Goal: Task Accomplishment & Management: Complete application form

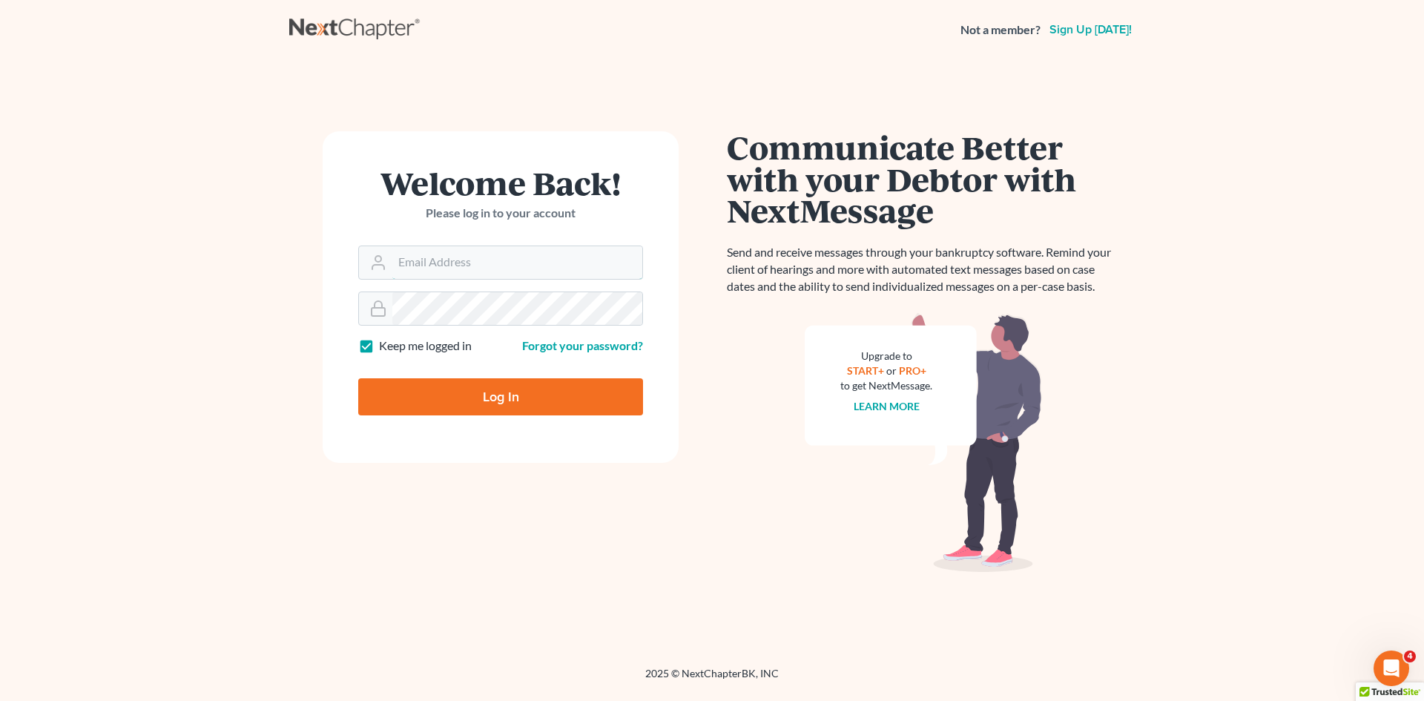
type input "[EMAIL_ADDRESS][DOMAIN_NAME]"
click at [526, 380] on input "Log In" at bounding box center [500, 396] width 285 height 37
type input "Thinking..."
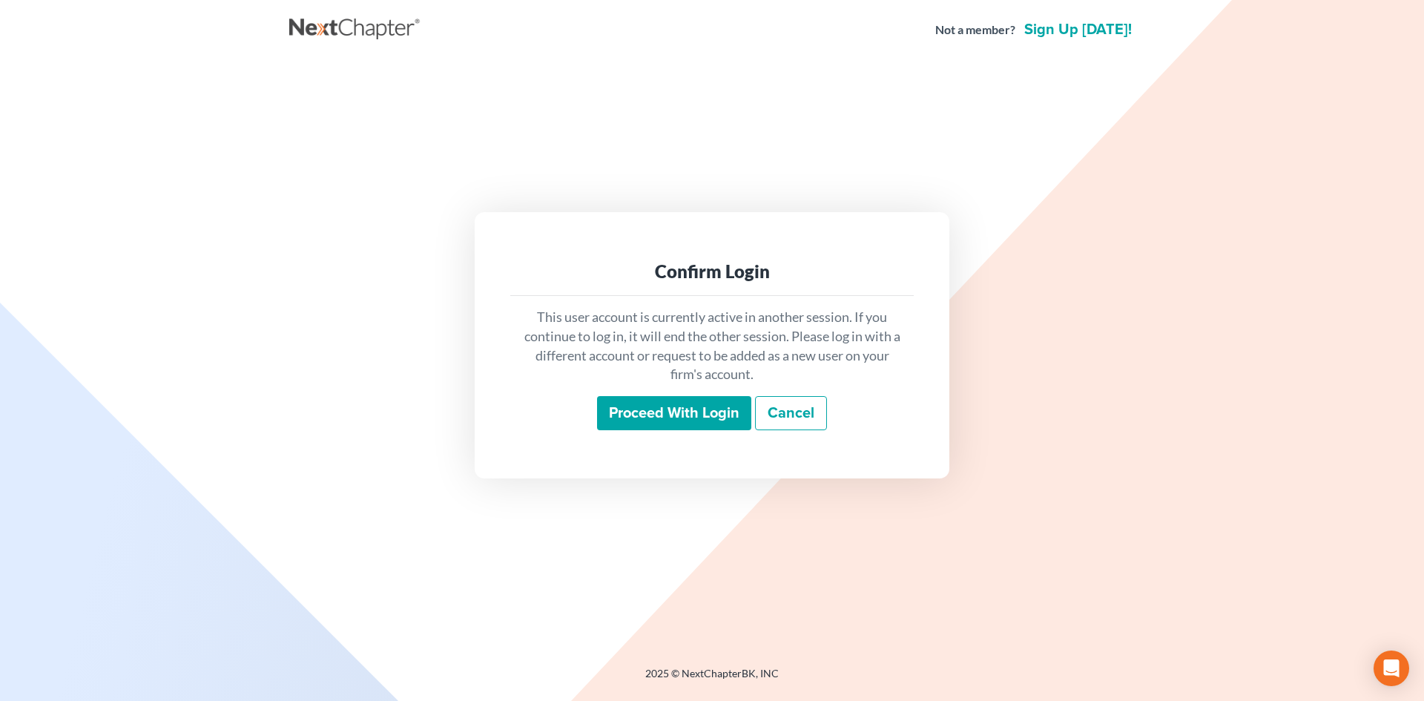
click at [646, 410] on input "Proceed with login" at bounding box center [674, 413] width 154 height 34
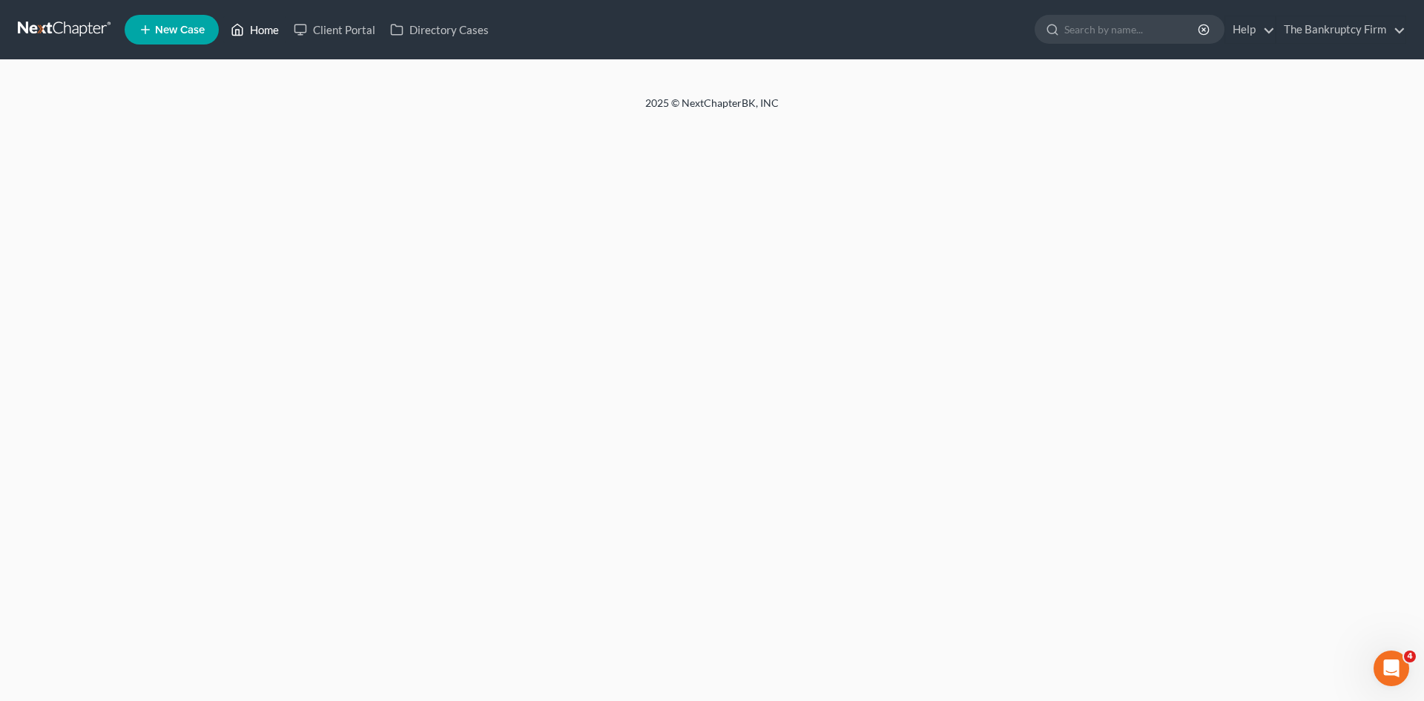
click at [266, 33] on link "Home" at bounding box center [254, 29] width 63 height 27
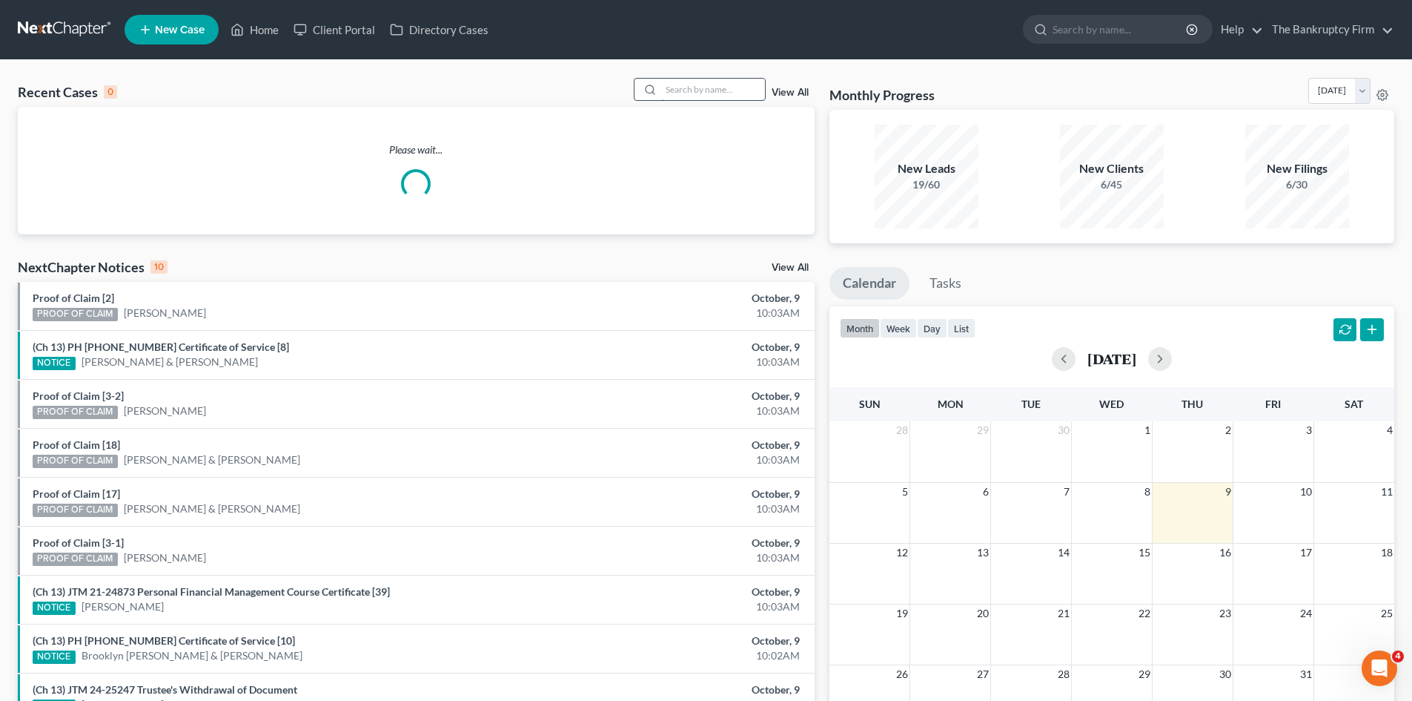
click at [685, 87] on input "search" at bounding box center [713, 90] width 104 height 22
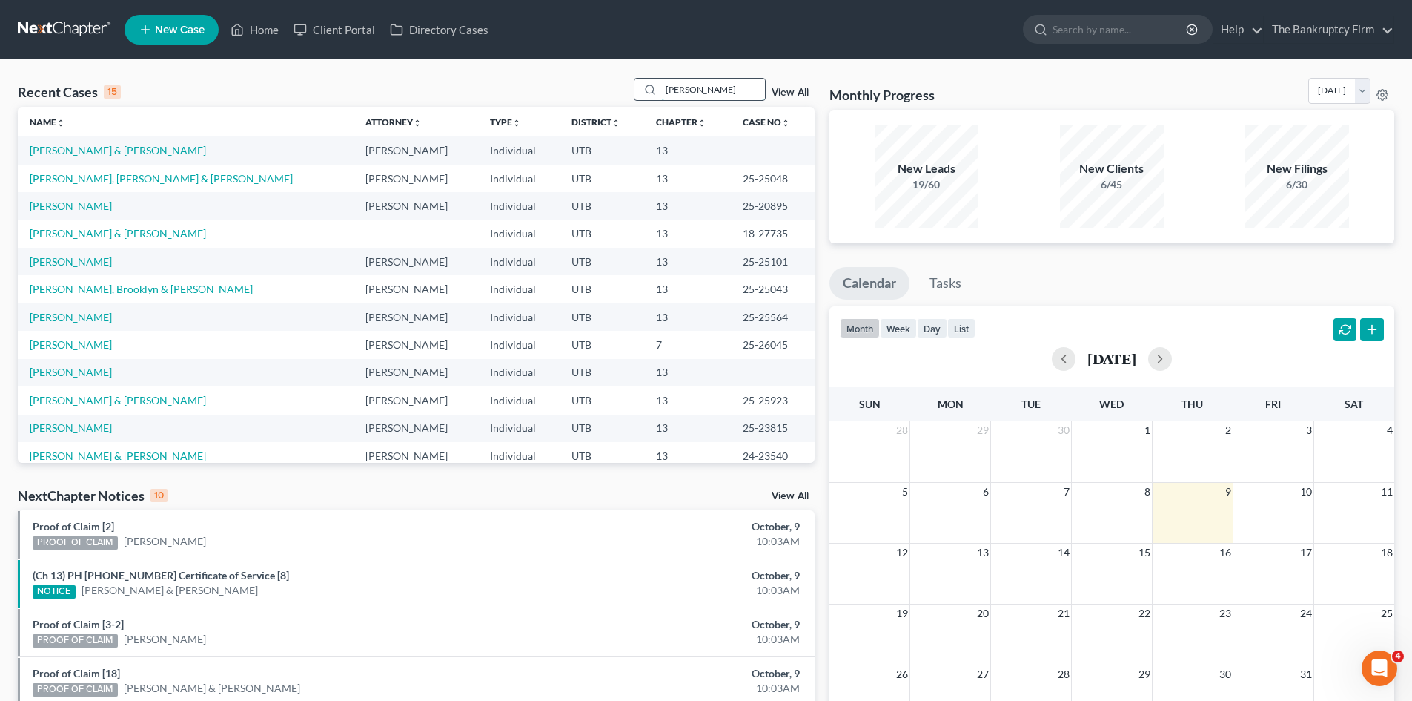
type input "[PERSON_NAME]"
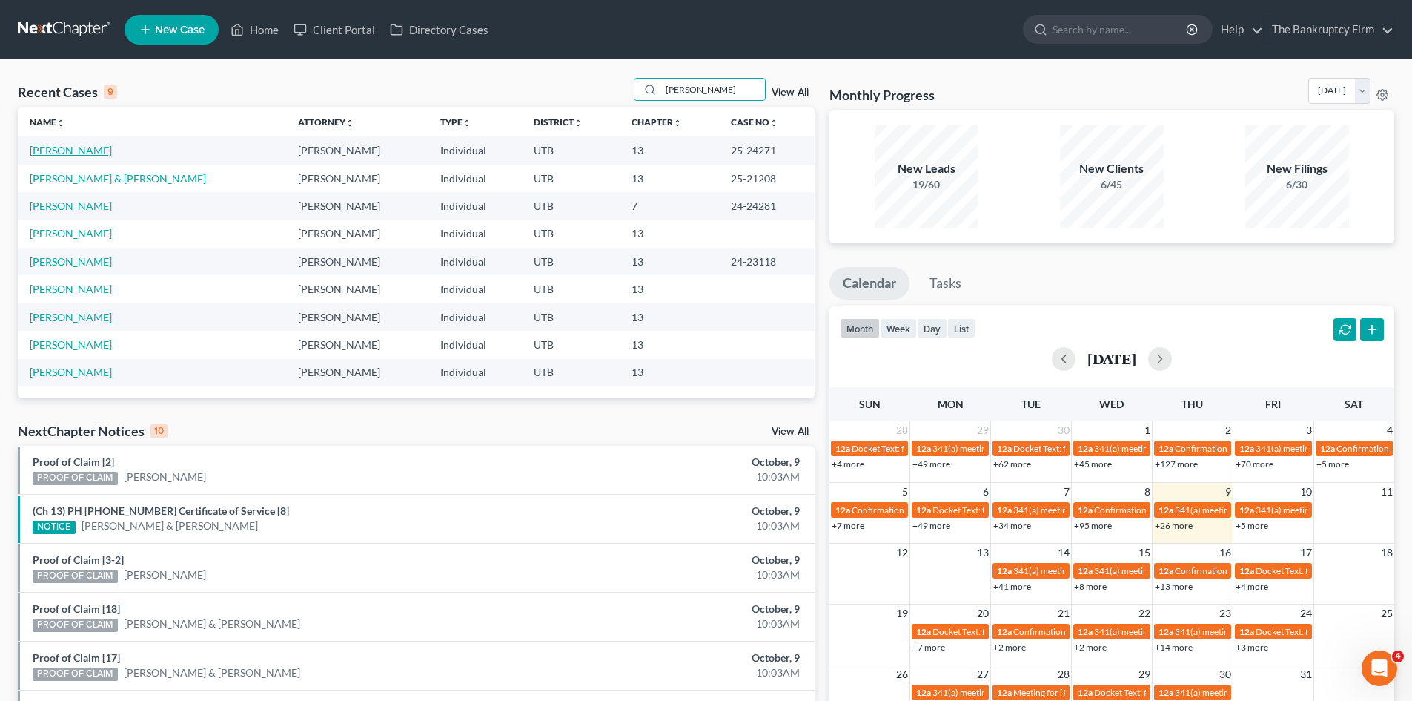
click at [44, 155] on link "[PERSON_NAME]" at bounding box center [71, 150] width 82 height 13
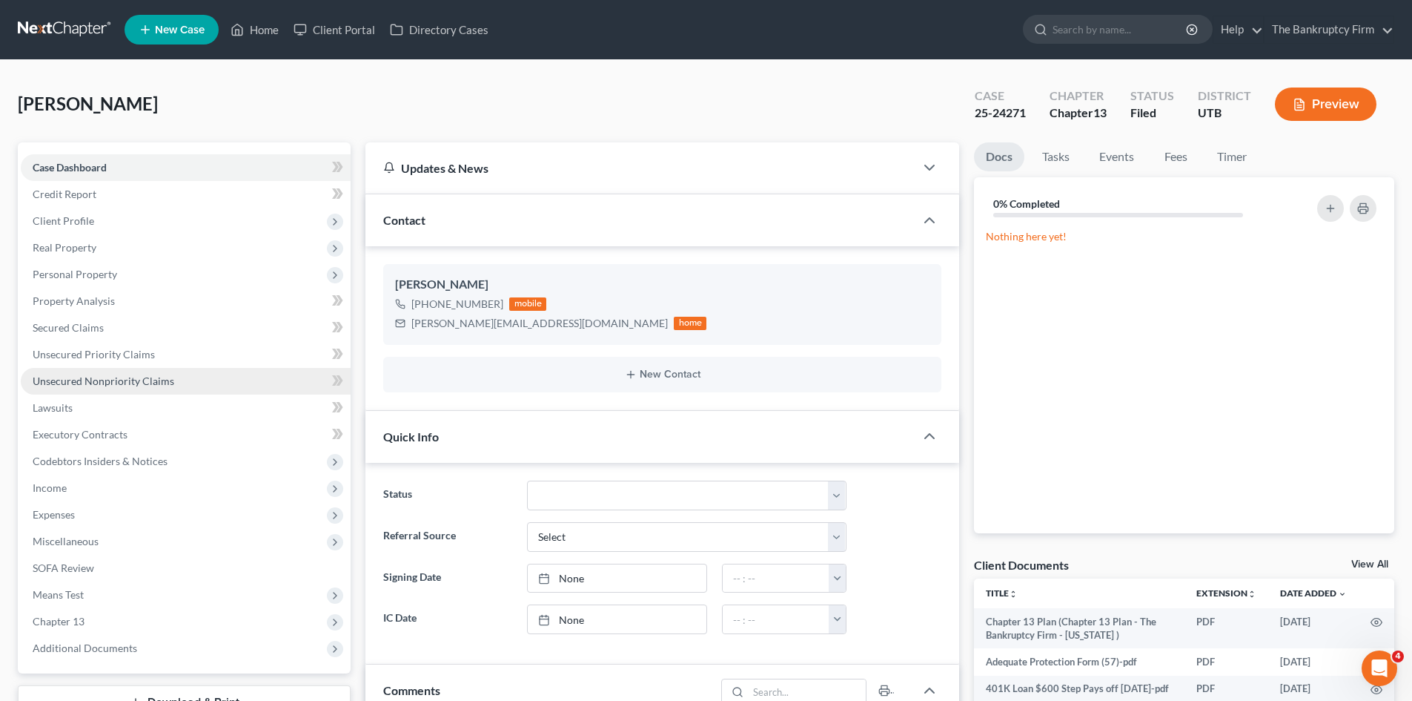
scroll to position [320, 0]
click at [73, 328] on span "Secured Claims" at bounding box center [68, 327] width 71 height 13
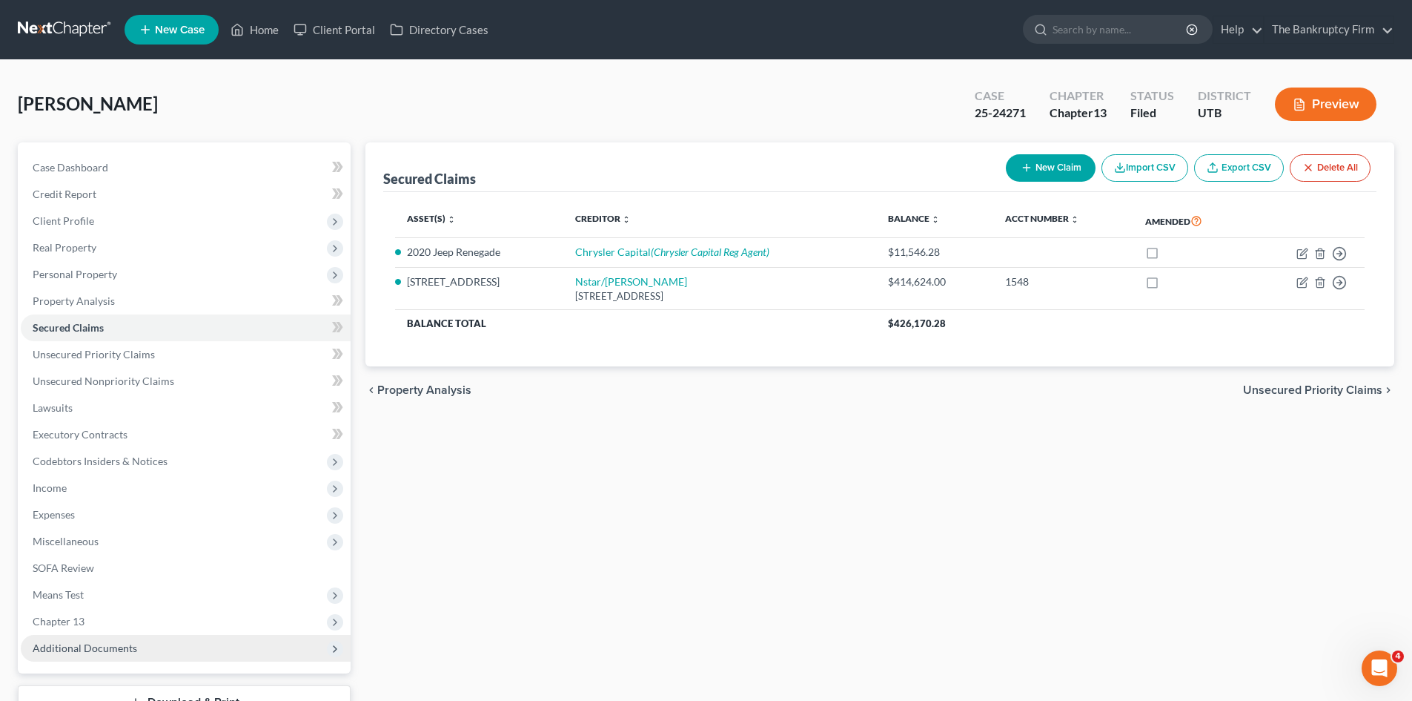
click at [89, 650] on span "Additional Documents" at bounding box center [85, 647] width 105 height 13
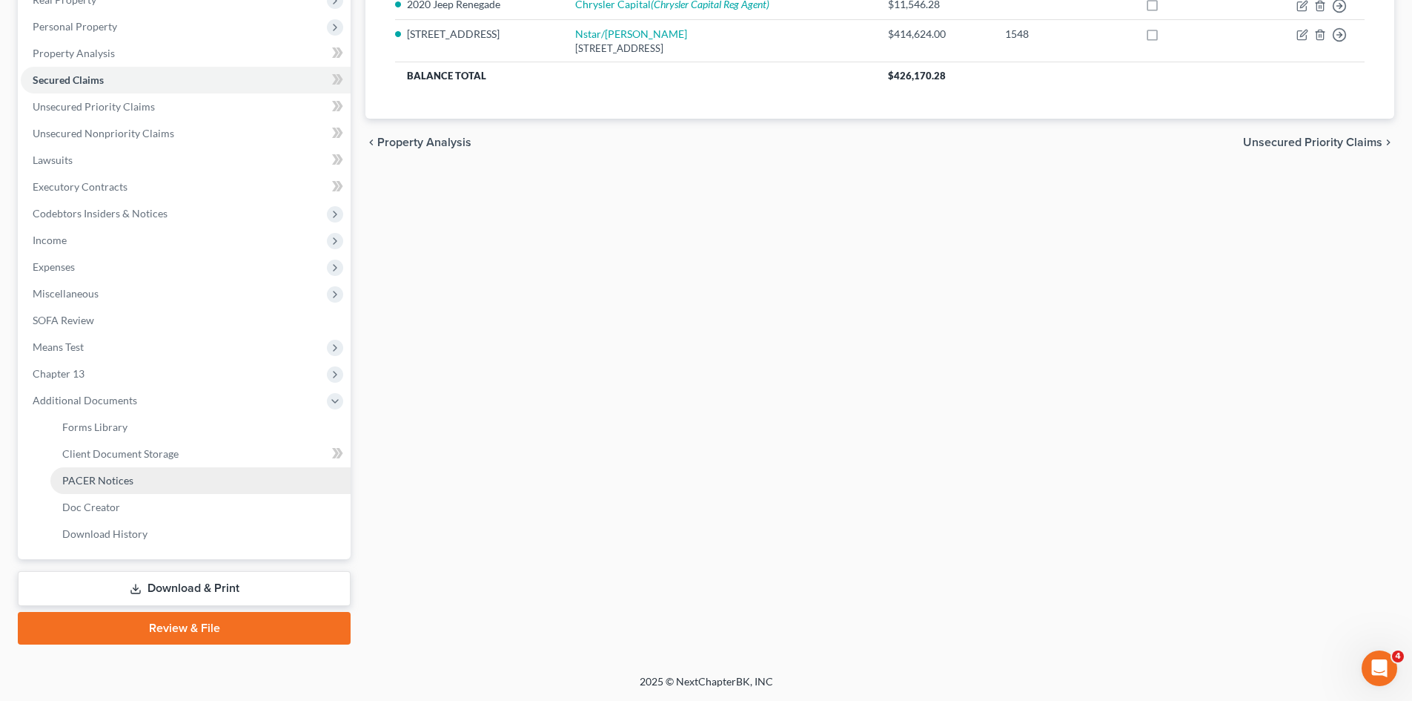
click at [89, 480] on span "PACER Notices" at bounding box center [97, 480] width 71 height 13
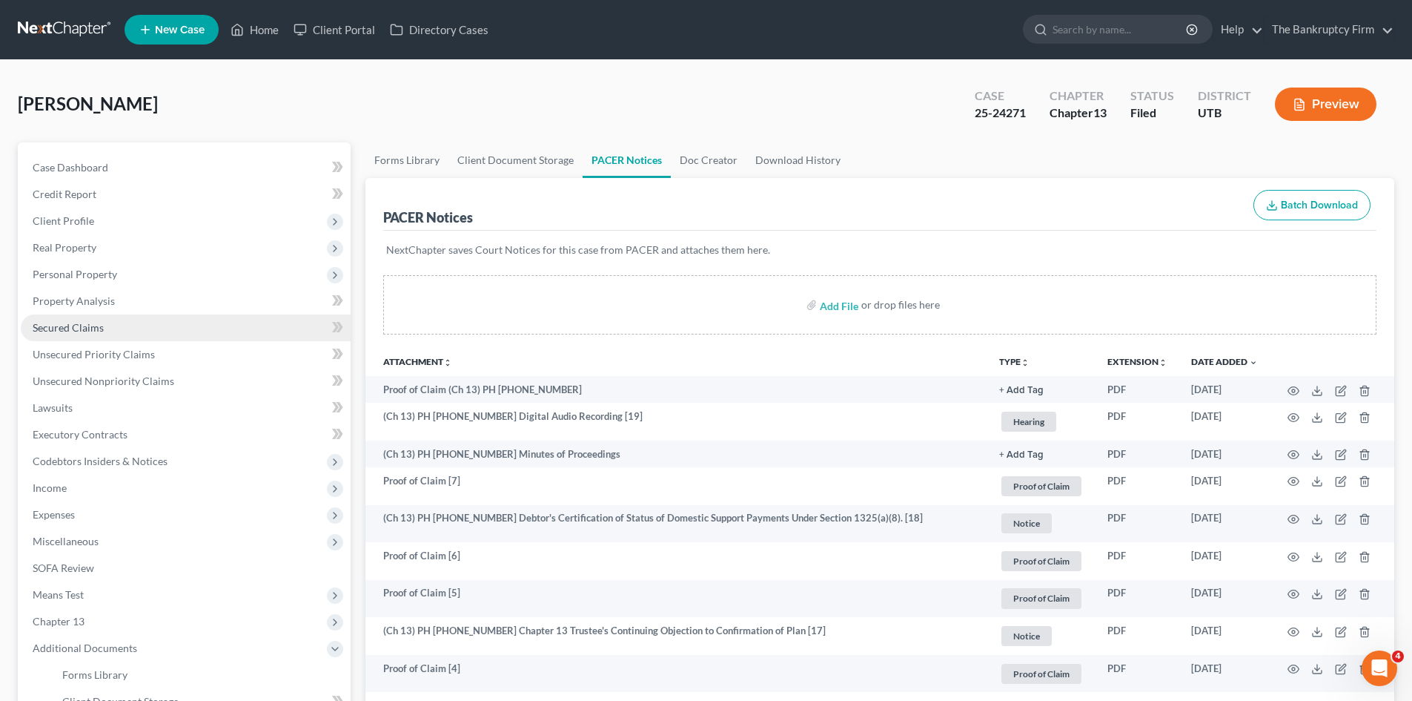
click at [73, 325] on span "Secured Claims" at bounding box center [68, 327] width 71 height 13
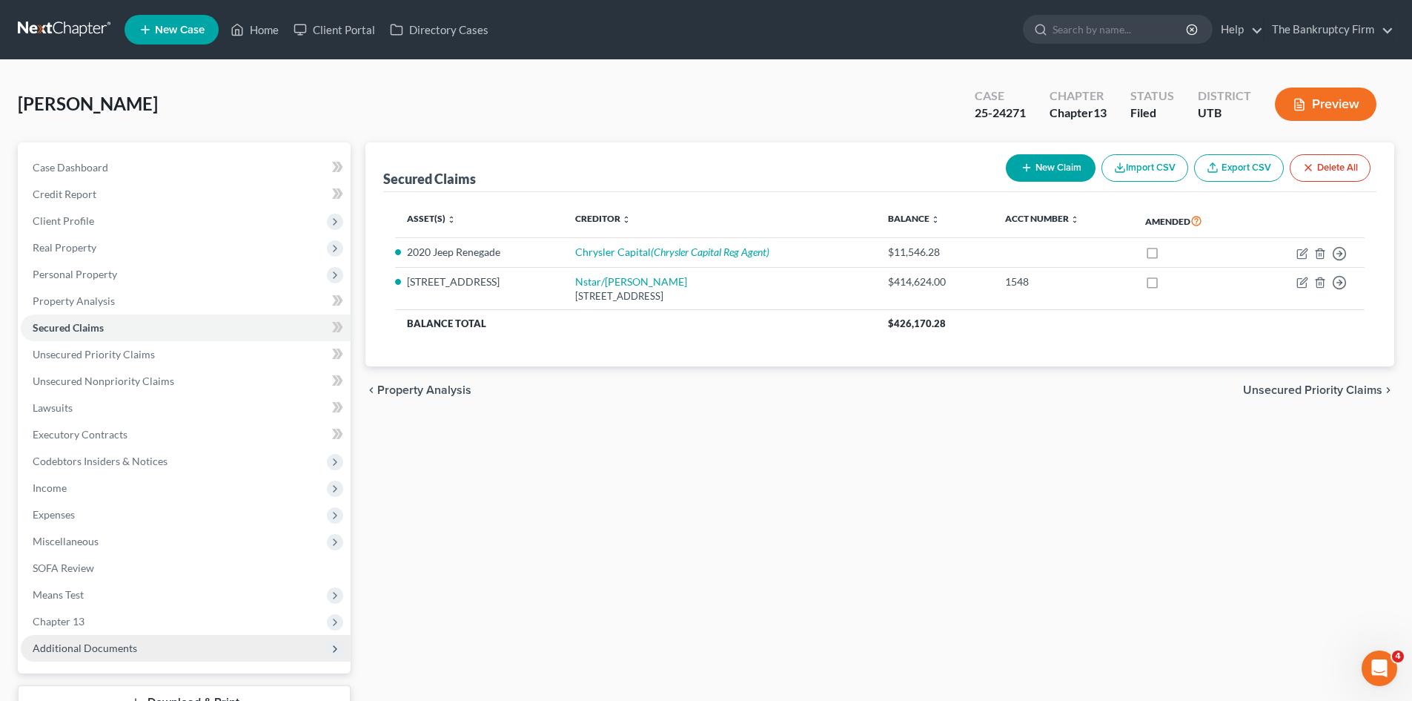
click at [108, 650] on span "Additional Documents" at bounding box center [85, 647] width 105 height 13
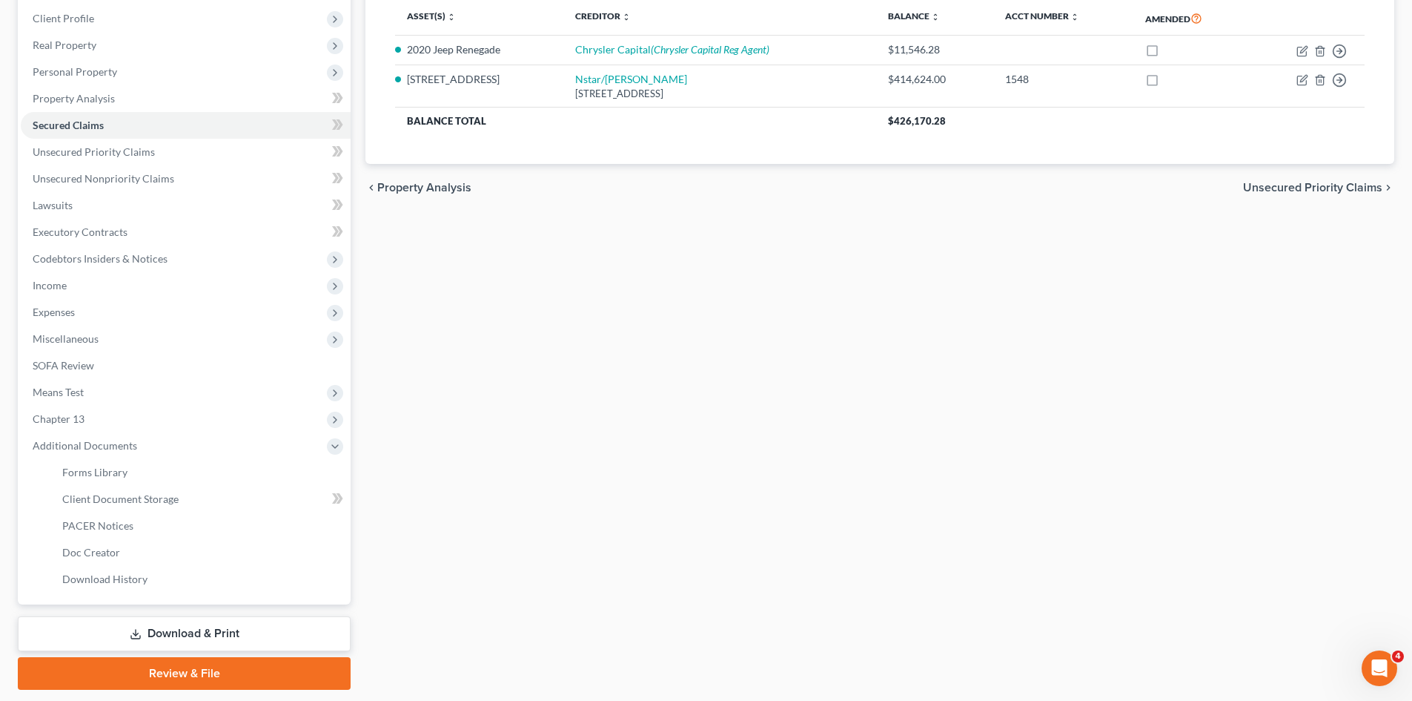
scroll to position [222, 0]
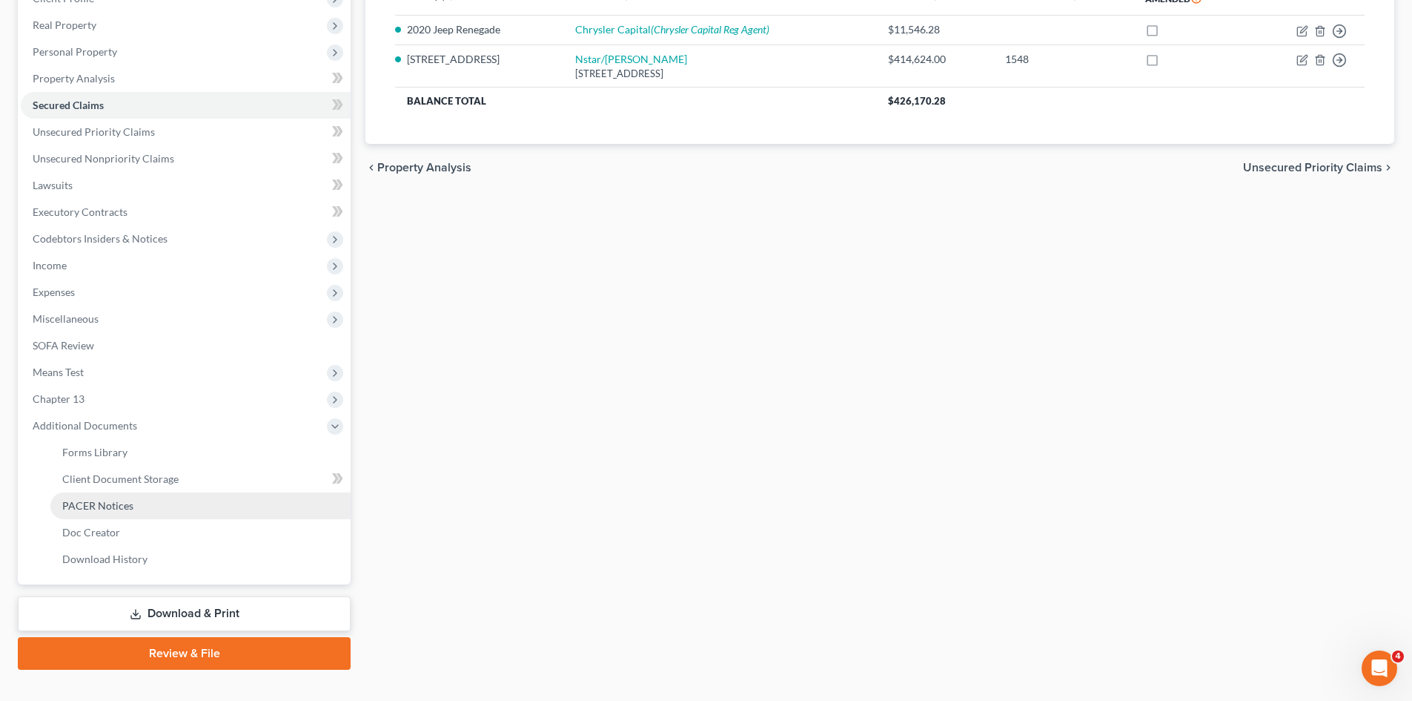
click at [126, 512] on link "PACER Notices" at bounding box center [200, 505] width 300 height 27
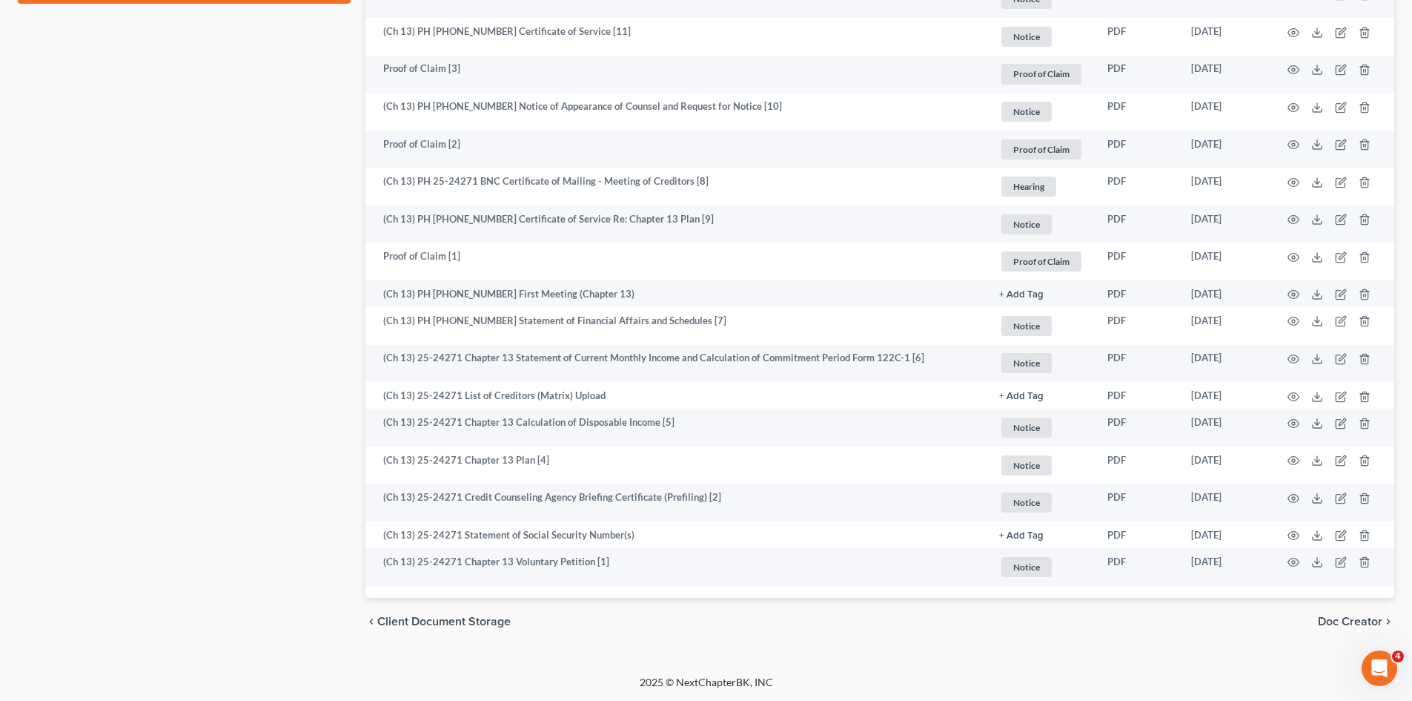
scroll to position [889, 0]
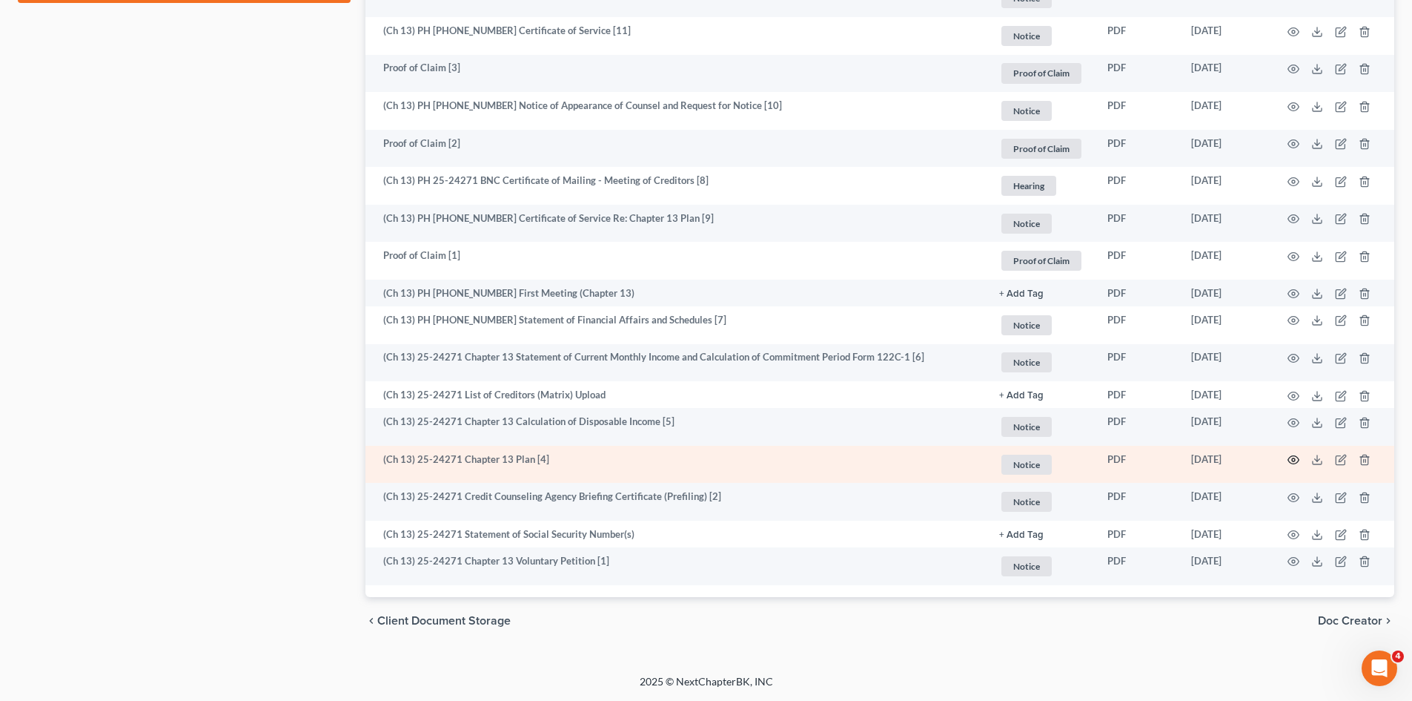
click at [1295, 460] on icon "button" at bounding box center [1294, 460] width 12 height 12
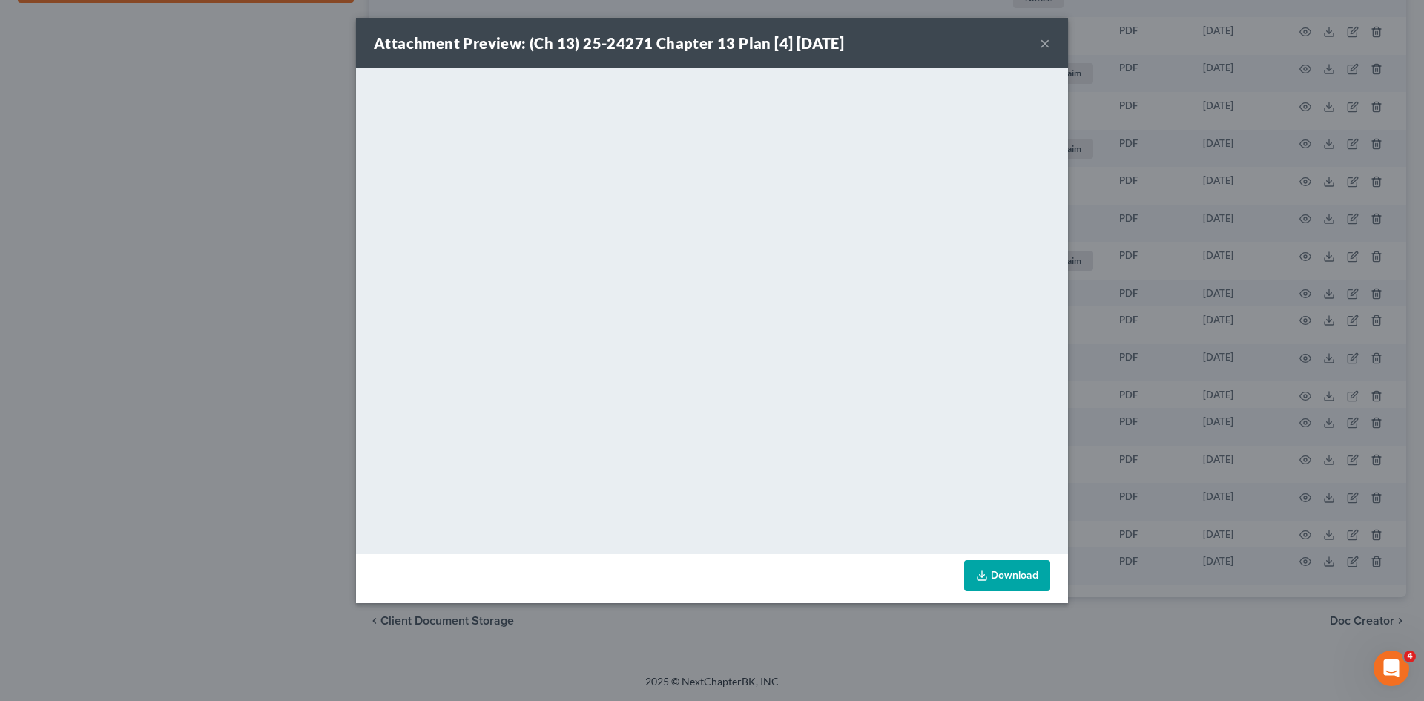
click at [1044, 47] on button "×" at bounding box center [1045, 43] width 10 height 18
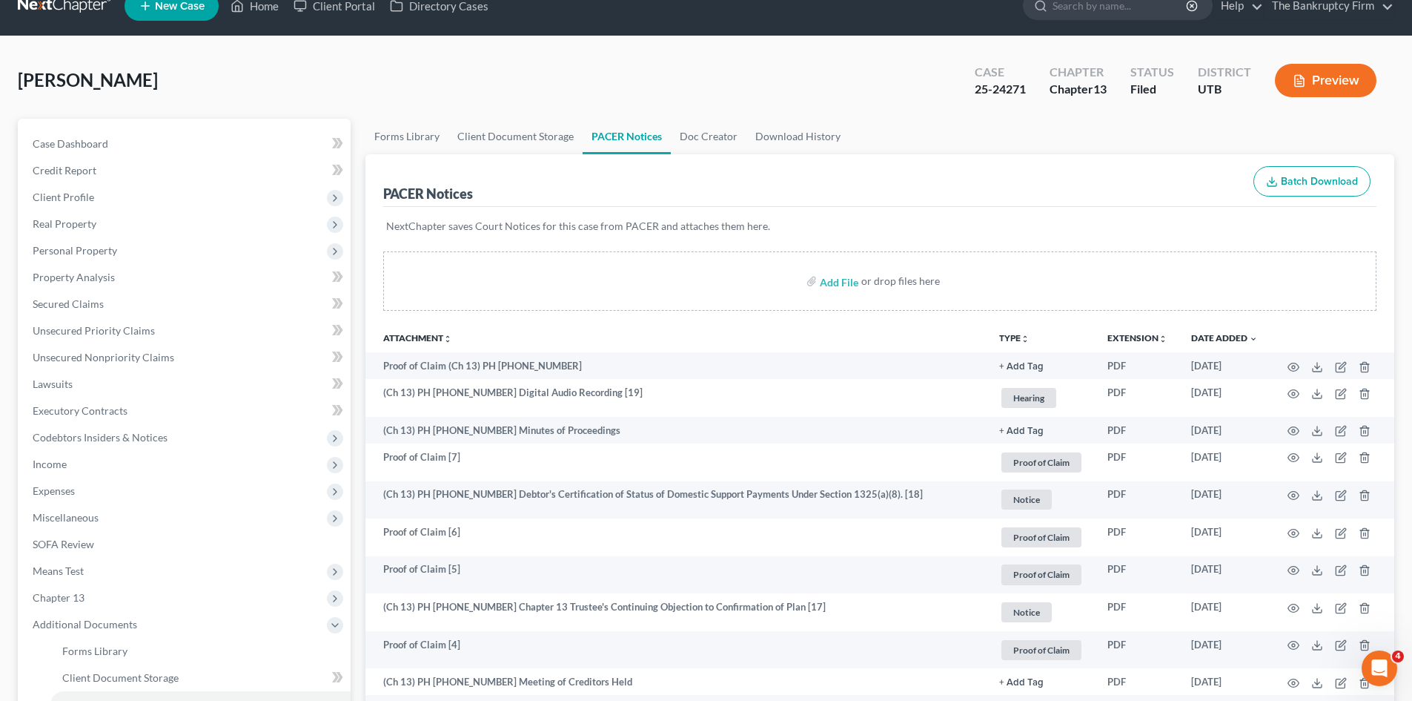
scroll to position [0, 0]
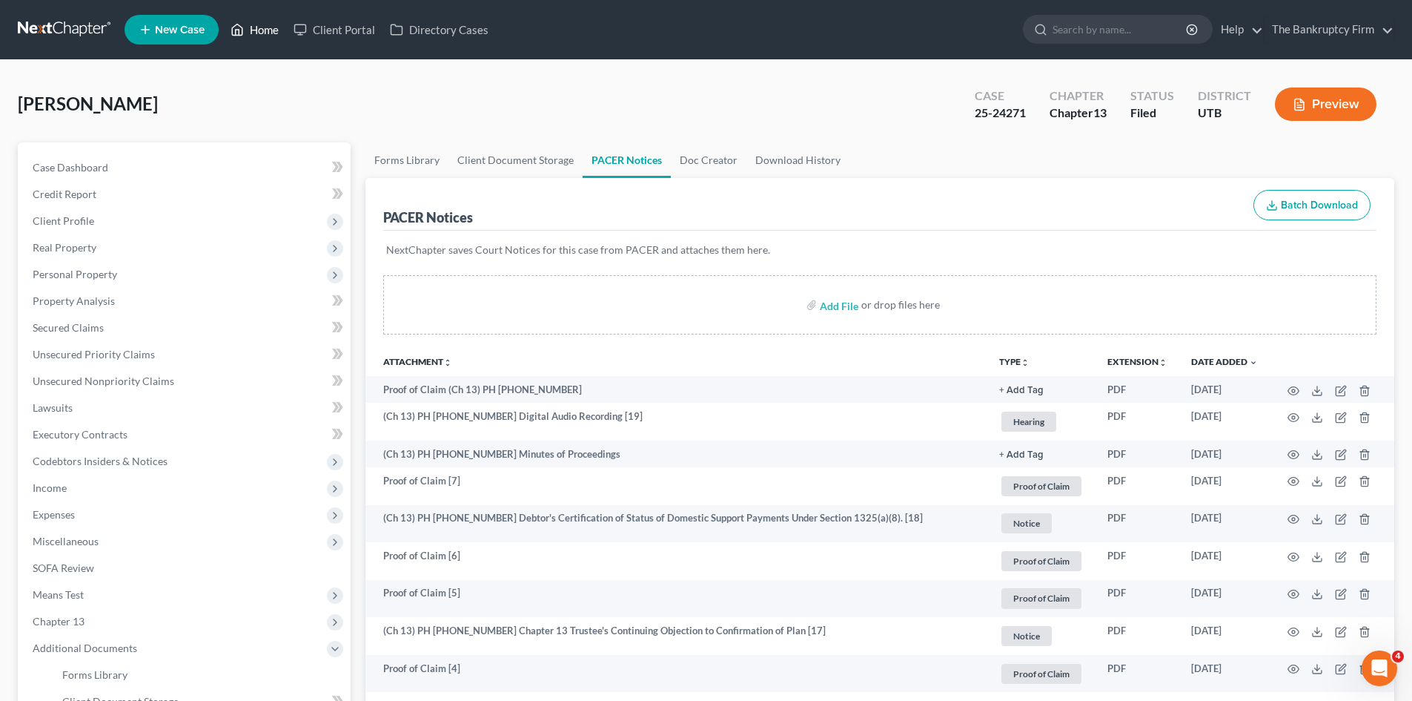
click at [265, 26] on link "Home" at bounding box center [254, 29] width 63 height 27
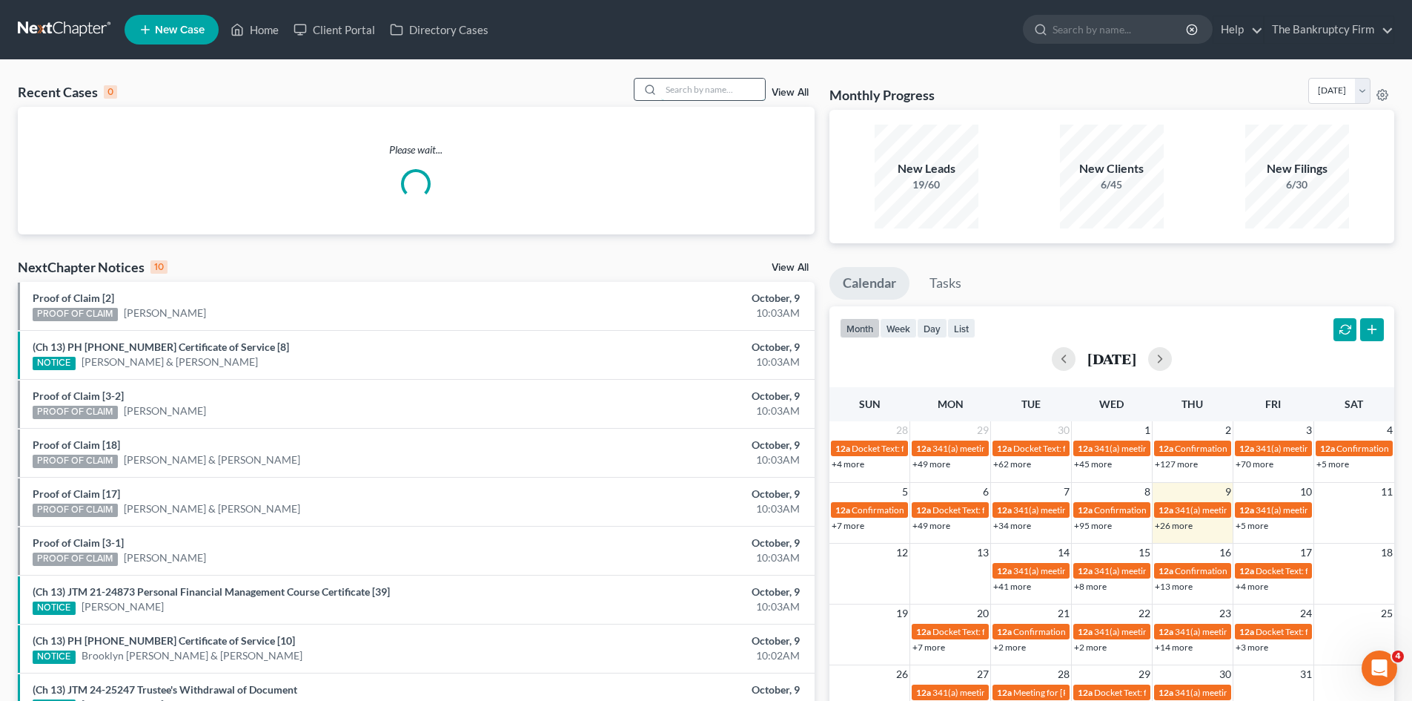
click at [680, 85] on input "search" at bounding box center [713, 90] width 104 height 22
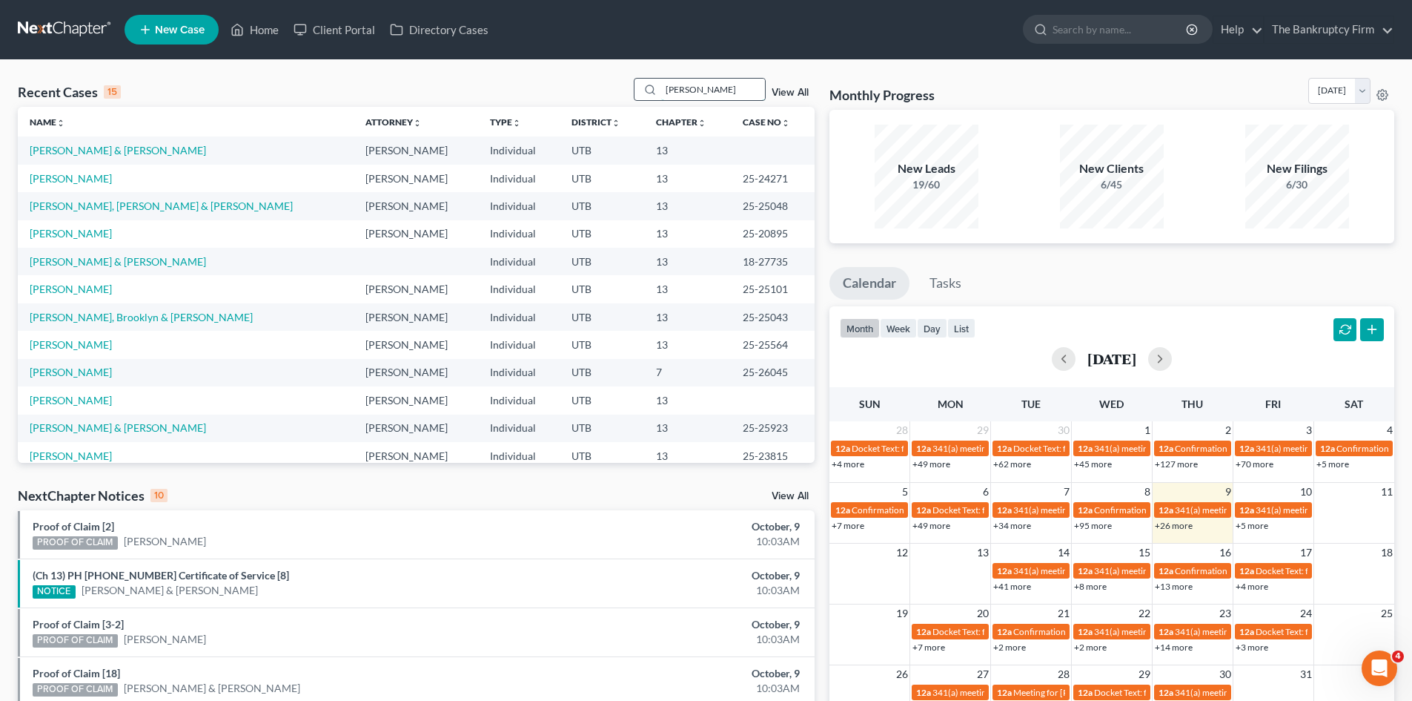
type input "[PERSON_NAME]"
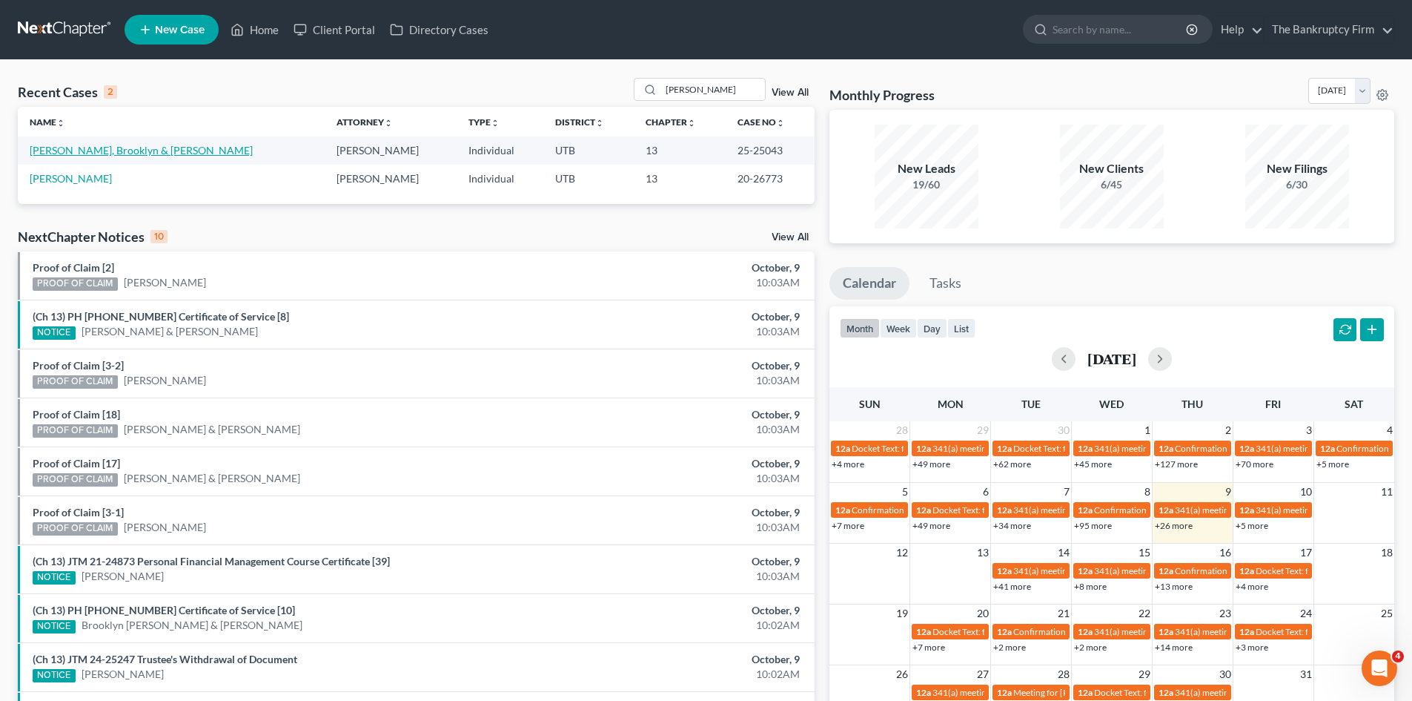
click at [61, 148] on link "[PERSON_NAME], Brooklyn & [PERSON_NAME]" at bounding box center [141, 150] width 223 height 13
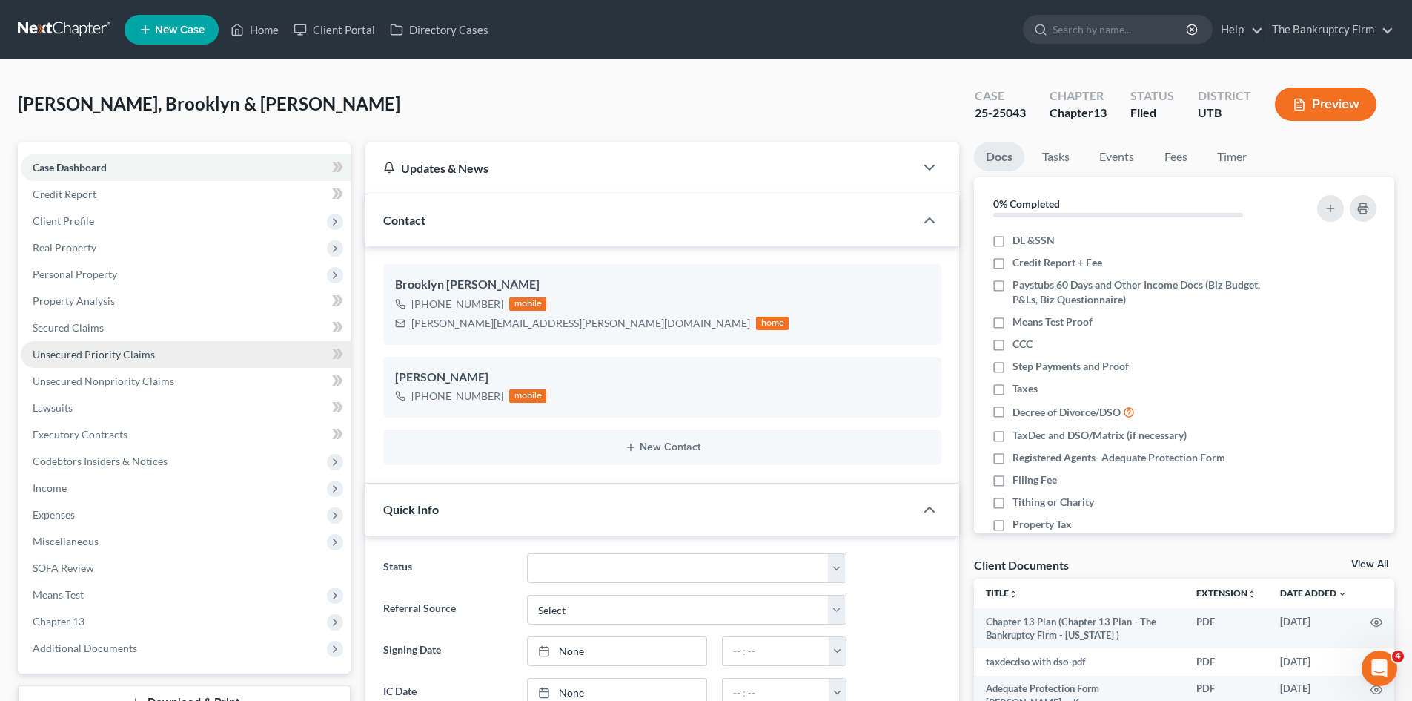
click at [63, 348] on span "Unsecured Priority Claims" at bounding box center [94, 354] width 122 height 13
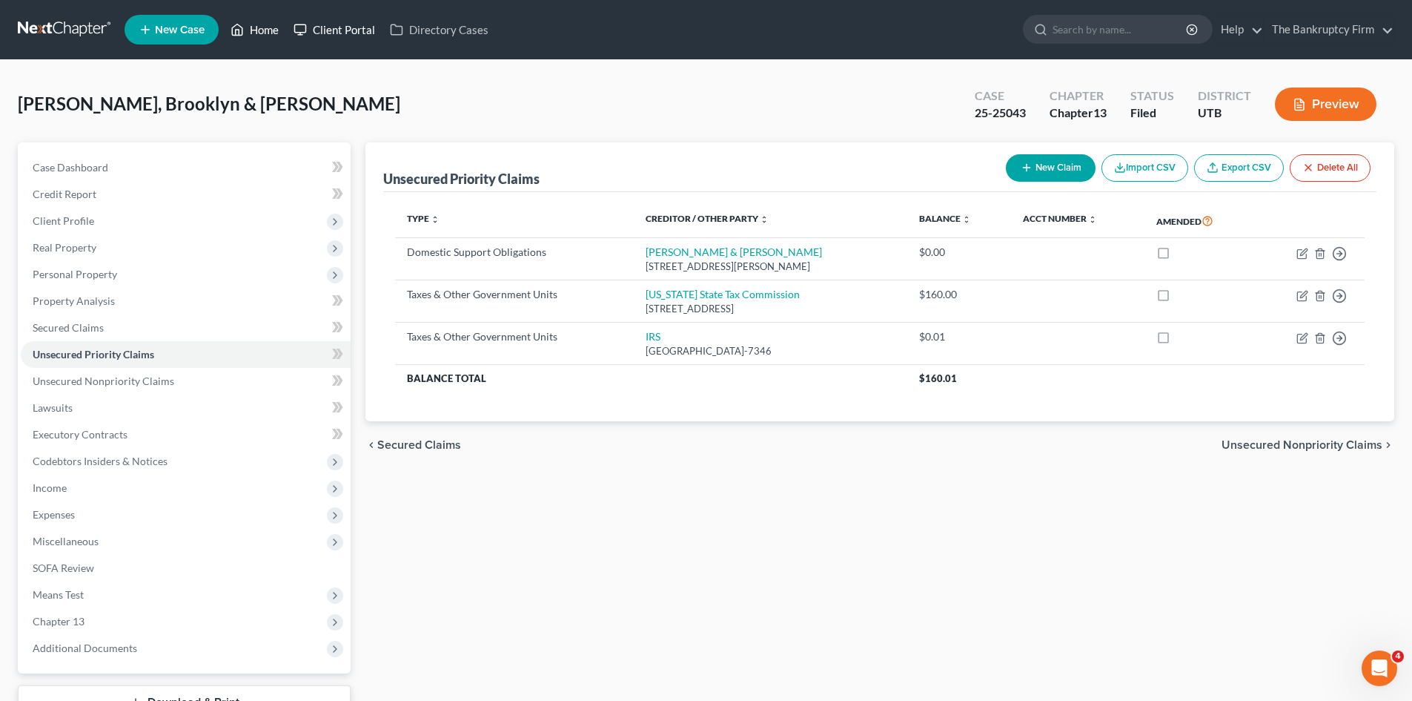
drag, startPoint x: 261, startPoint y: 35, endPoint x: 337, endPoint y: 39, distance: 76.5
click at [261, 35] on link "Home" at bounding box center [254, 29] width 63 height 27
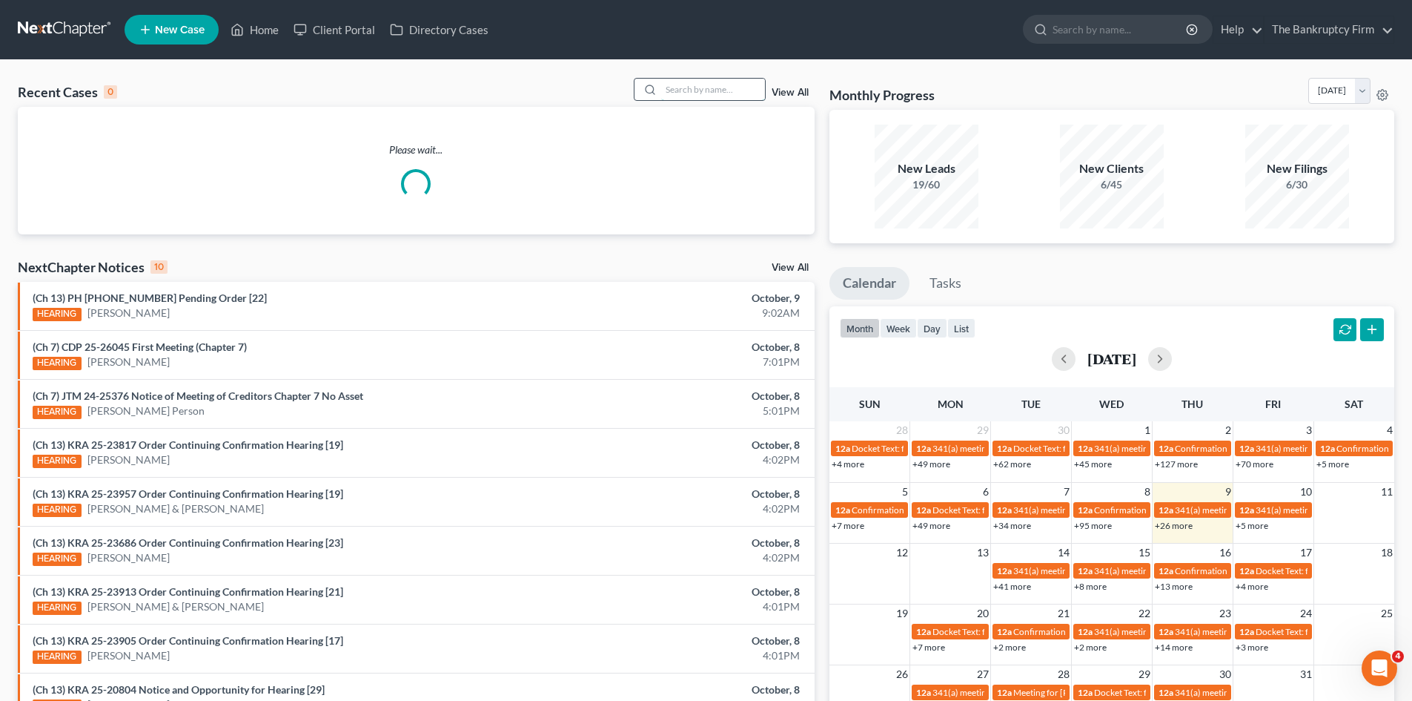
click at [680, 88] on input "search" at bounding box center [713, 90] width 104 height 22
paste input "[PERSON_NAME]"
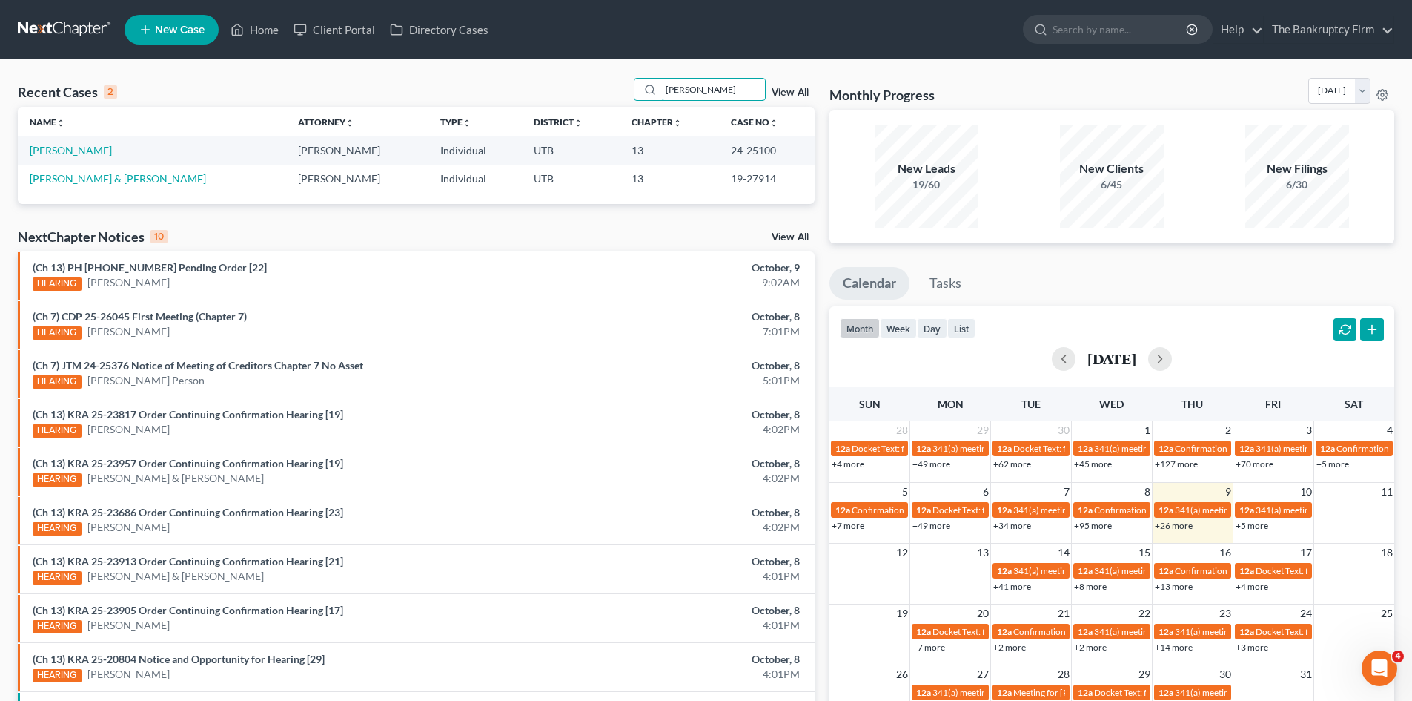
drag, startPoint x: 727, startPoint y: 90, endPoint x: 619, endPoint y: 102, distance: 108.9
click at [619, 102] on div "Recent Cases 2 [PERSON_NAME] View All" at bounding box center [416, 92] width 797 height 29
type input "[PERSON_NAME]"
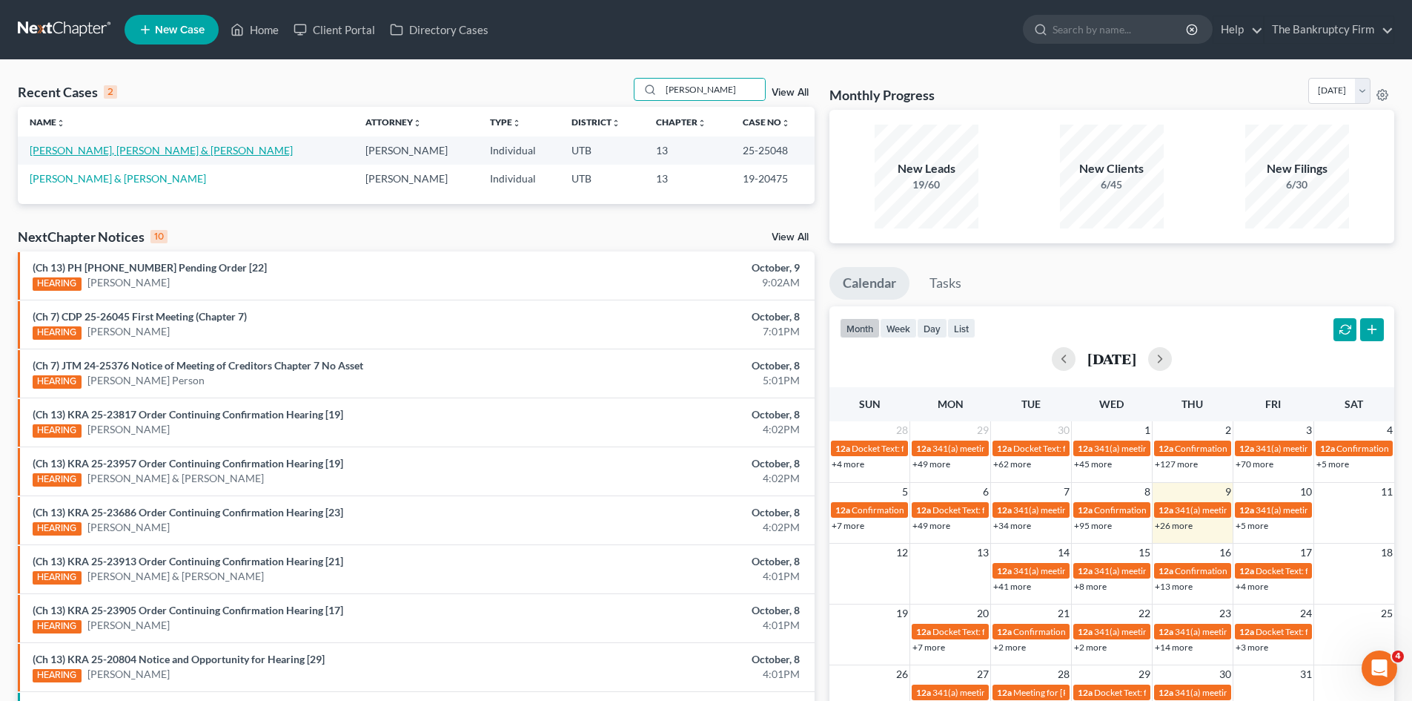
click at [60, 153] on link "[PERSON_NAME], [PERSON_NAME] & [PERSON_NAME]" at bounding box center [161, 150] width 263 height 13
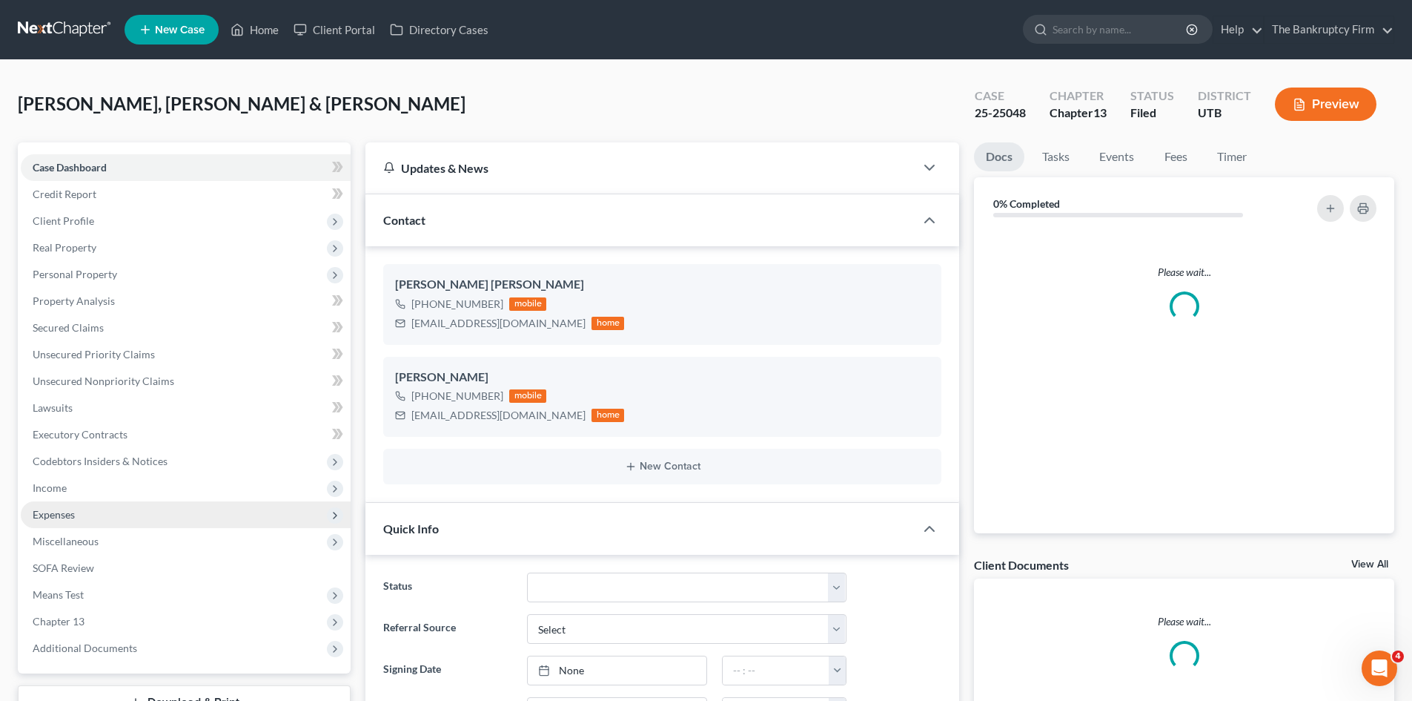
click at [59, 516] on span "Expenses" at bounding box center [54, 514] width 42 height 13
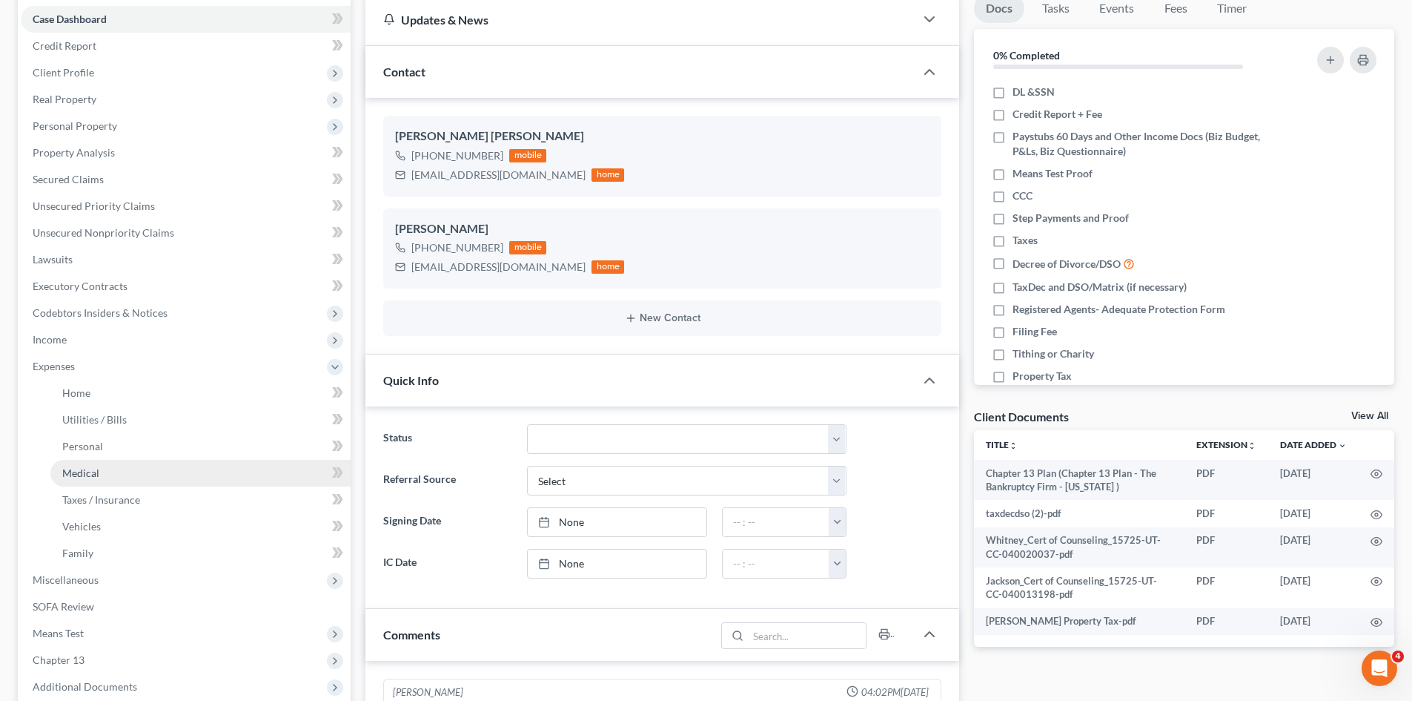
scroll to position [116, 0]
click at [86, 446] on span "Personal" at bounding box center [82, 446] width 41 height 13
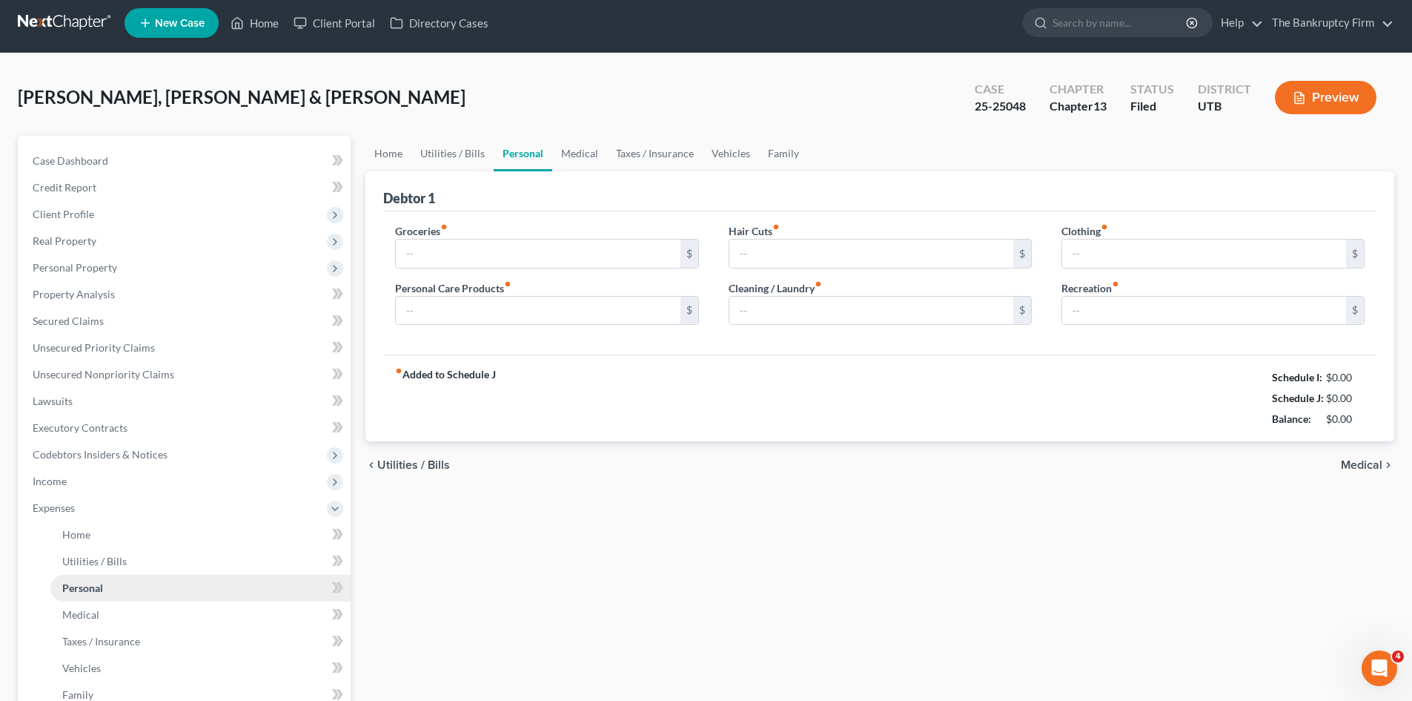
type input "1,650.00"
type input "117.00"
type input "0.00"
type input "91.00"
type input "250.00"
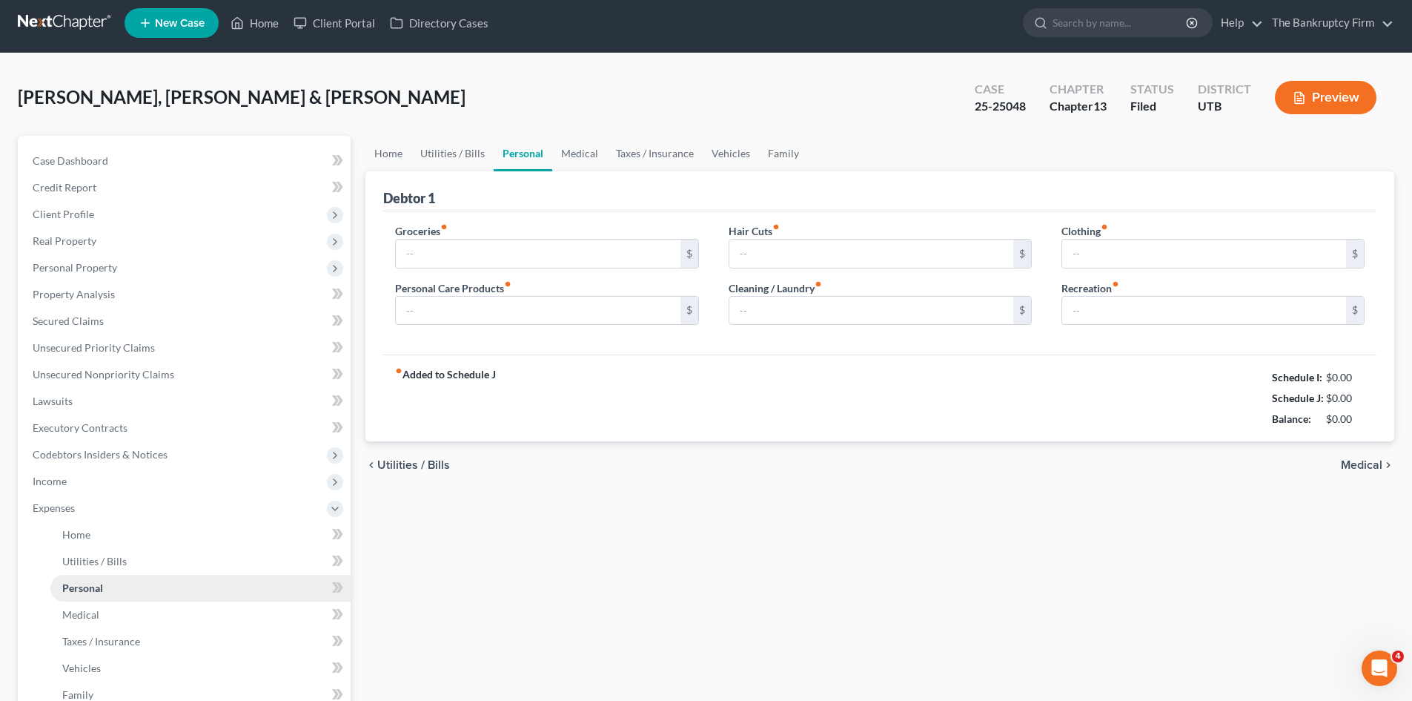
type input "209.76"
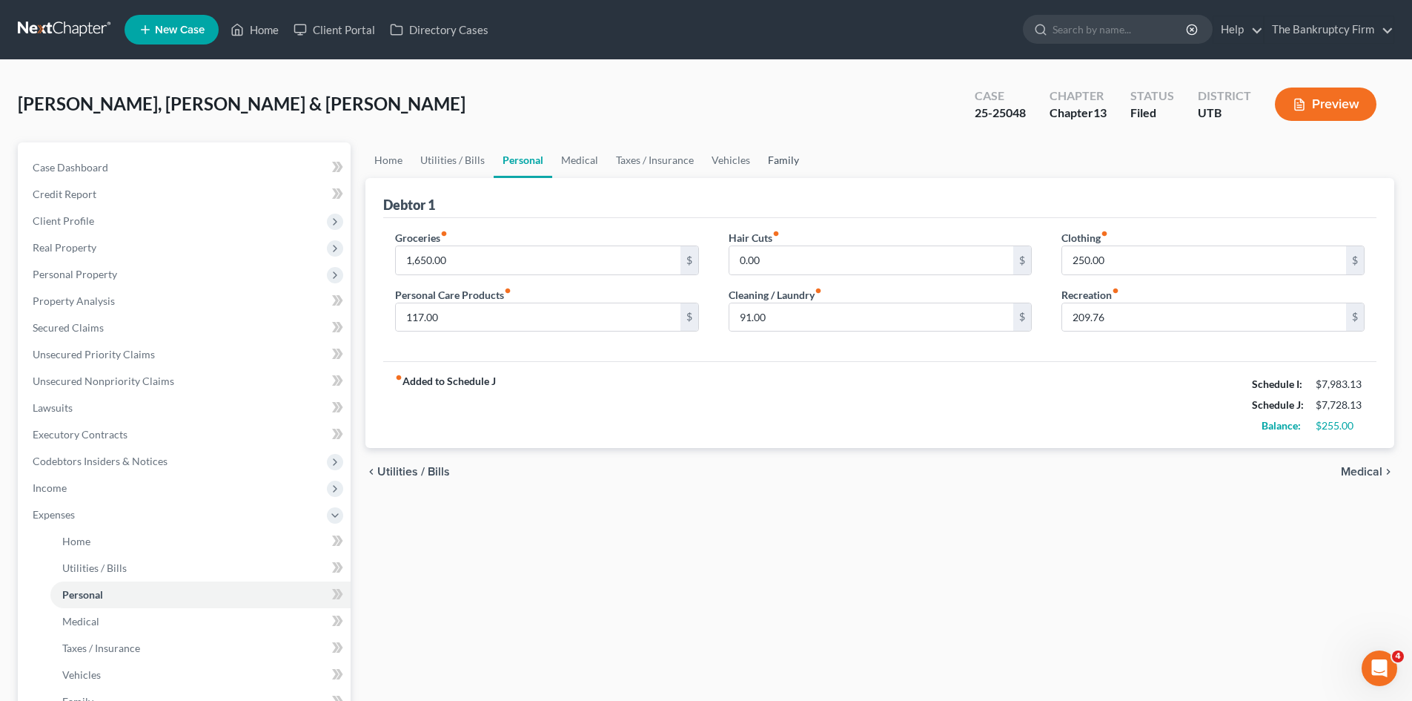
click at [776, 159] on link "Family" at bounding box center [783, 160] width 49 height 36
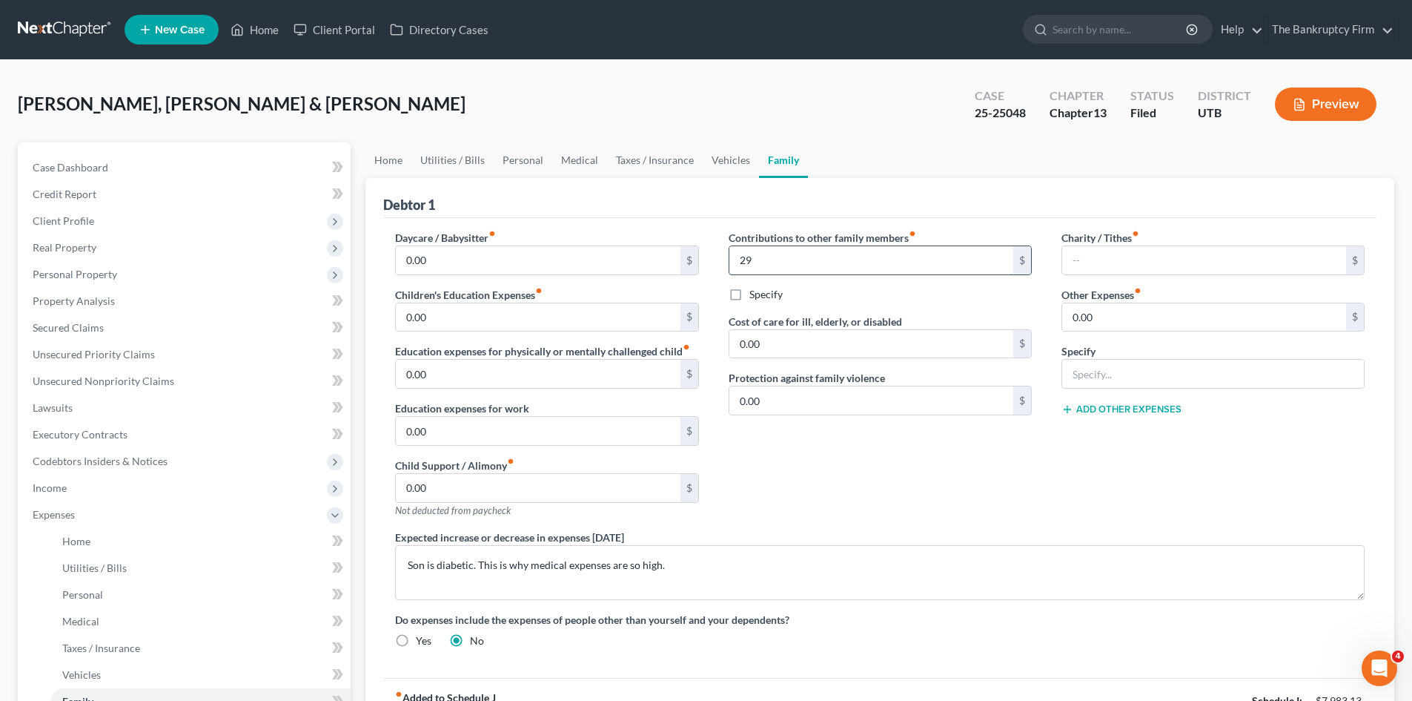
type input "2"
click at [1154, 265] on input "text" at bounding box center [1205, 260] width 284 height 28
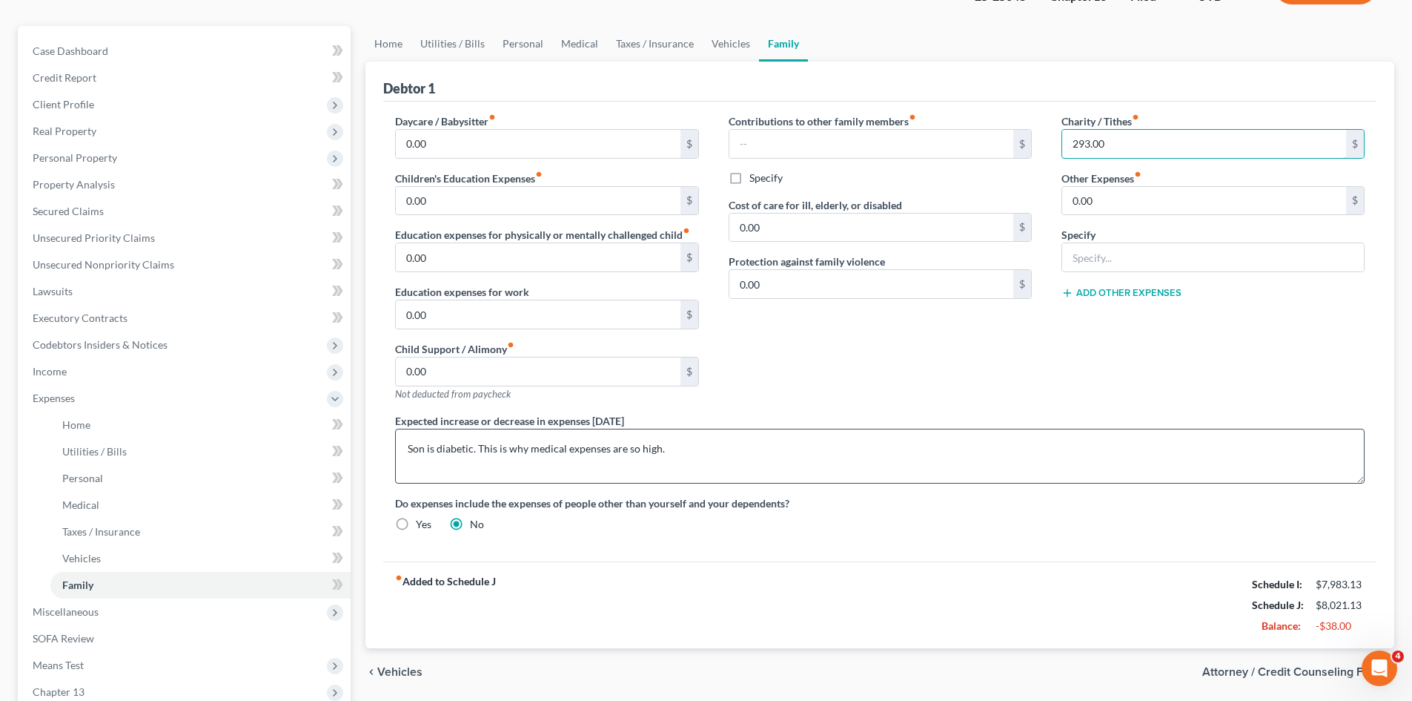
scroll to position [74, 0]
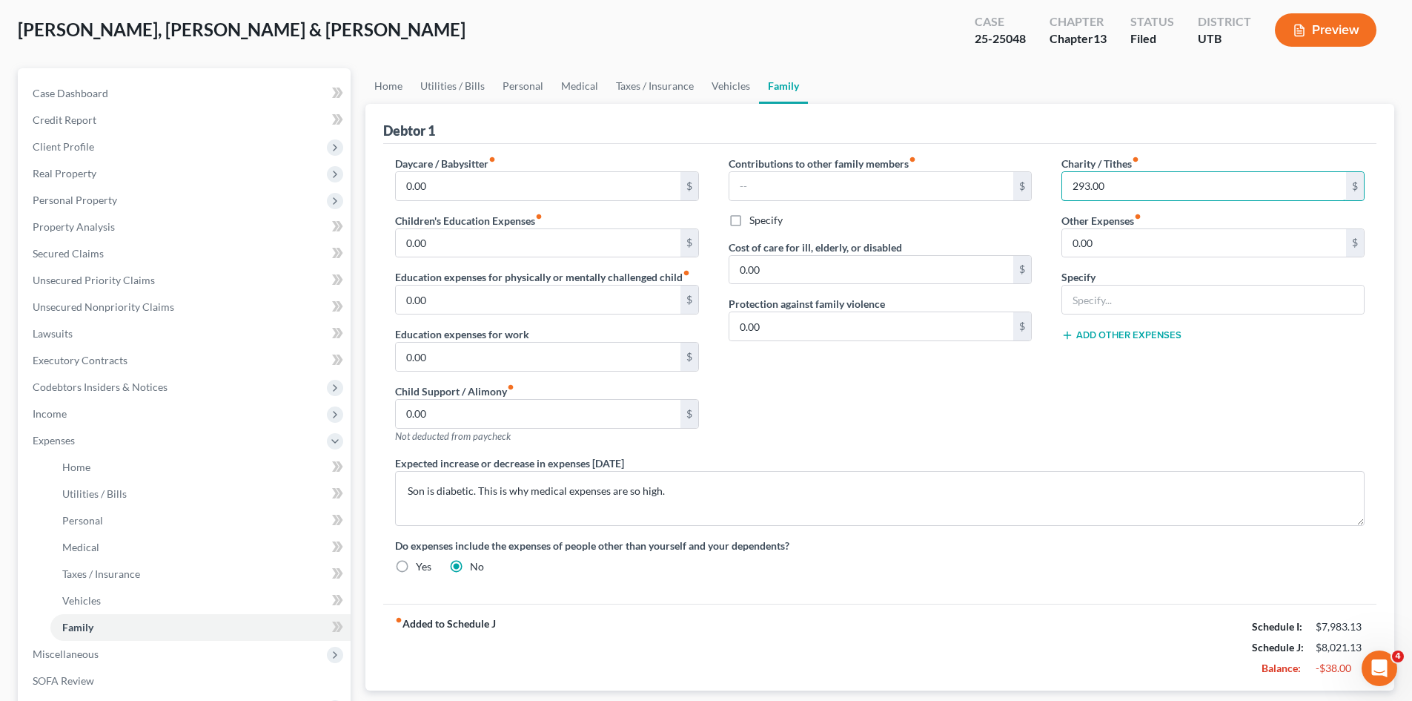
type input "293.00"
click at [720, 83] on link "Vehicles" at bounding box center [731, 86] width 56 height 36
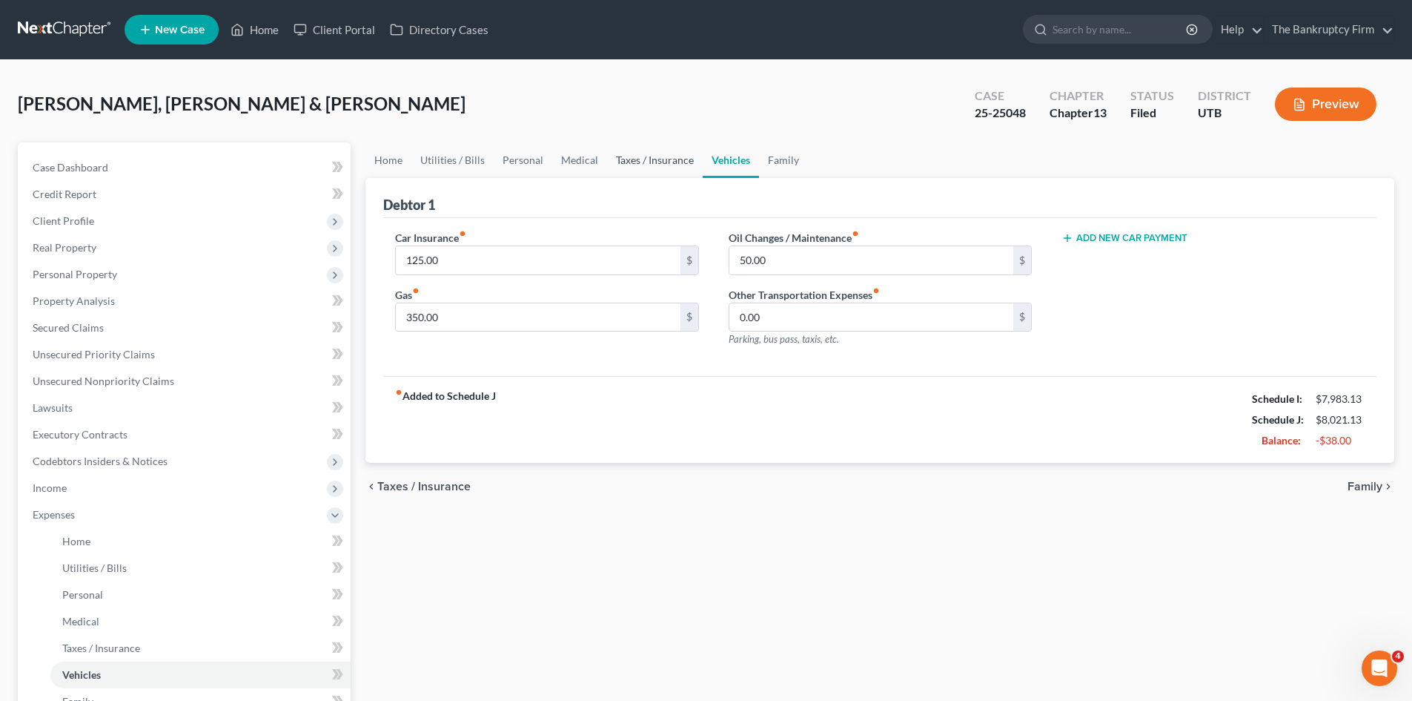
click at [636, 161] on link "Taxes / Insurance" at bounding box center [655, 160] width 96 height 36
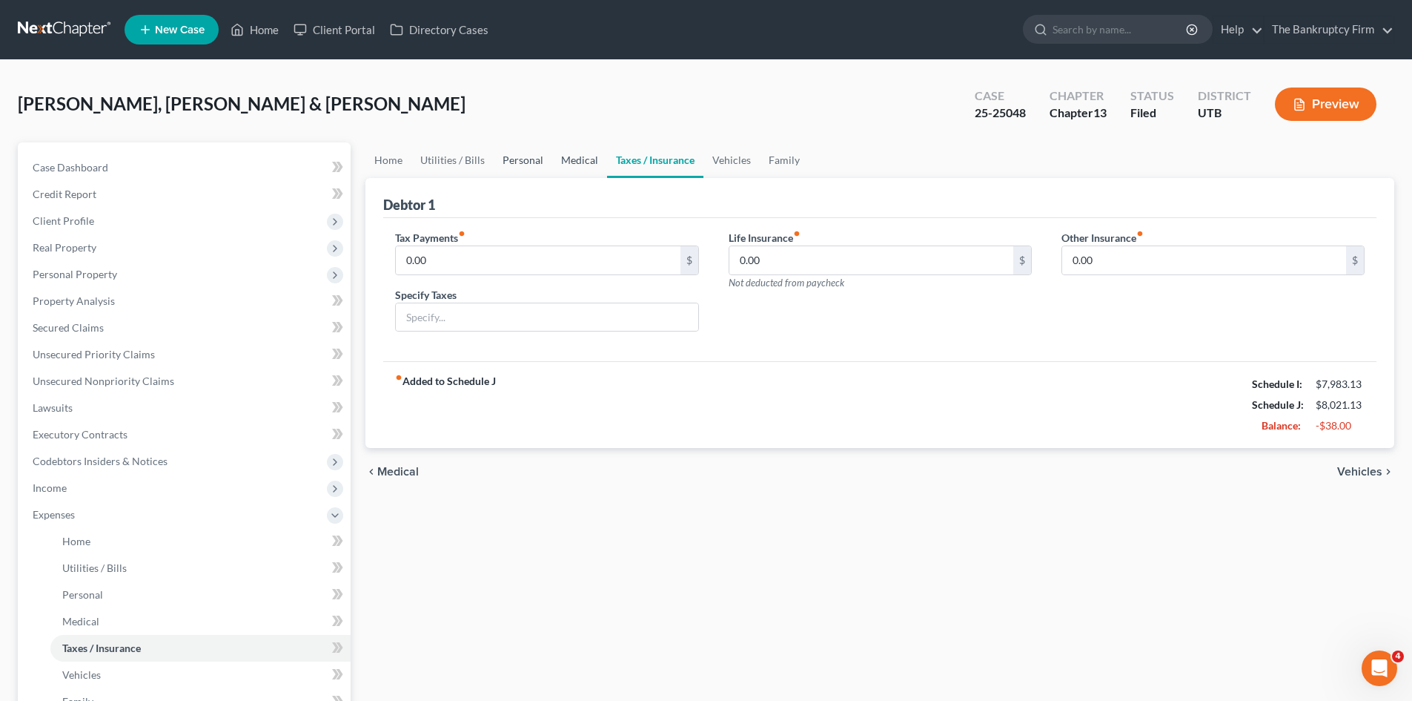
drag, startPoint x: 546, startPoint y: 163, endPoint x: 559, endPoint y: 174, distance: 16.9
click at [546, 163] on link "Personal" at bounding box center [523, 160] width 59 height 36
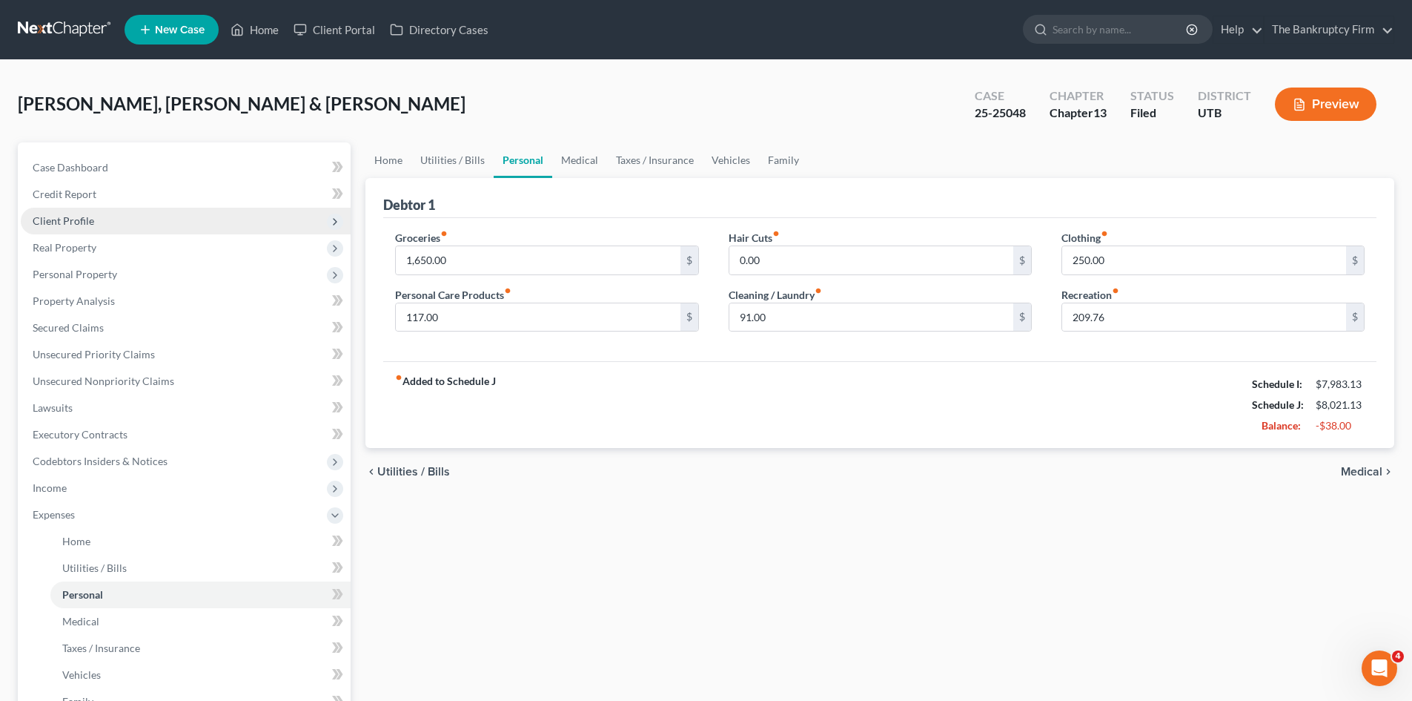
click at [69, 222] on span "Client Profile" at bounding box center [64, 220] width 62 height 13
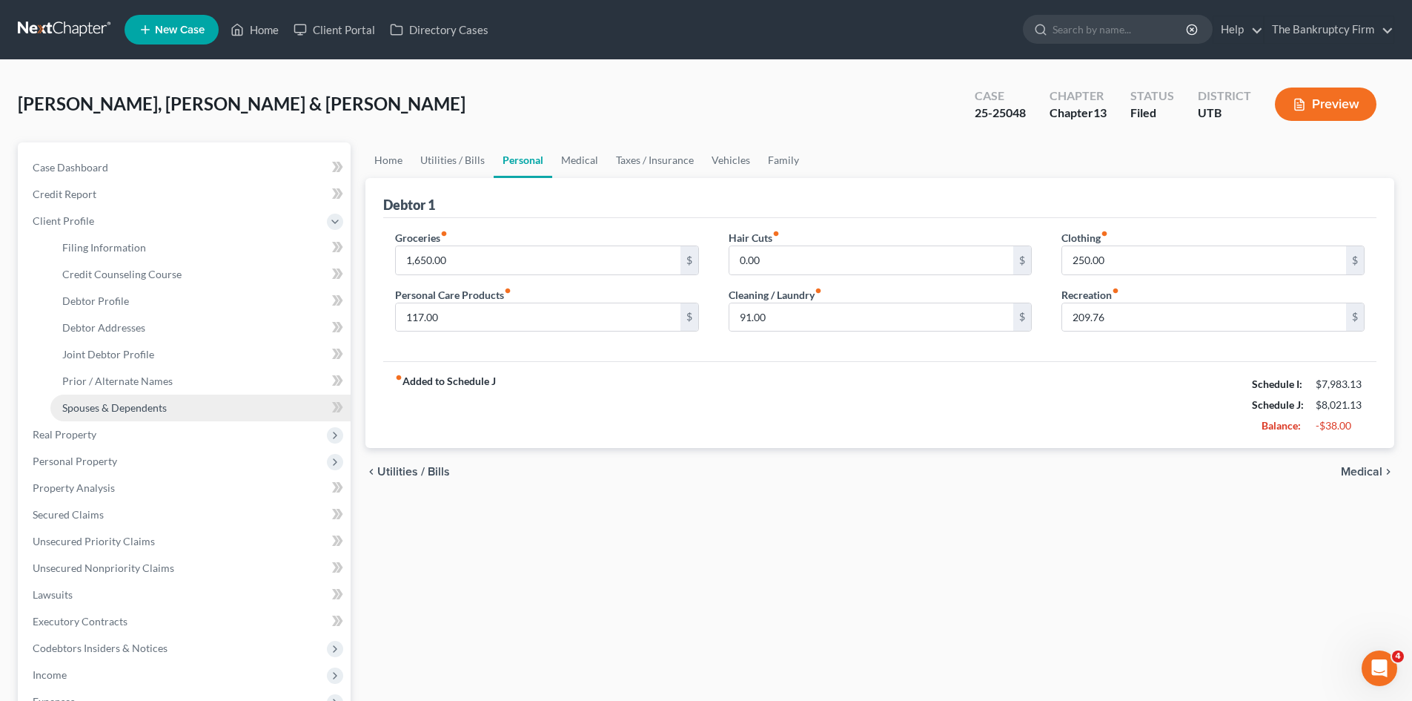
click at [104, 416] on link "Spouses & Dependents" at bounding box center [200, 407] width 300 height 27
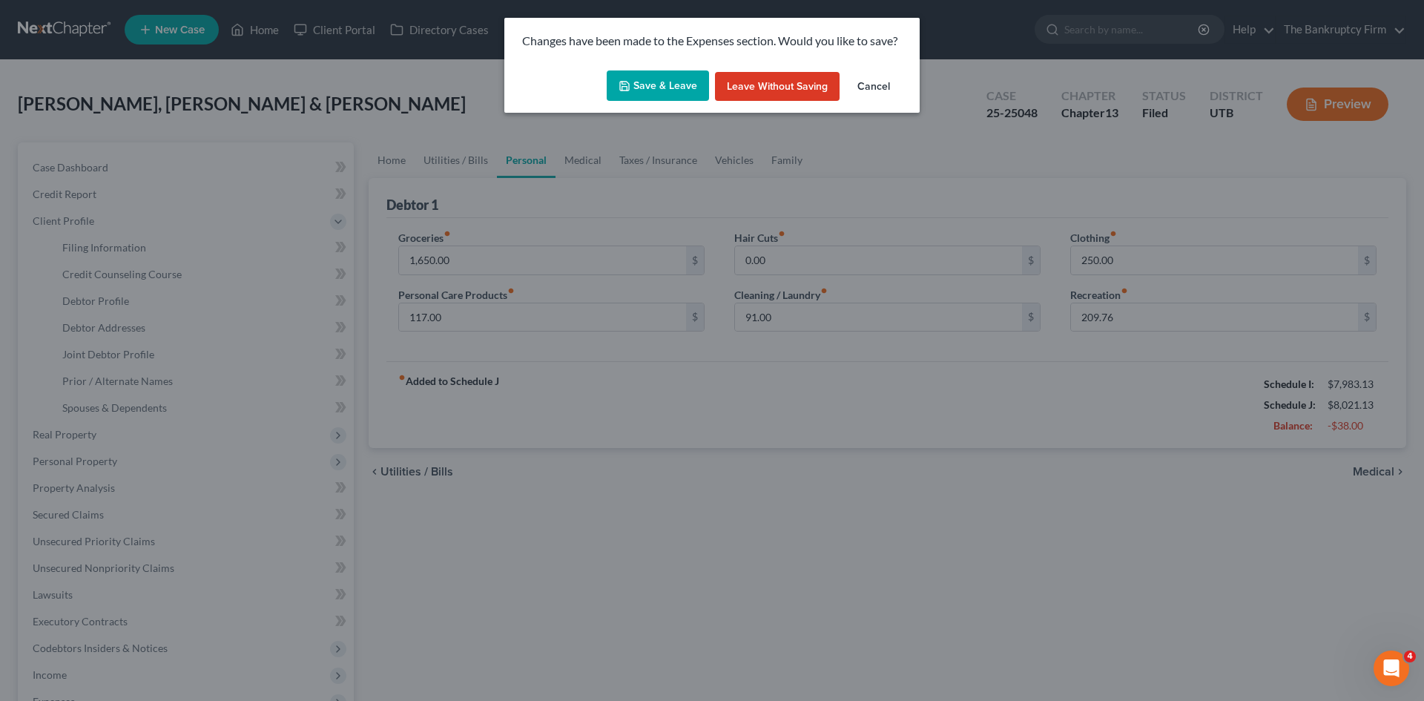
click at [644, 83] on button "Save & Leave" at bounding box center [658, 85] width 102 height 31
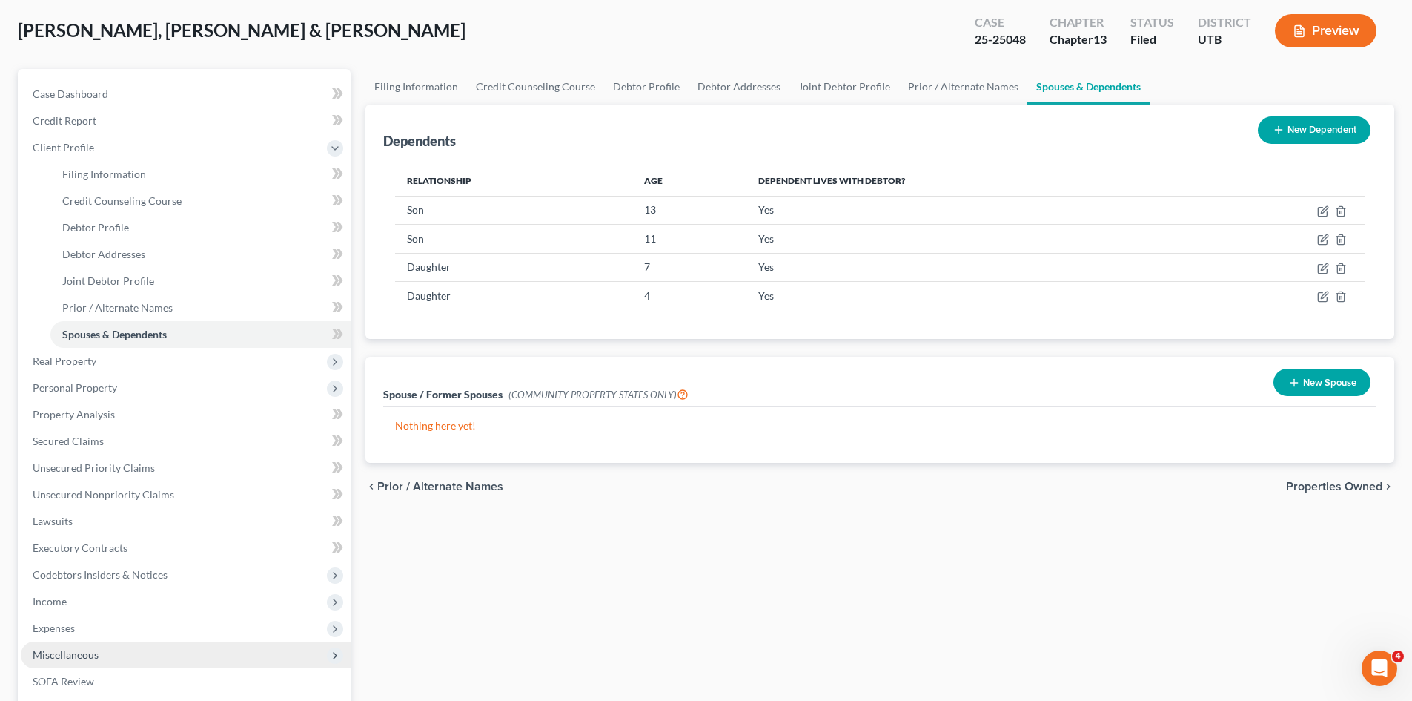
scroll to position [74, 0]
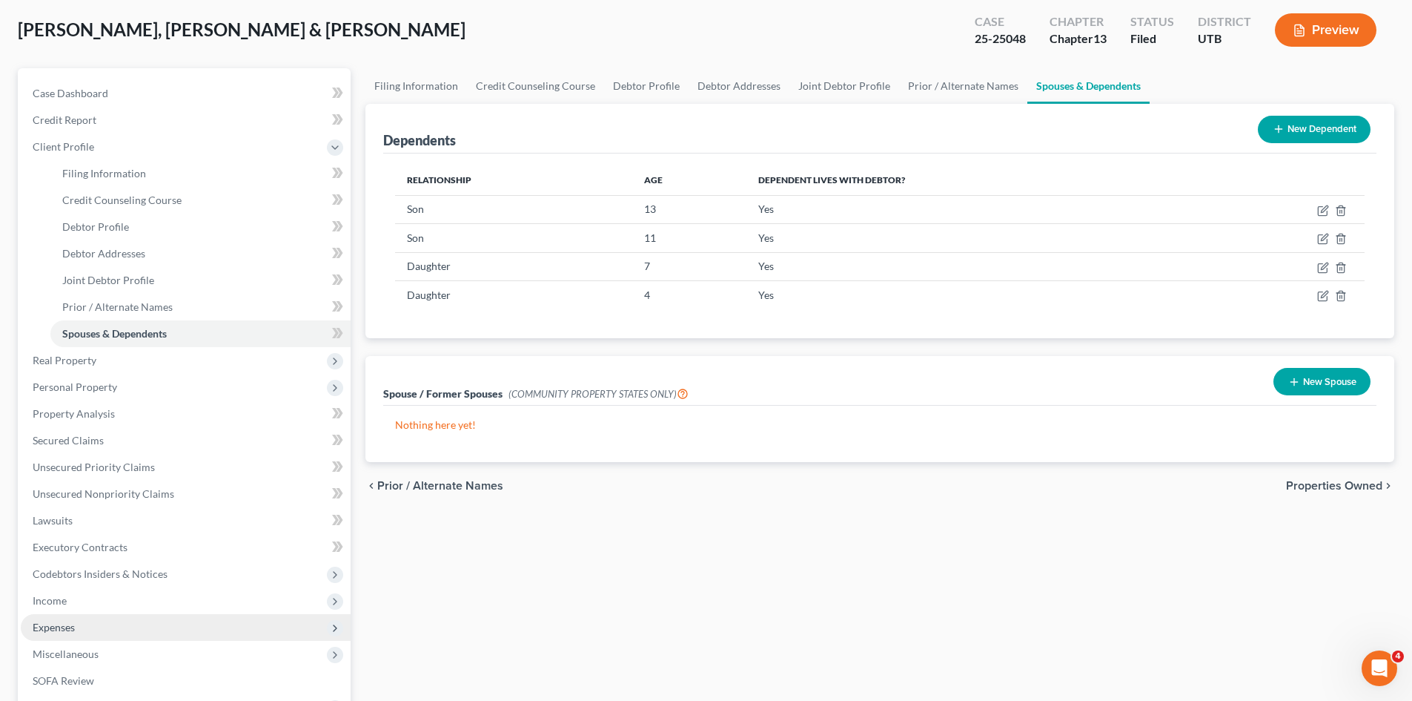
click at [59, 627] on span "Expenses" at bounding box center [54, 627] width 42 height 13
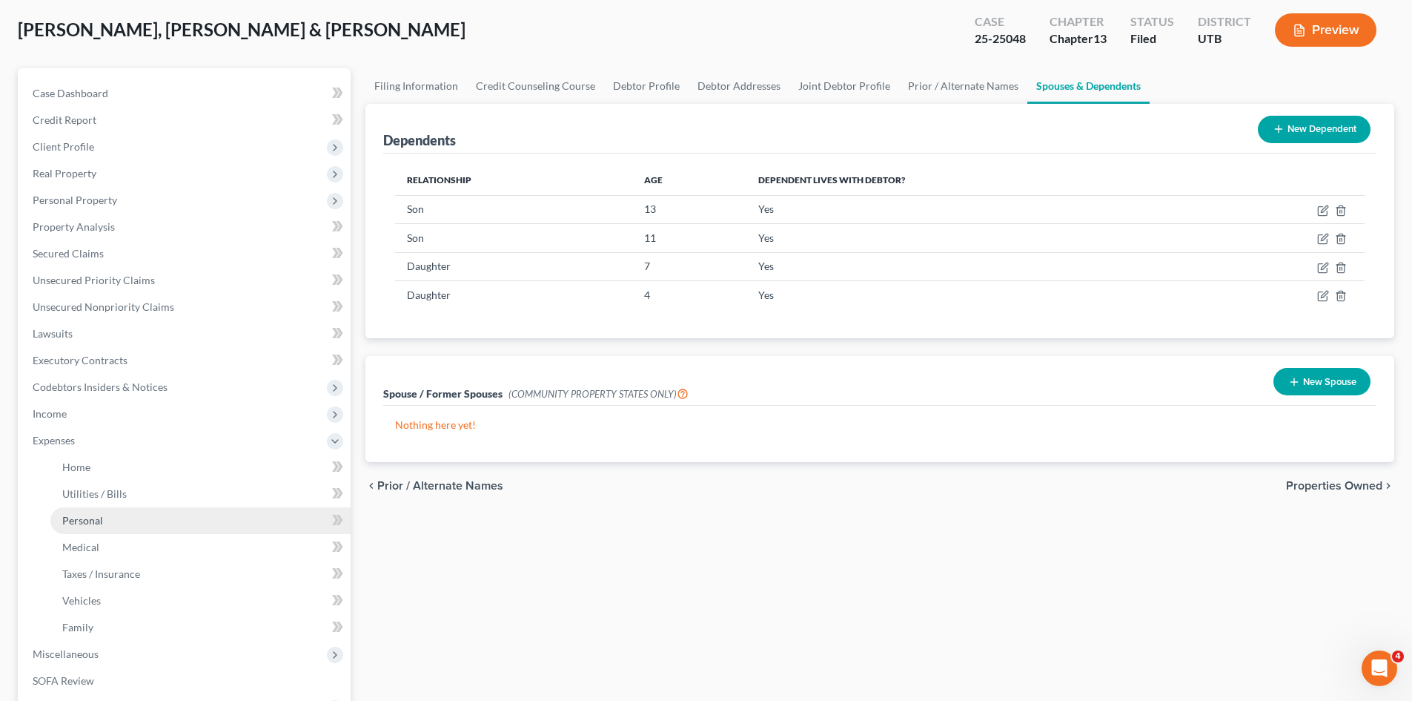
click at [82, 522] on span "Personal" at bounding box center [82, 520] width 41 height 13
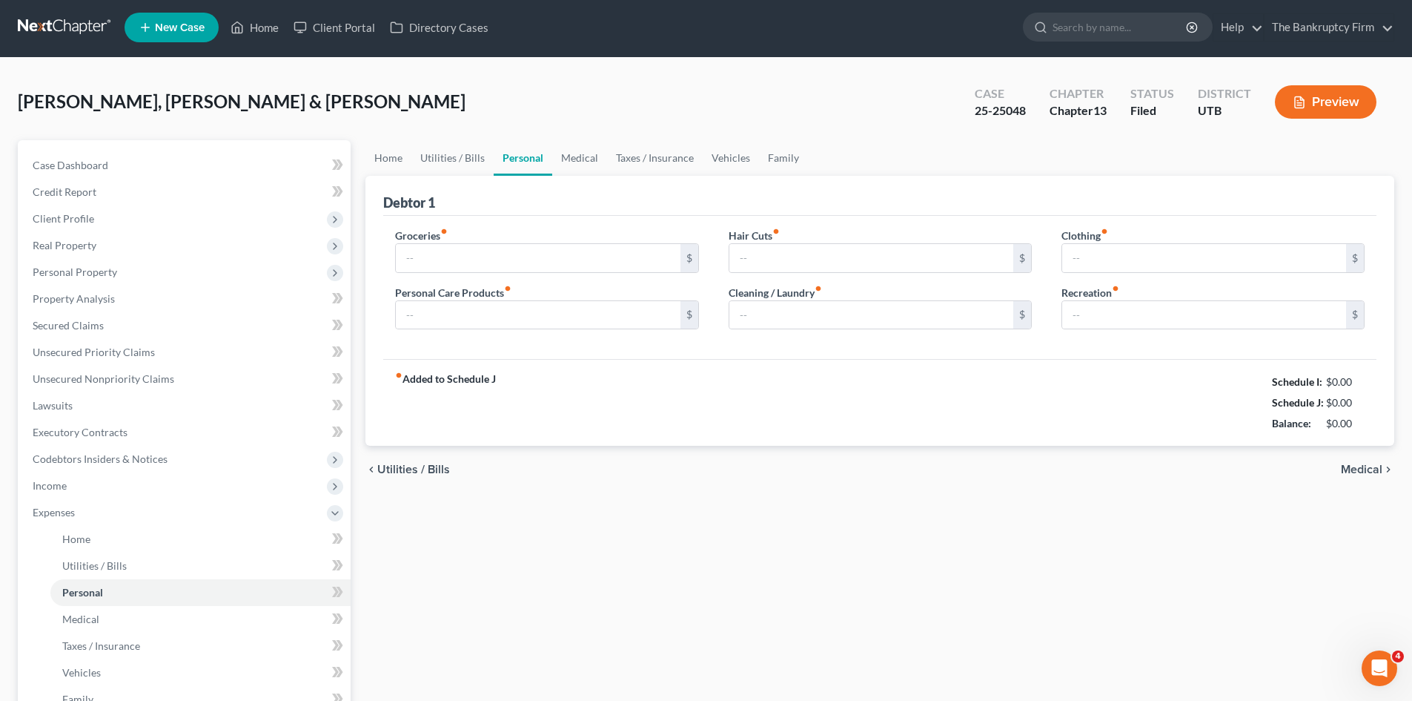
type input "1,650.00"
type input "117.00"
type input "0.00"
type input "91.00"
type input "250.00"
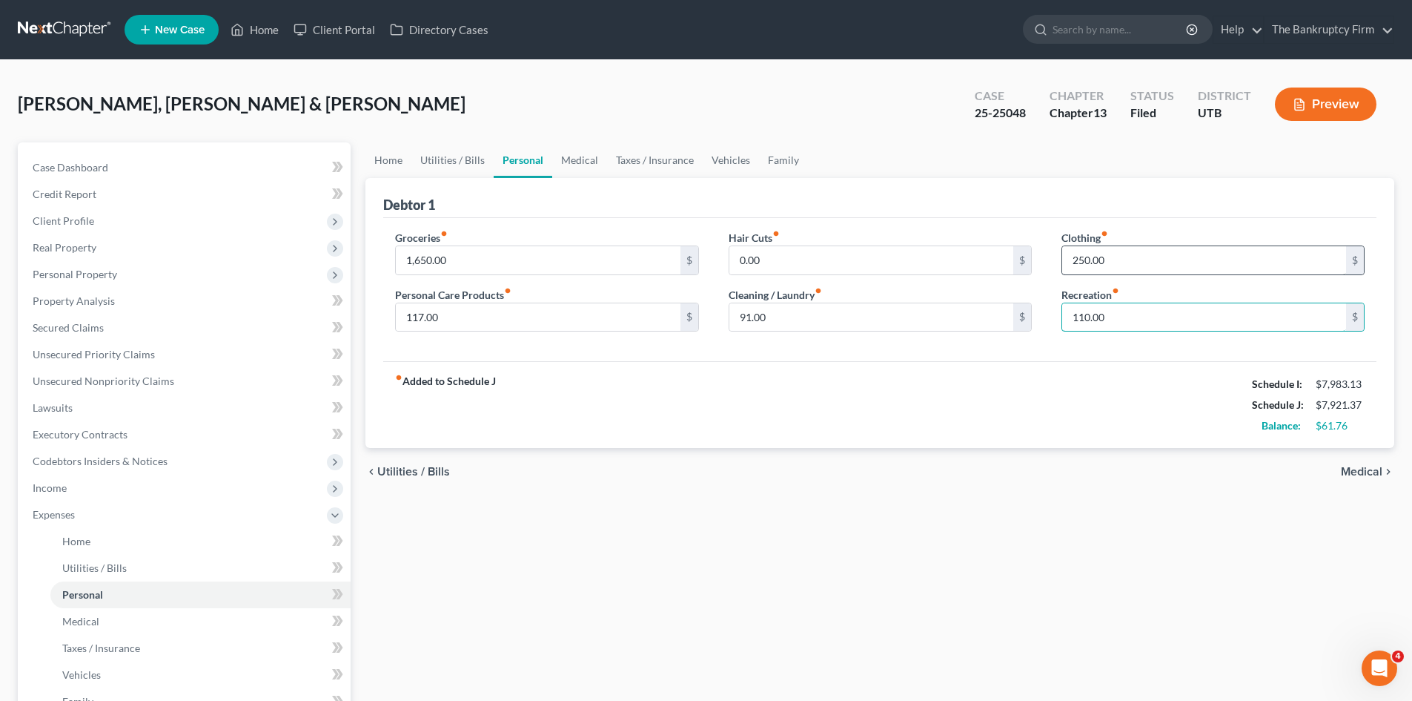
type input "110.00"
type input "150.00"
click at [771, 323] on input "91.00" at bounding box center [872, 317] width 284 height 28
type input "75.00"
type input "95.00"
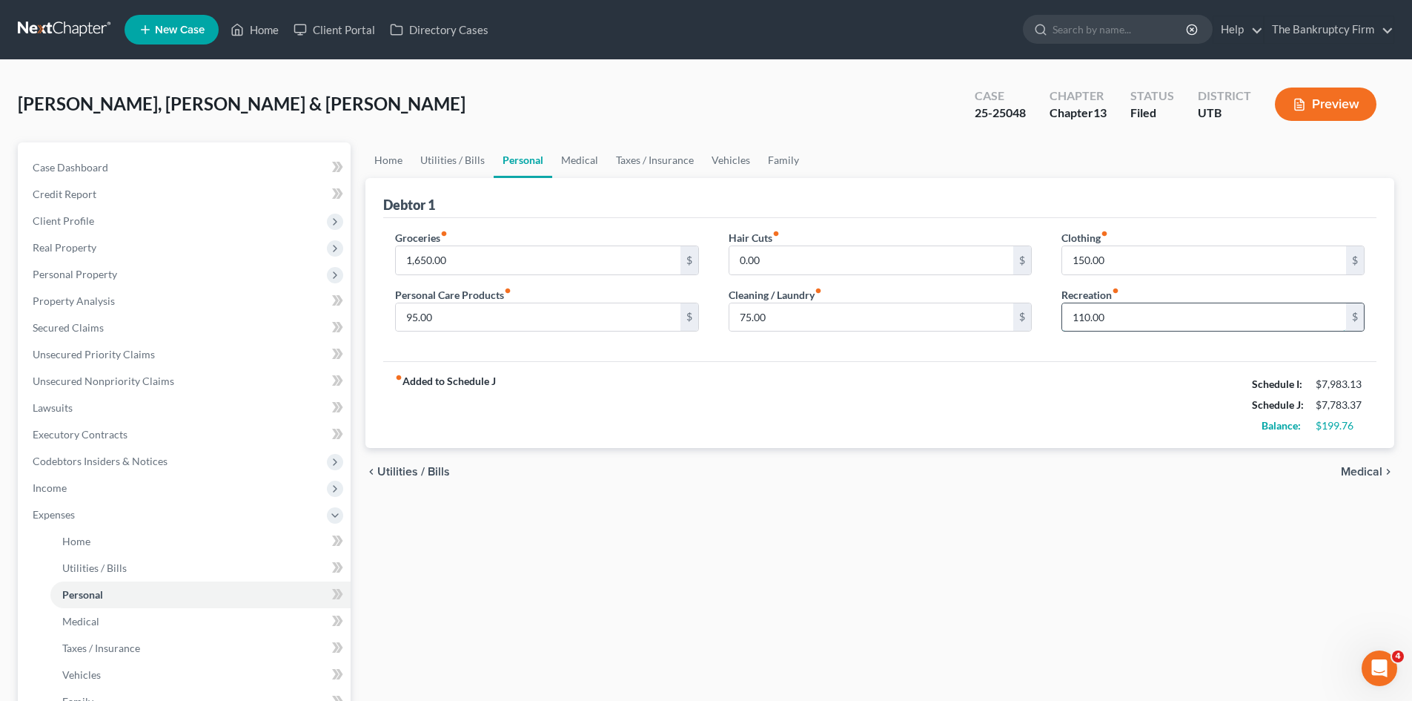
click at [1120, 320] on input "110.00" at bounding box center [1205, 317] width 284 height 28
type input "95.00"
type input "109.76"
click at [507, 602] on div "Home Utilities / Bills Personal Medical Taxes / Insurance Vehicles Family Debto…" at bounding box center [880, 543] width 1044 height 803
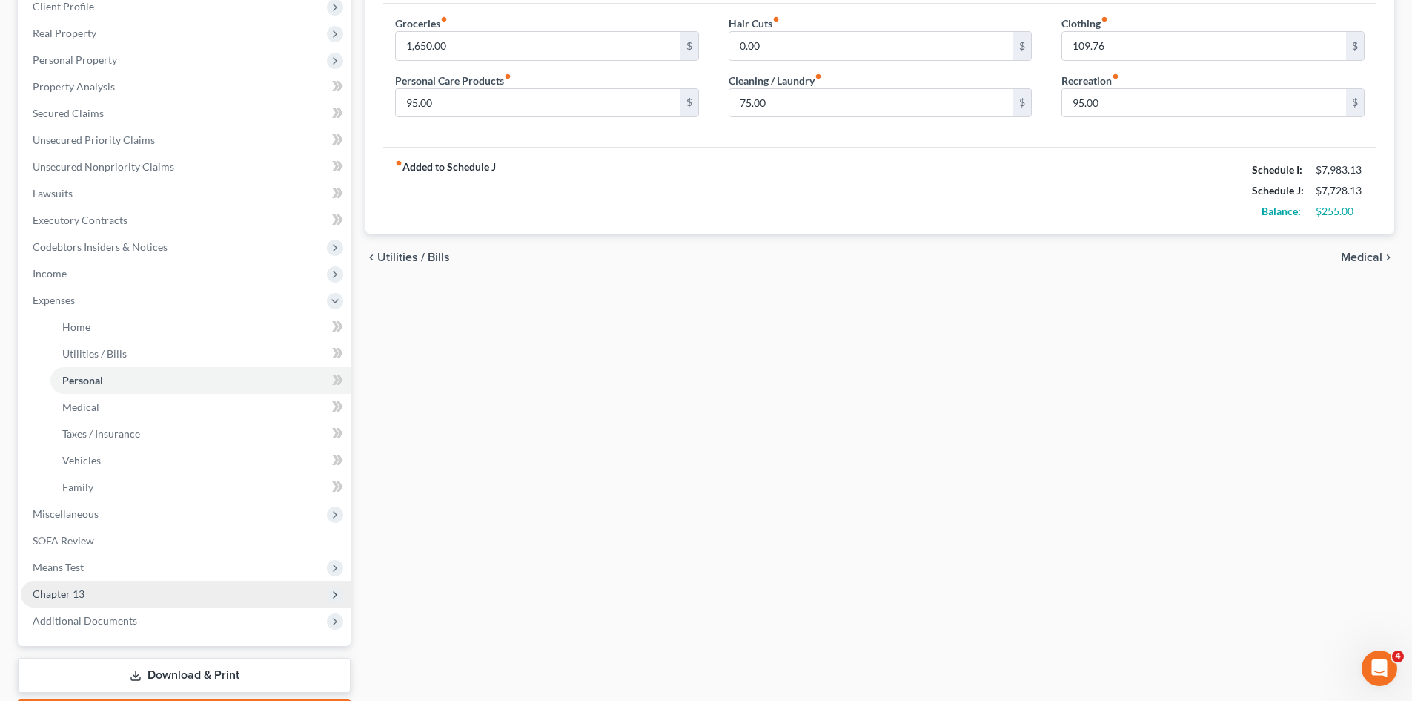
scroll to position [222, 0]
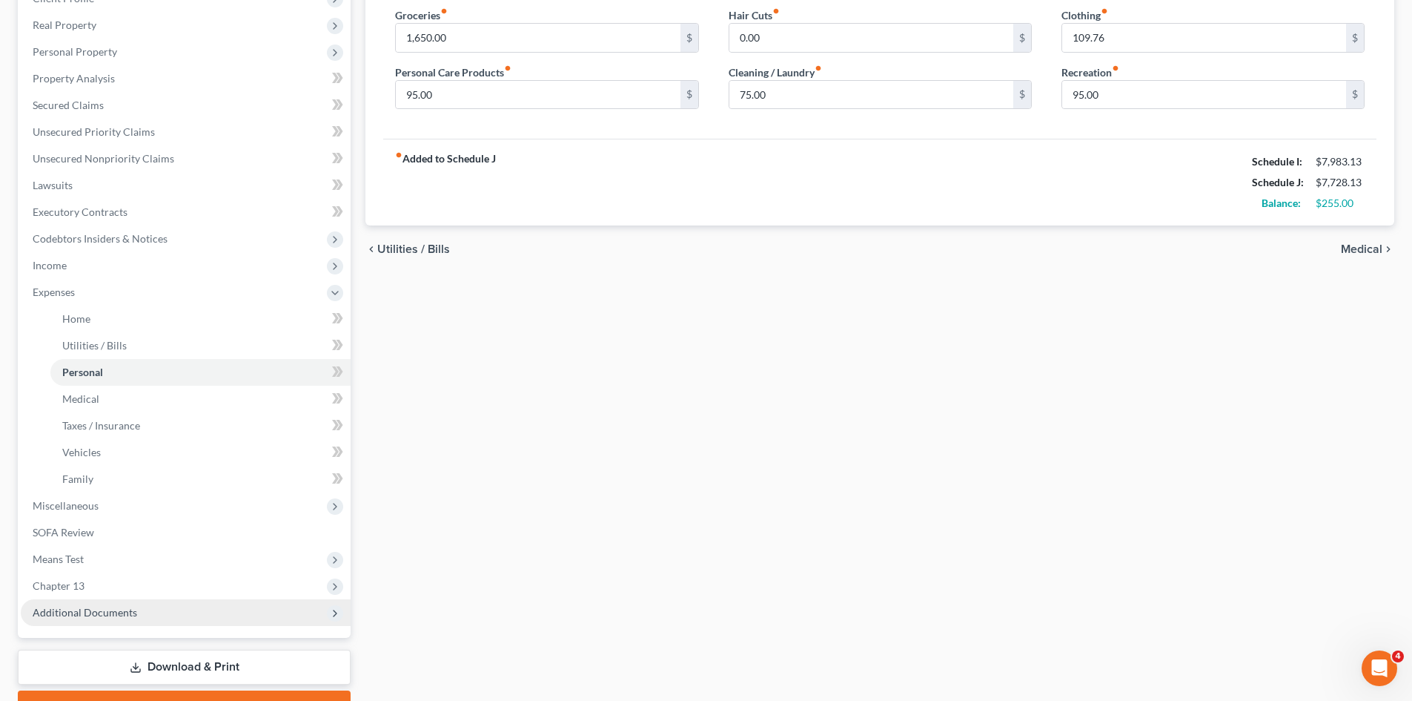
click at [116, 618] on span "Additional Documents" at bounding box center [186, 612] width 330 height 27
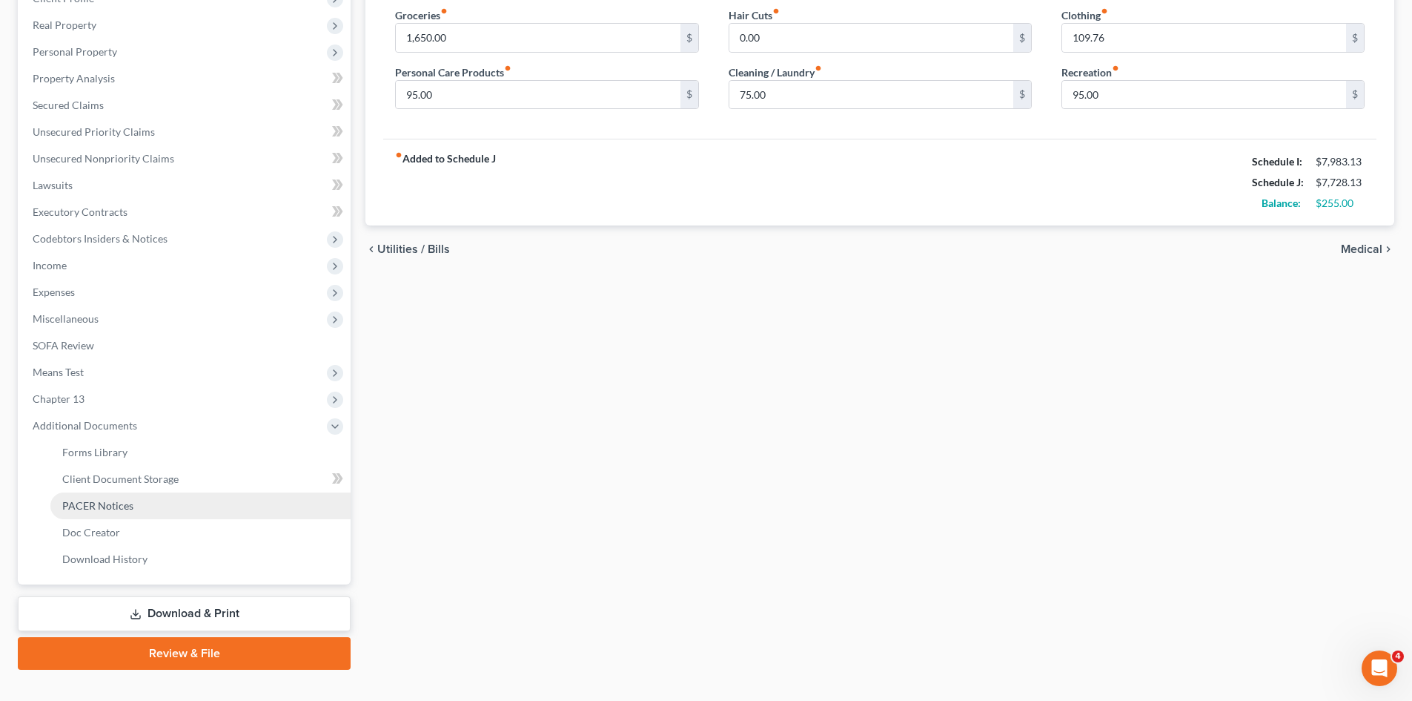
click at [120, 511] on span "PACER Notices" at bounding box center [97, 505] width 71 height 13
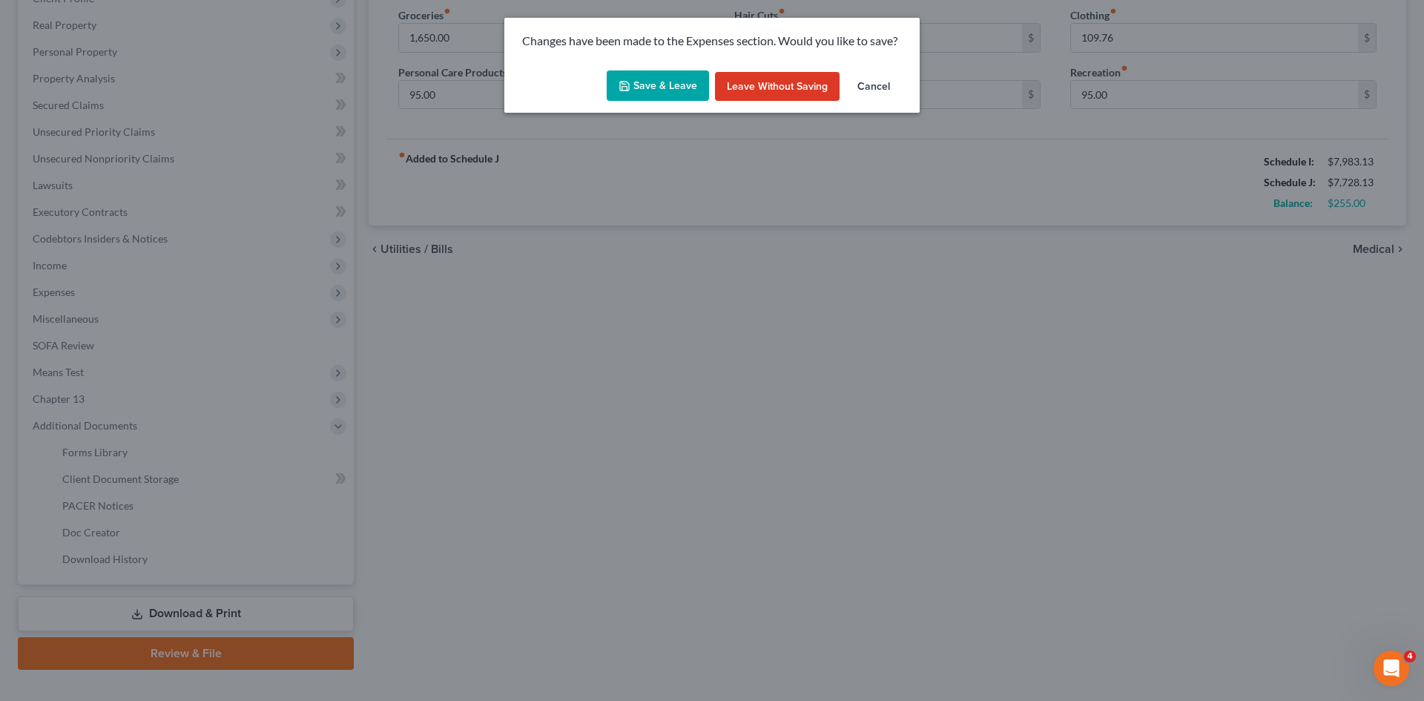
click at [659, 82] on button "Save & Leave" at bounding box center [658, 85] width 102 height 31
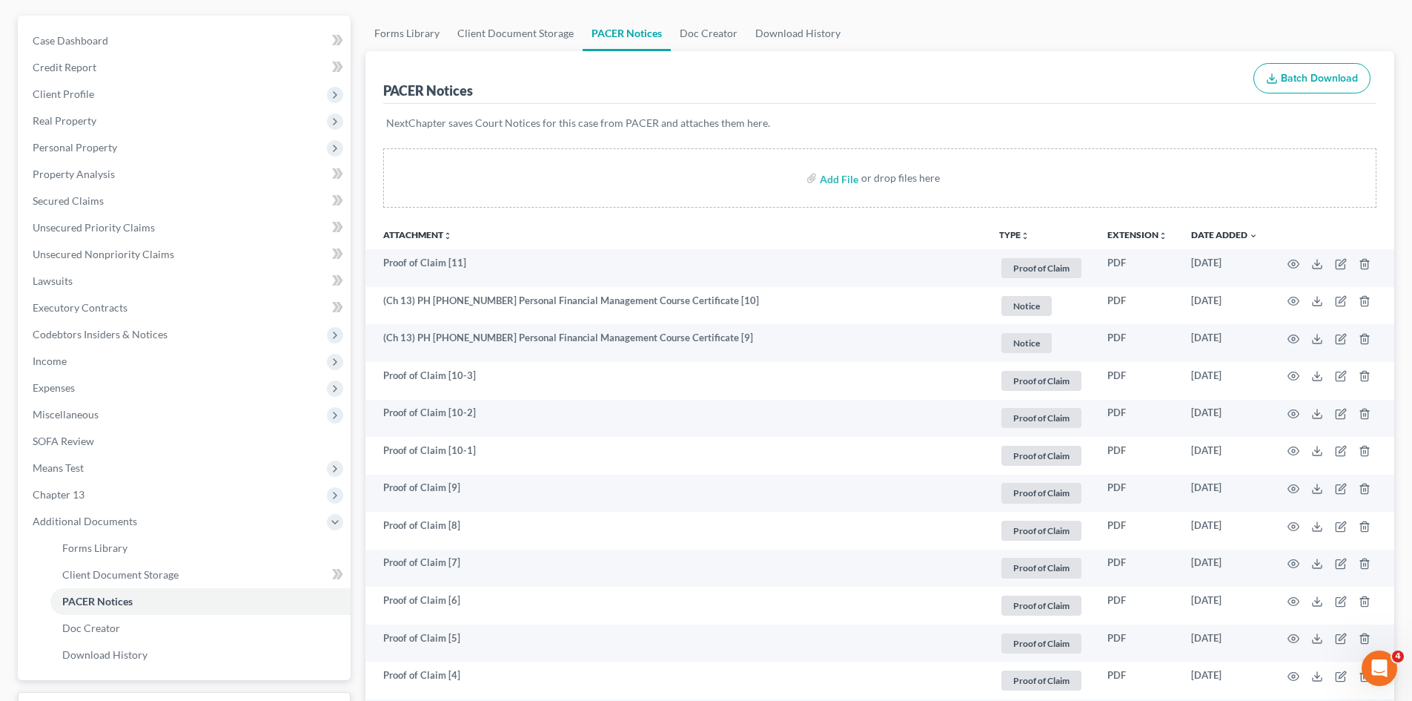
scroll to position [445, 0]
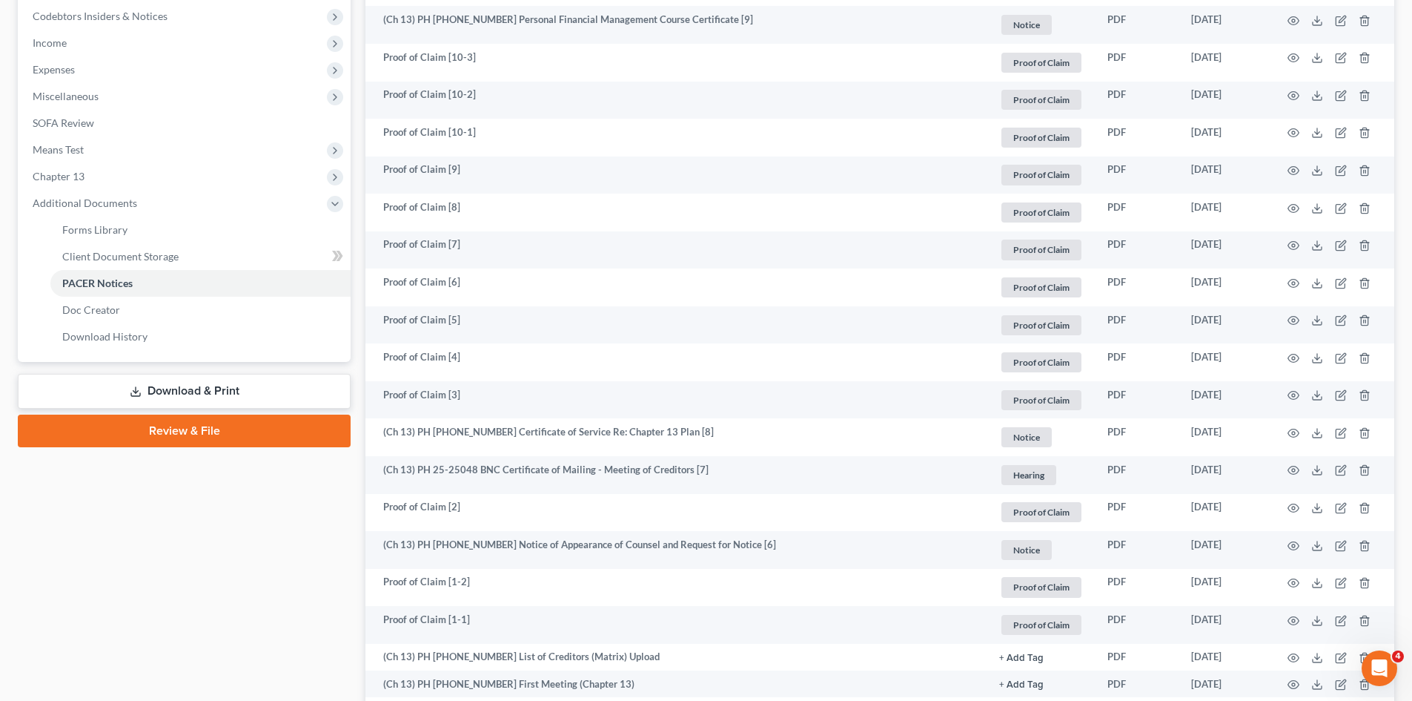
click at [203, 375] on link "Download & Print" at bounding box center [184, 391] width 333 height 35
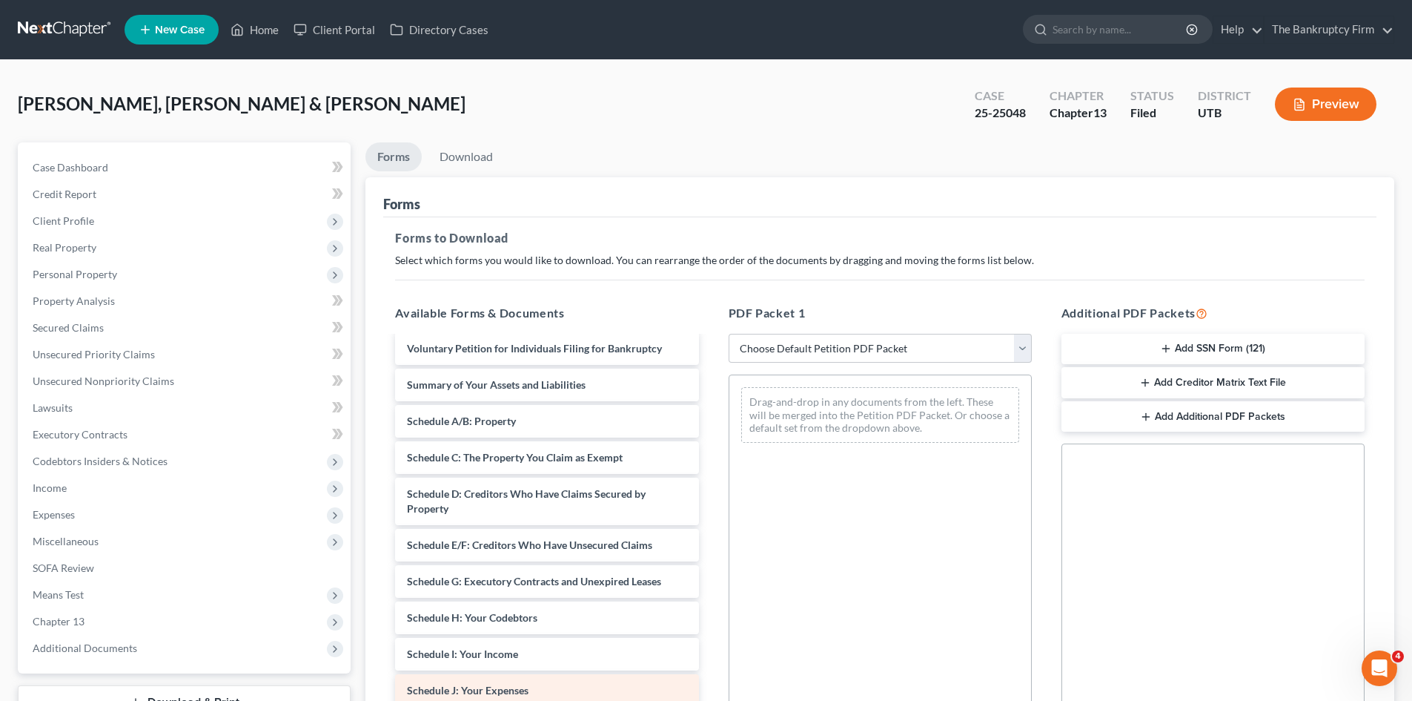
scroll to position [297, 0]
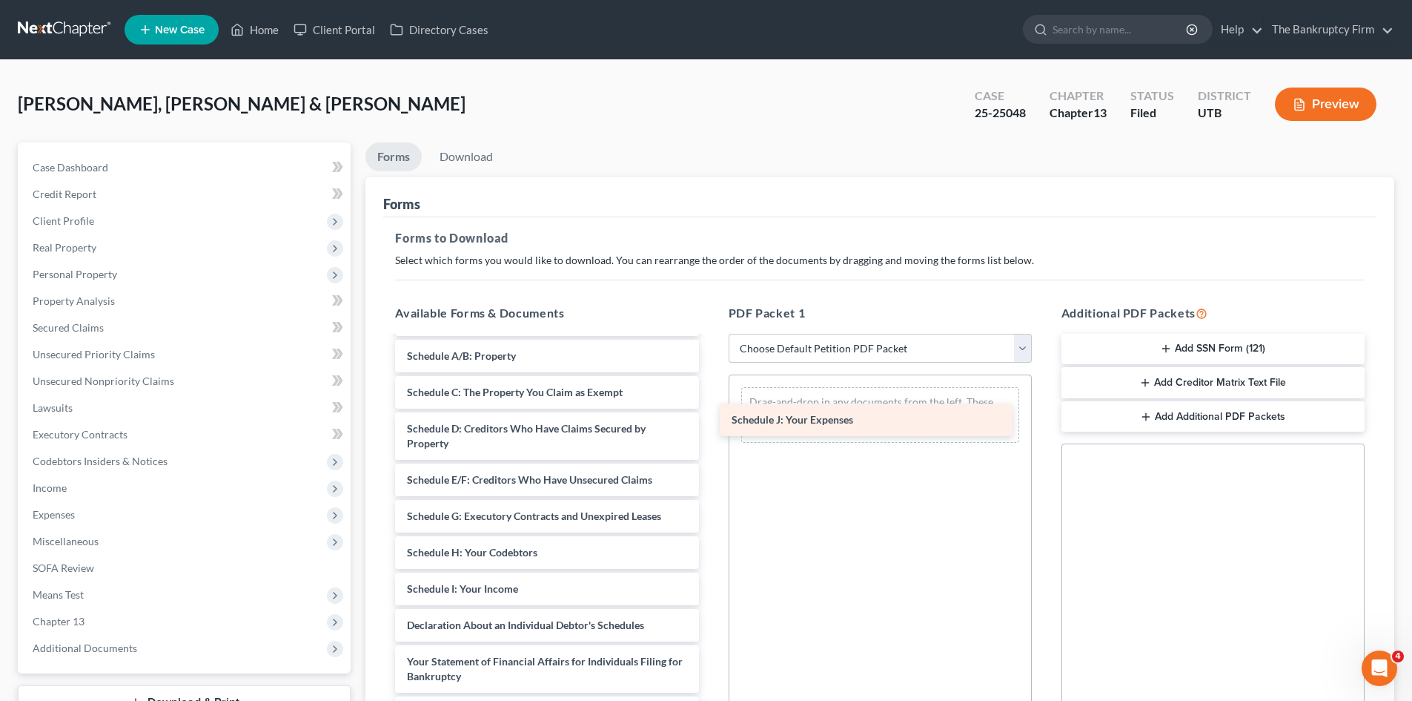
drag, startPoint x: 480, startPoint y: 624, endPoint x: 804, endPoint y: 418, distance: 384.3
click at [710, 418] on div "Schedule J: Your Expenses Chapter 13 Plan (Chapter 13 Plan - The Bankruptcy Fir…" at bounding box center [546, 465] width 327 height 848
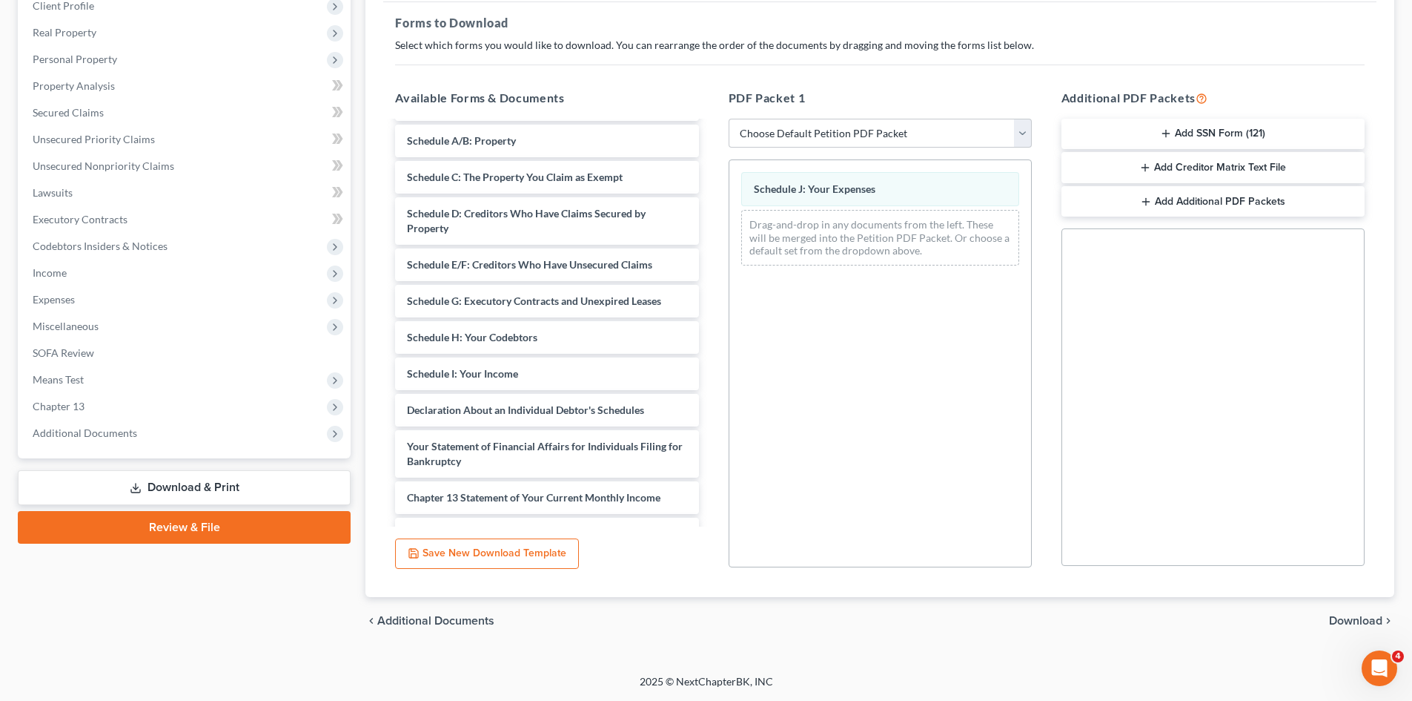
click at [1368, 622] on span "Download" at bounding box center [1355, 621] width 53 height 12
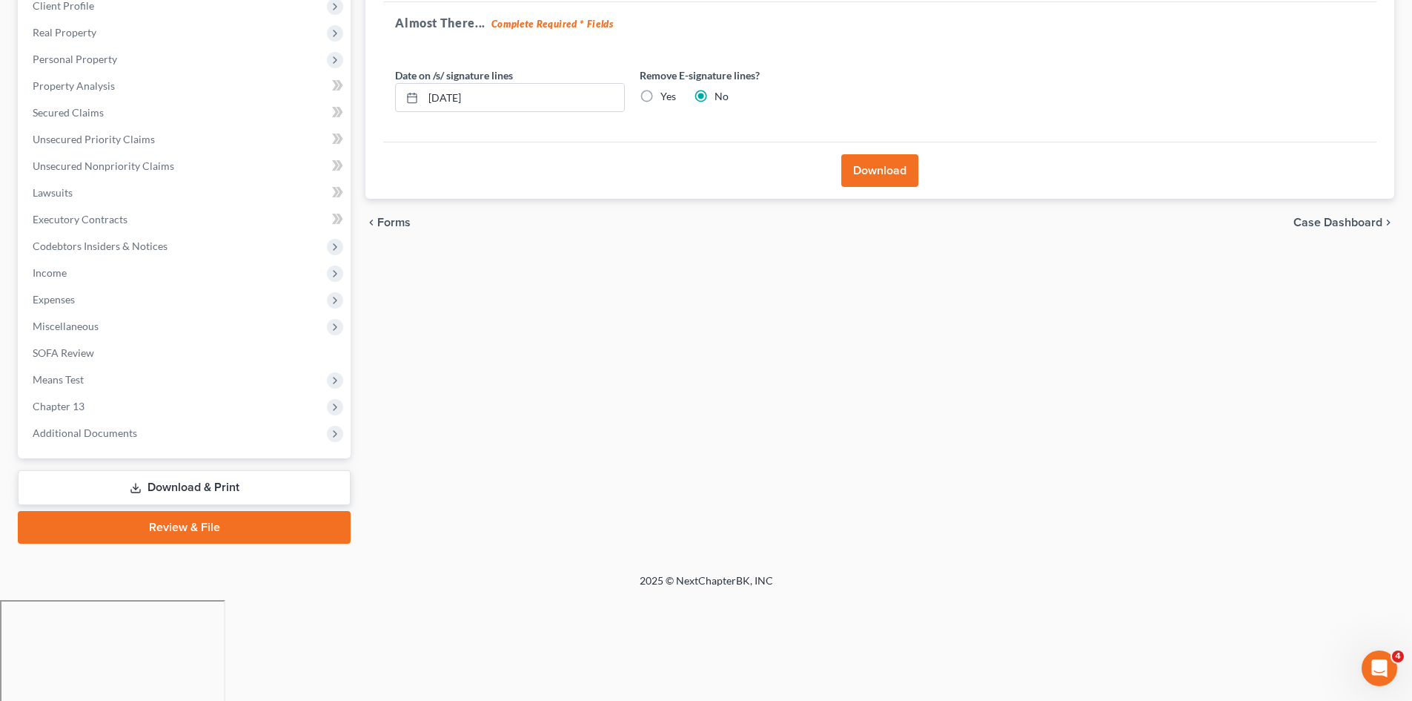
scroll to position [114, 0]
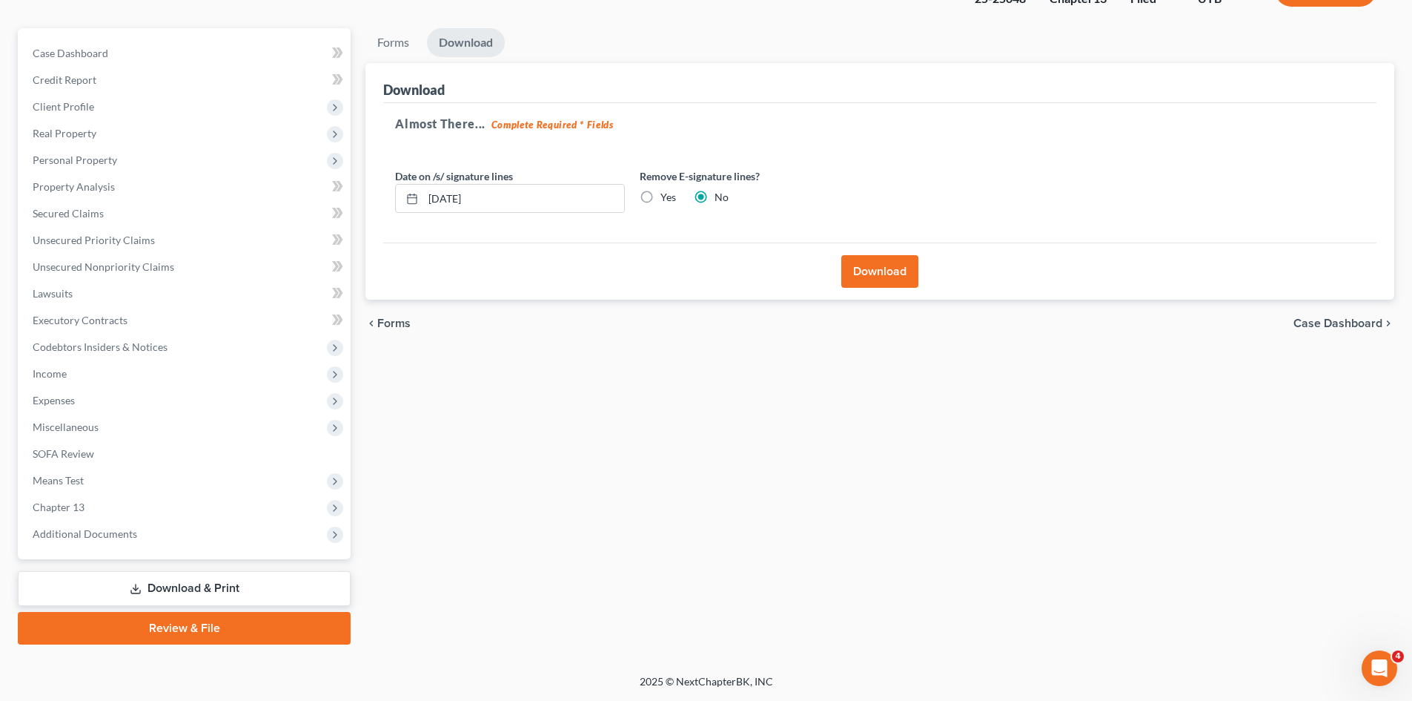
click at [882, 261] on button "Download" at bounding box center [880, 271] width 77 height 33
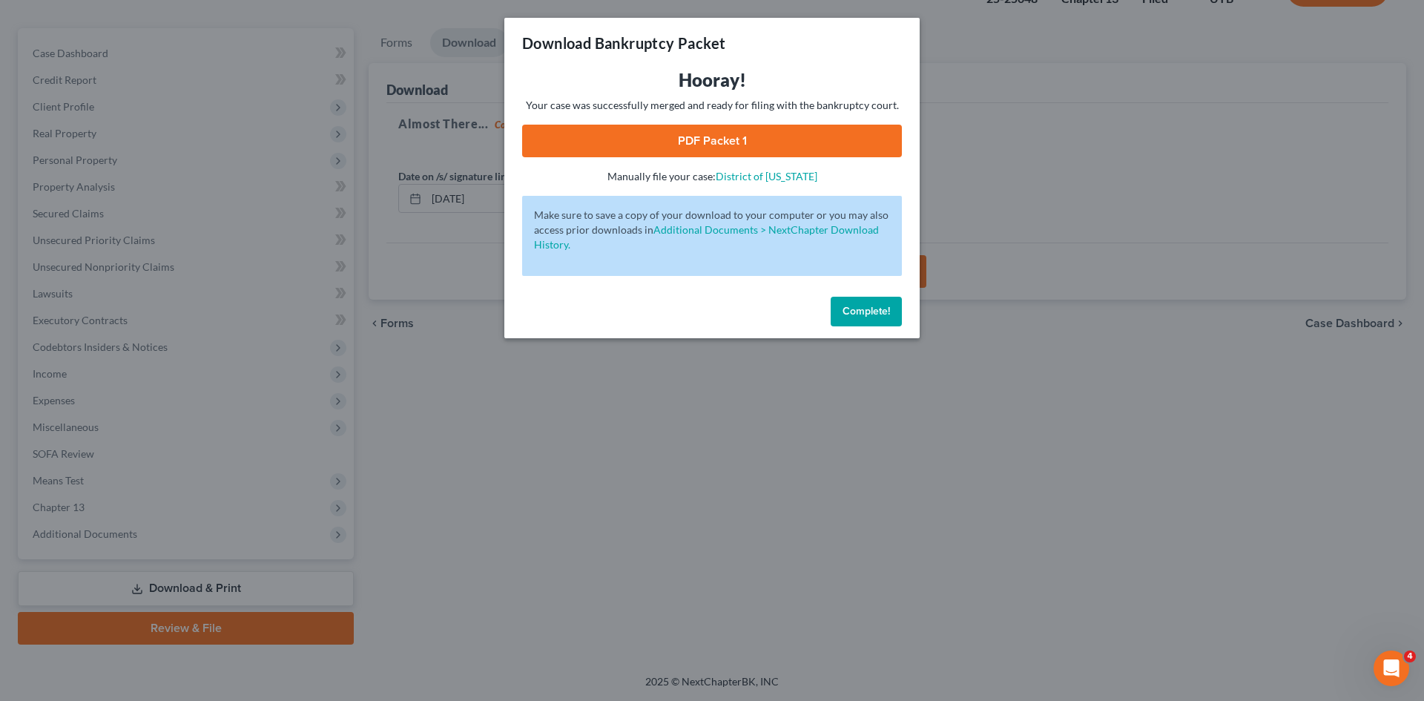
drag, startPoint x: 678, startPoint y: 134, endPoint x: 692, endPoint y: 134, distance: 14.1
click at [678, 134] on link "PDF Packet 1" at bounding box center [712, 141] width 380 height 33
drag, startPoint x: 872, startPoint y: 314, endPoint x: 796, endPoint y: 297, distance: 77.5
click at [872, 314] on span "Complete!" at bounding box center [865, 311] width 47 height 13
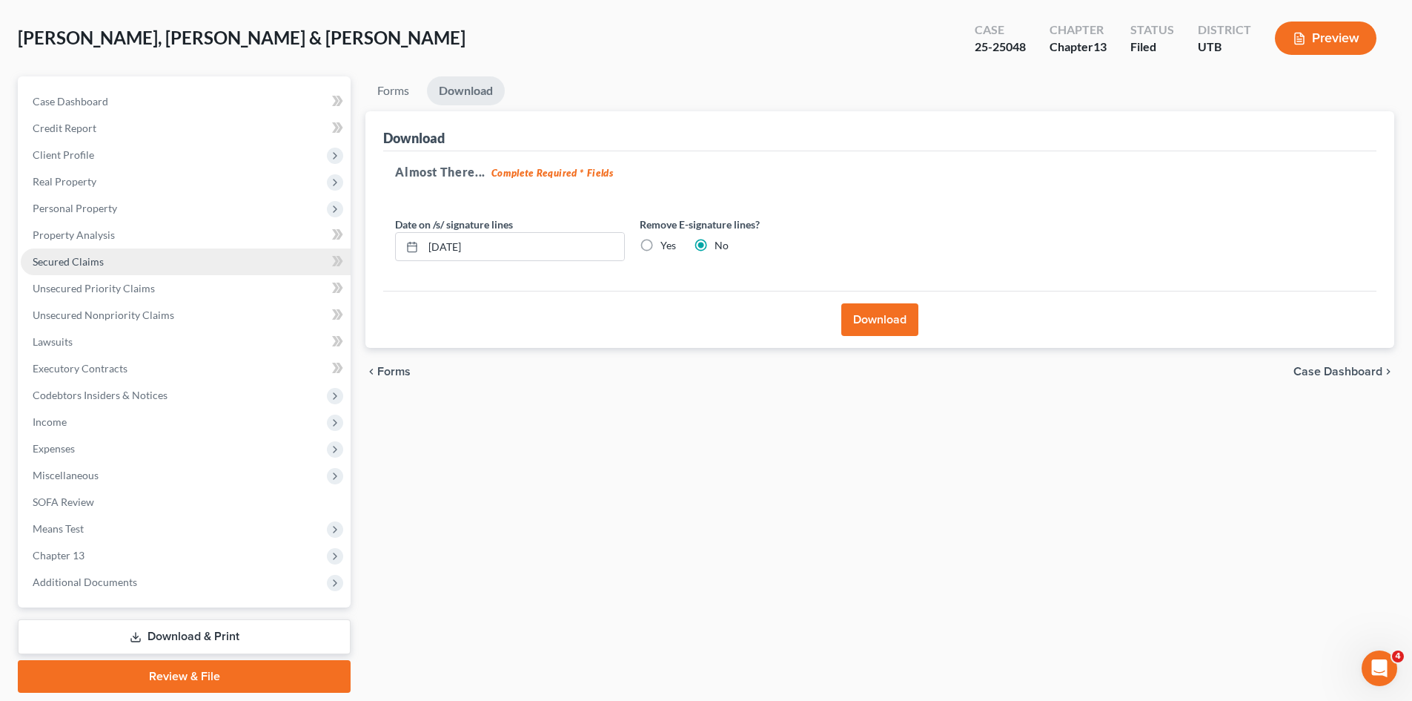
scroll to position [40, 0]
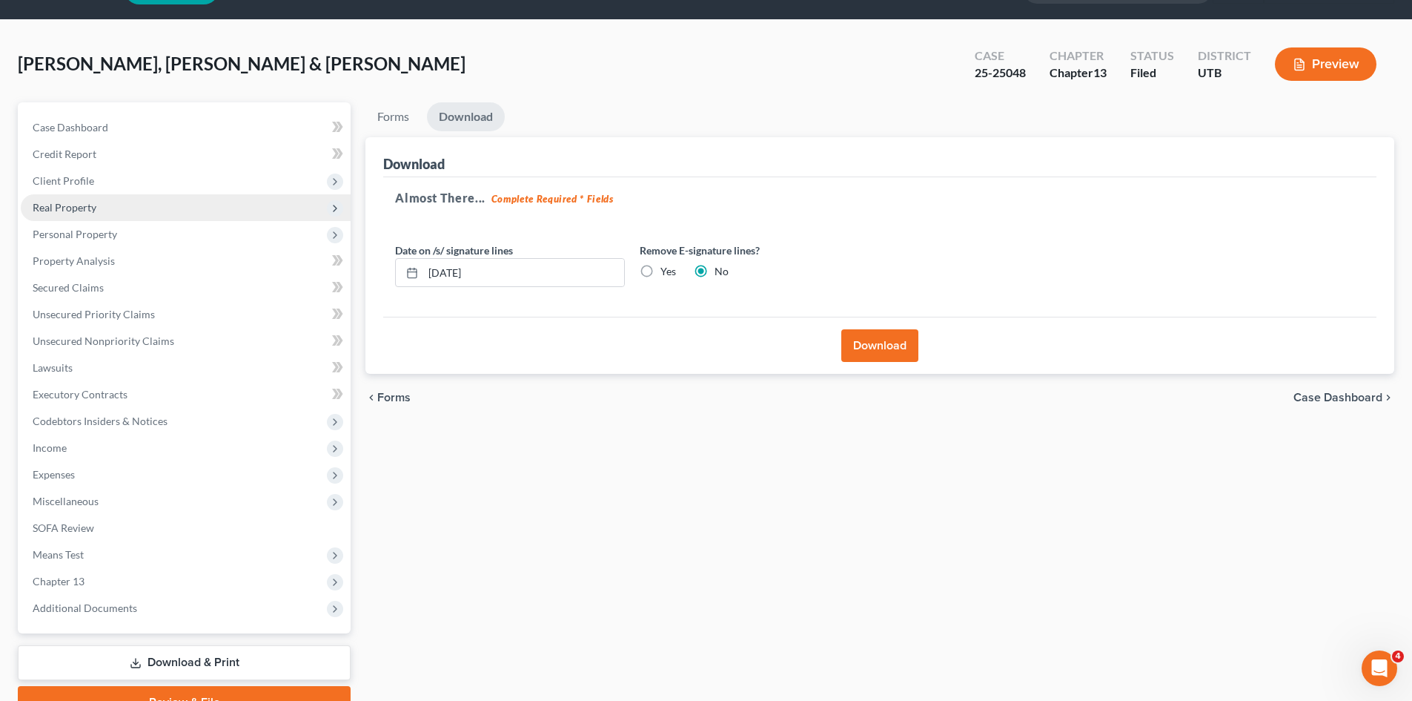
click at [59, 205] on span "Real Property" at bounding box center [65, 207] width 64 height 13
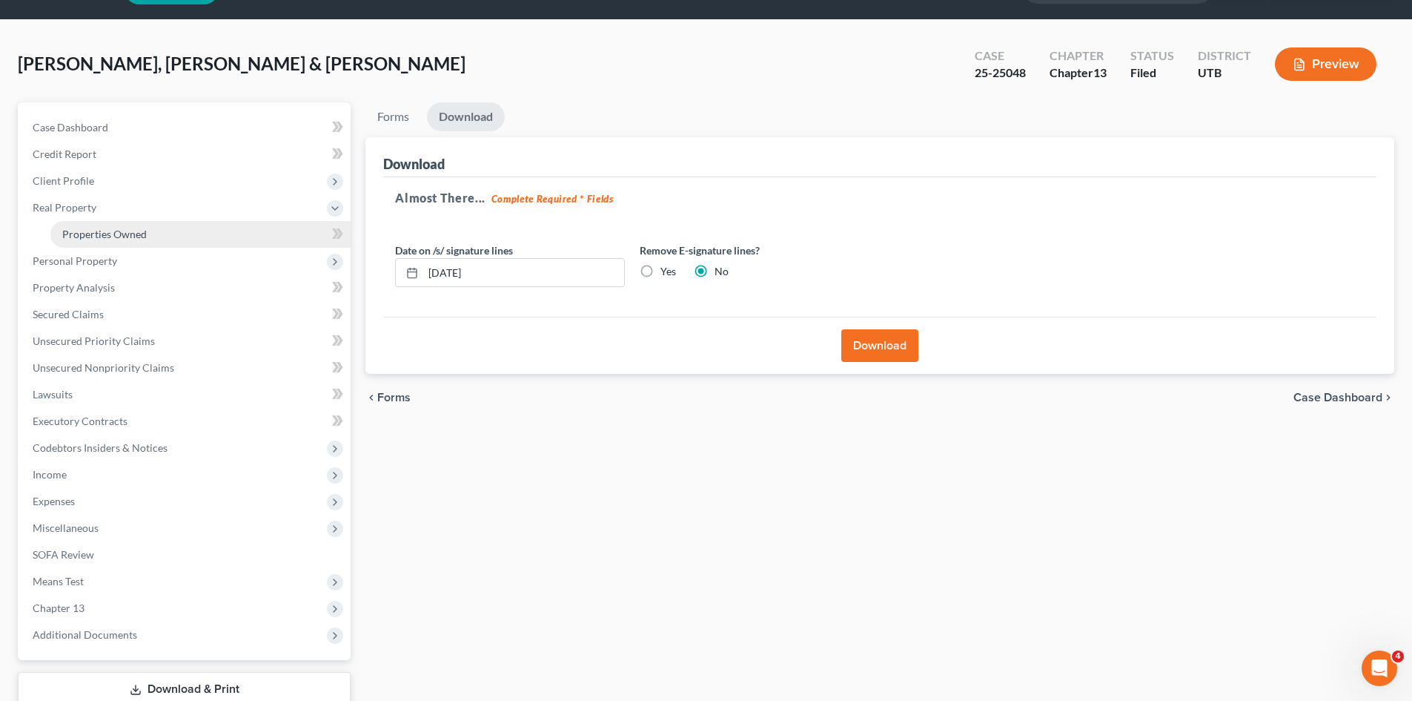
click at [82, 236] on span "Properties Owned" at bounding box center [104, 234] width 85 height 13
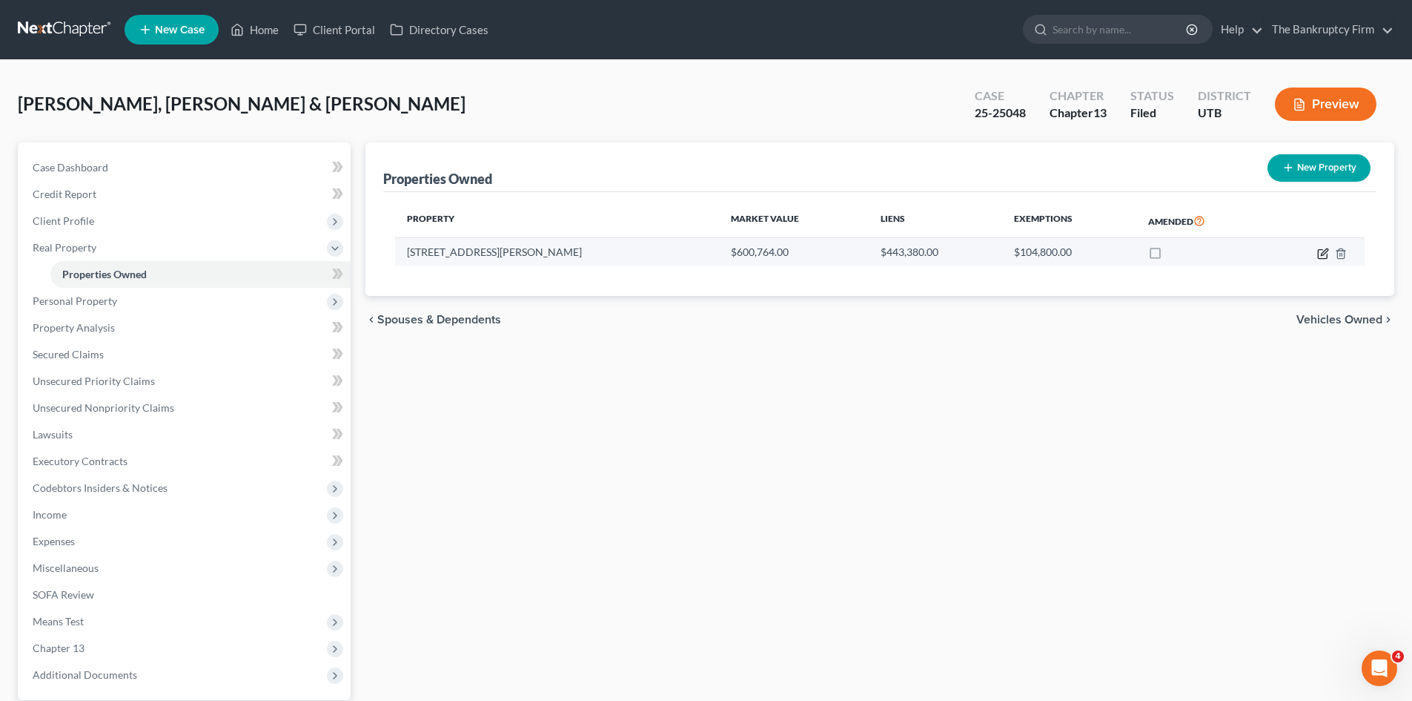
click at [1324, 255] on icon "button" at bounding box center [1324, 251] width 7 height 7
select select "46"
select select "2"
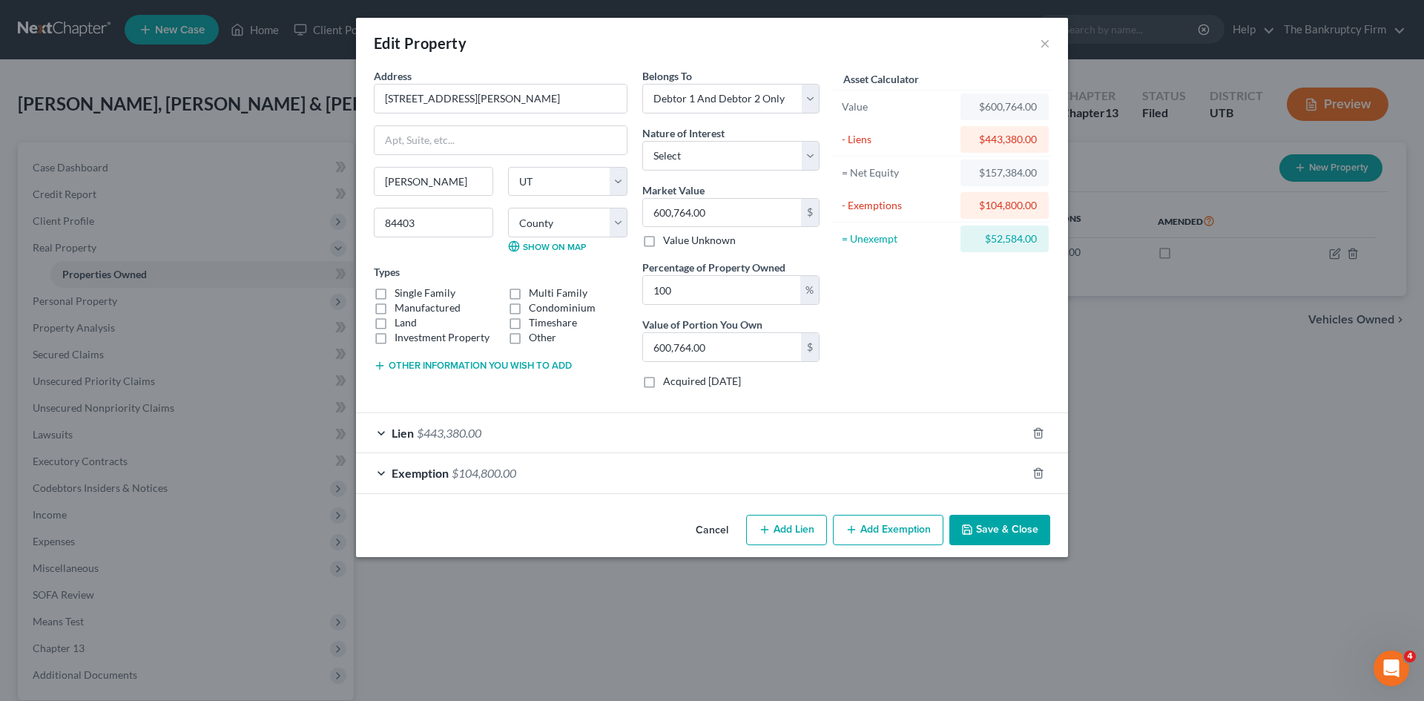
click at [409, 473] on span "Exemption" at bounding box center [419, 473] width 57 height 14
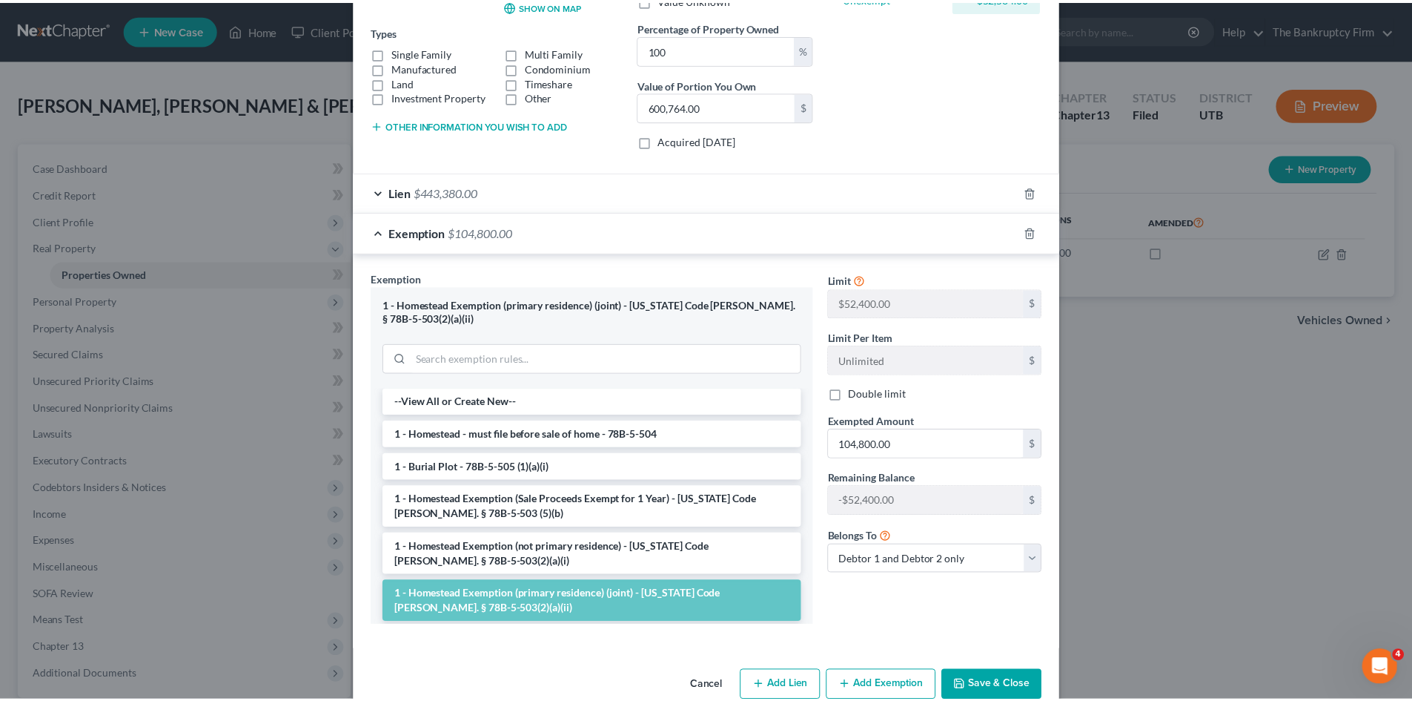
scroll to position [257, 0]
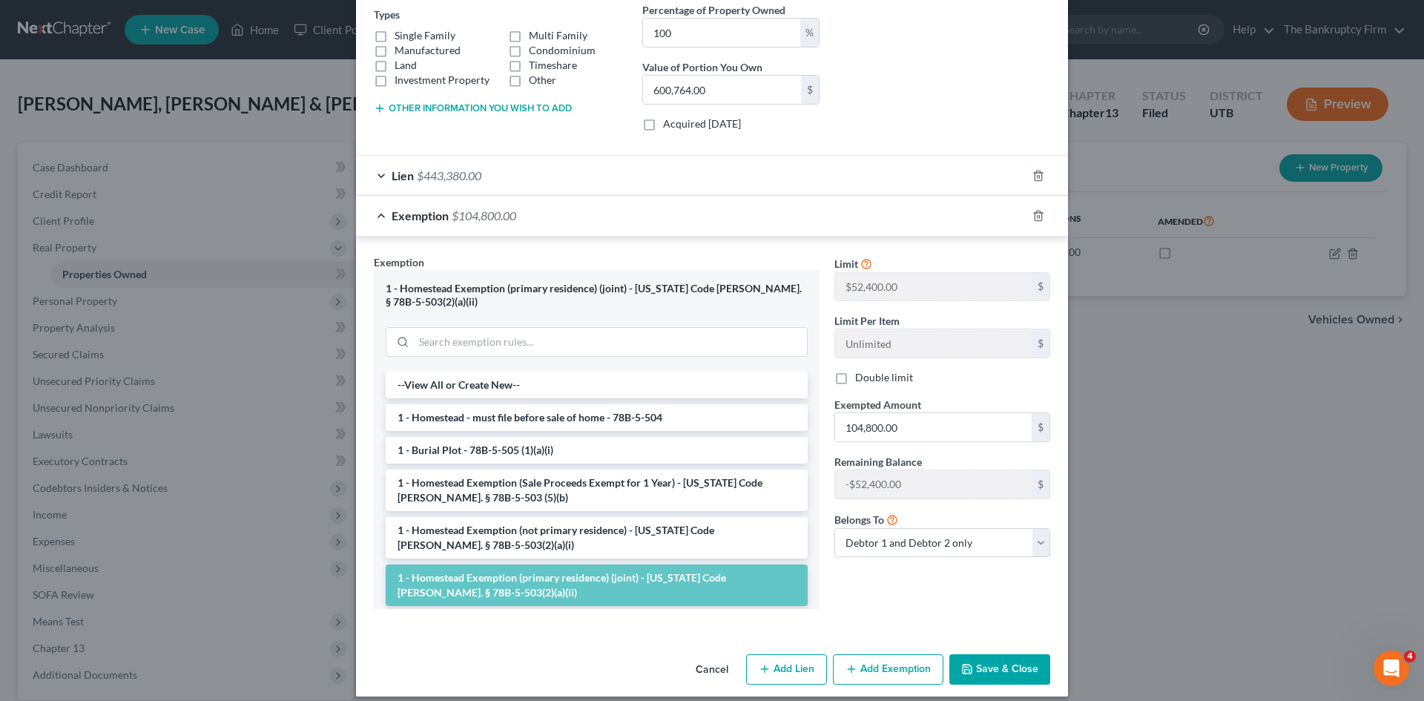
click at [703, 656] on button "Cancel" at bounding box center [712, 670] width 56 height 30
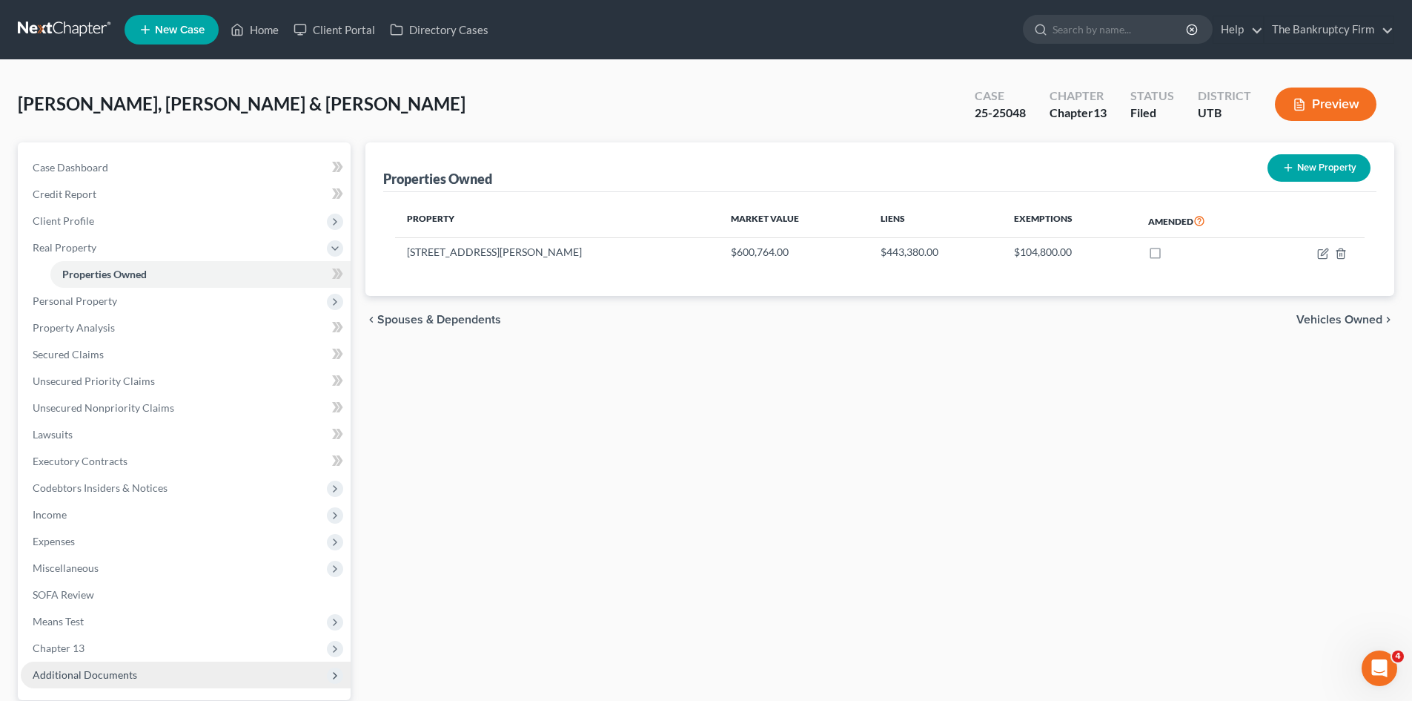
click at [90, 678] on span "Additional Documents" at bounding box center [85, 674] width 105 height 13
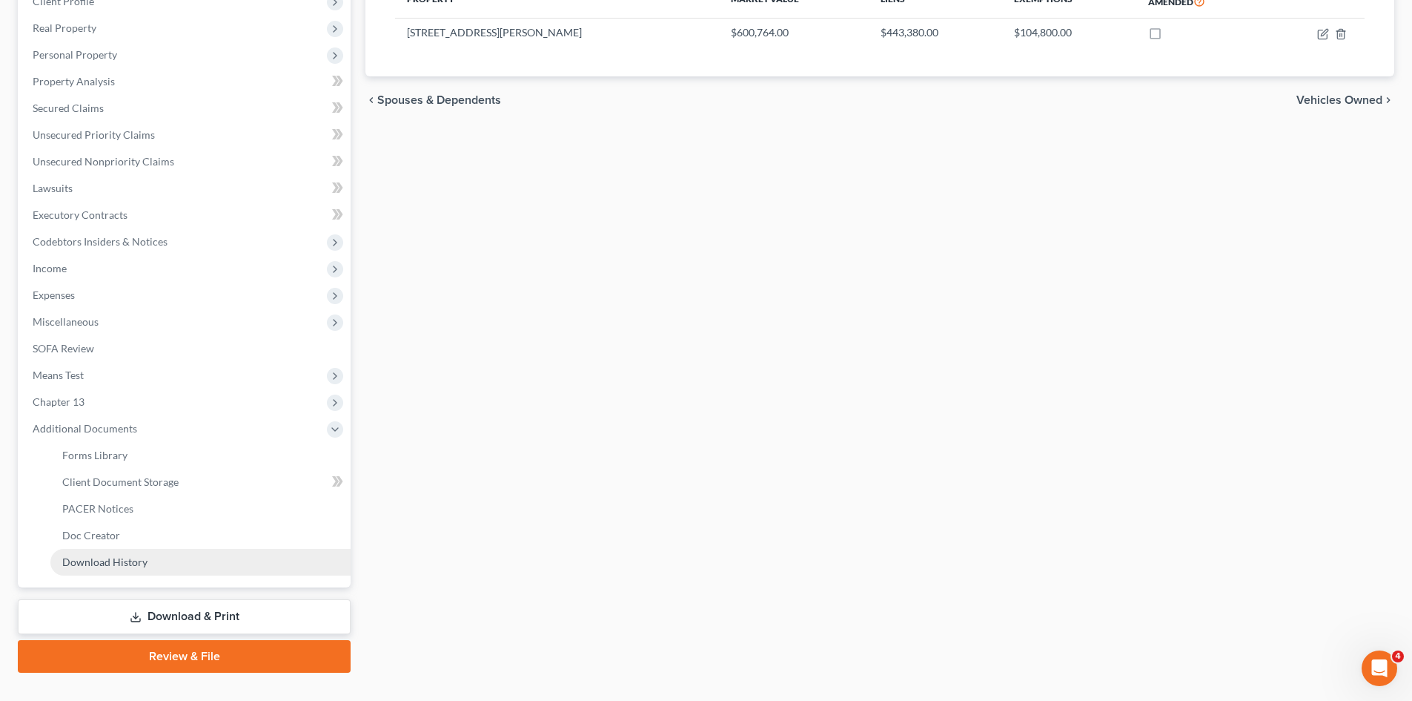
scroll to position [222, 0]
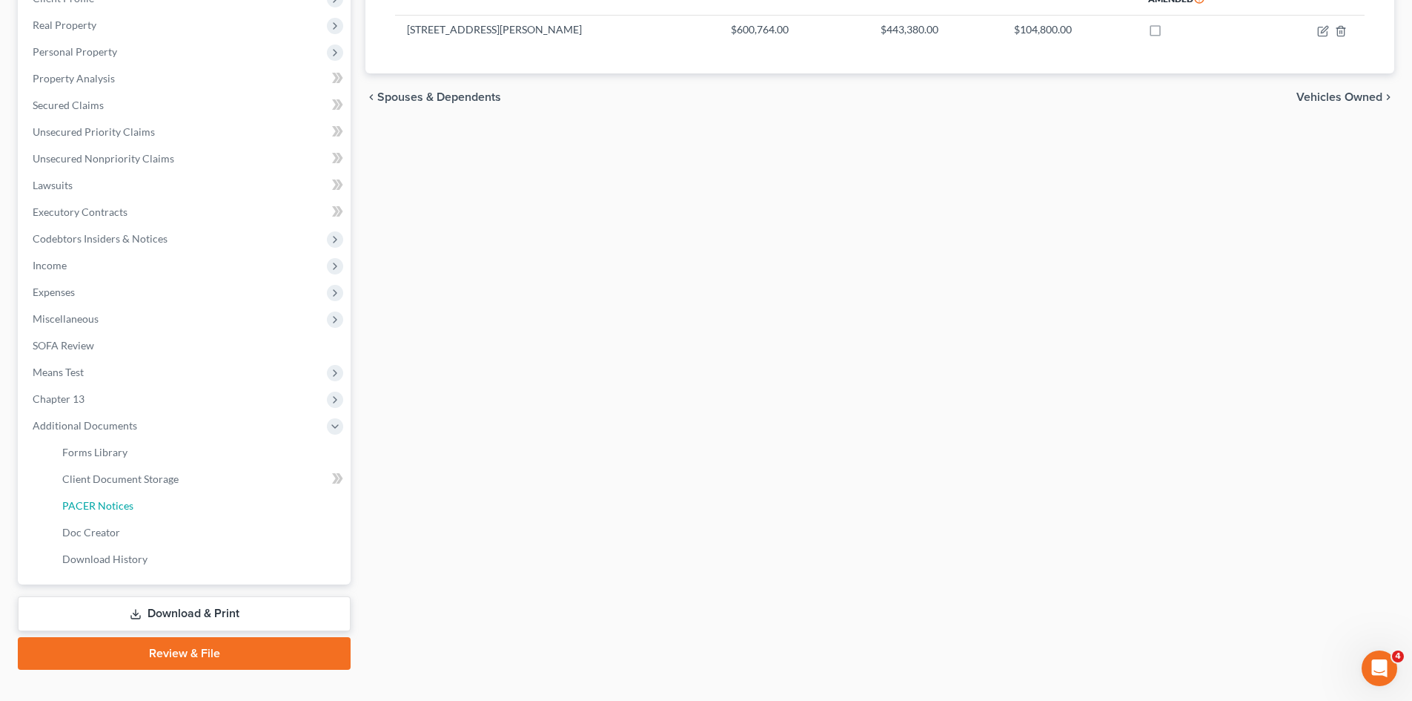
drag, startPoint x: 122, startPoint y: 509, endPoint x: 455, endPoint y: 435, distance: 341.1
click at [122, 509] on span "PACER Notices" at bounding box center [97, 505] width 71 height 13
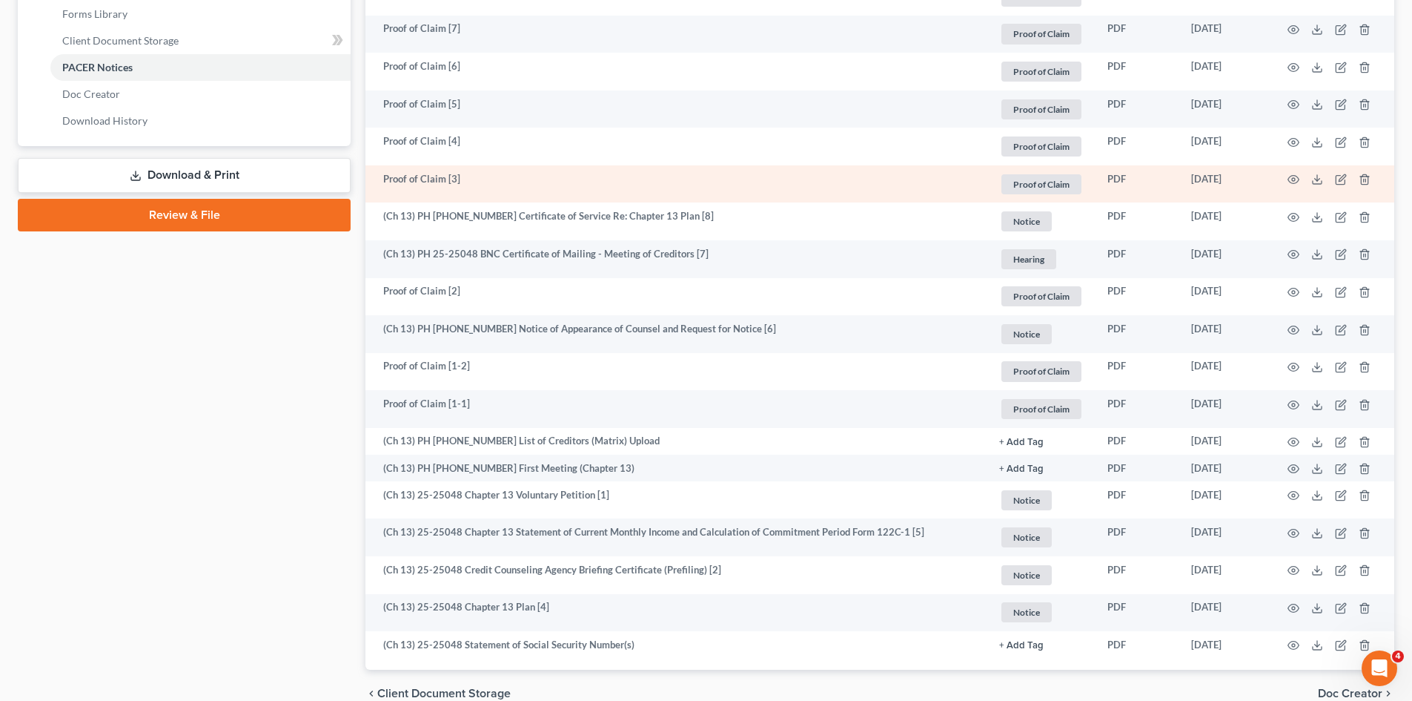
scroll to position [733, 0]
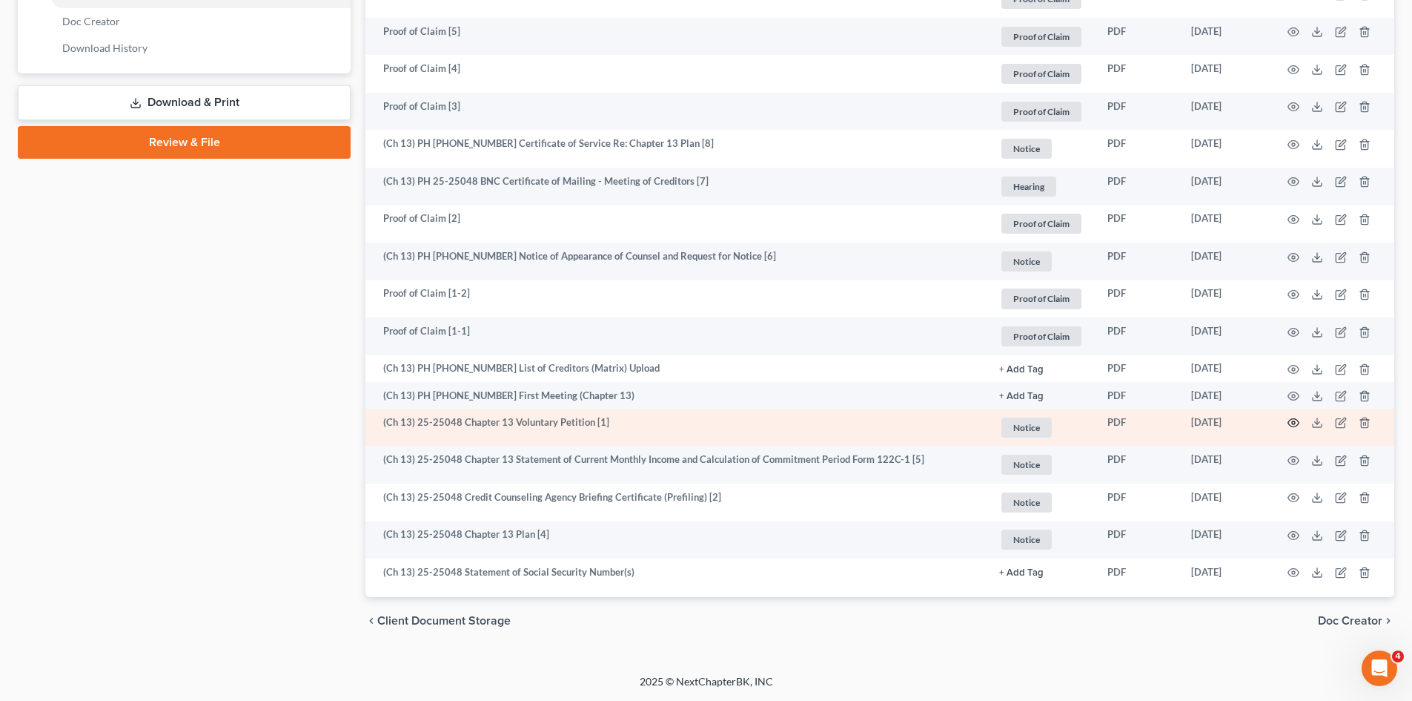
click at [1292, 422] on circle "button" at bounding box center [1293, 422] width 3 height 3
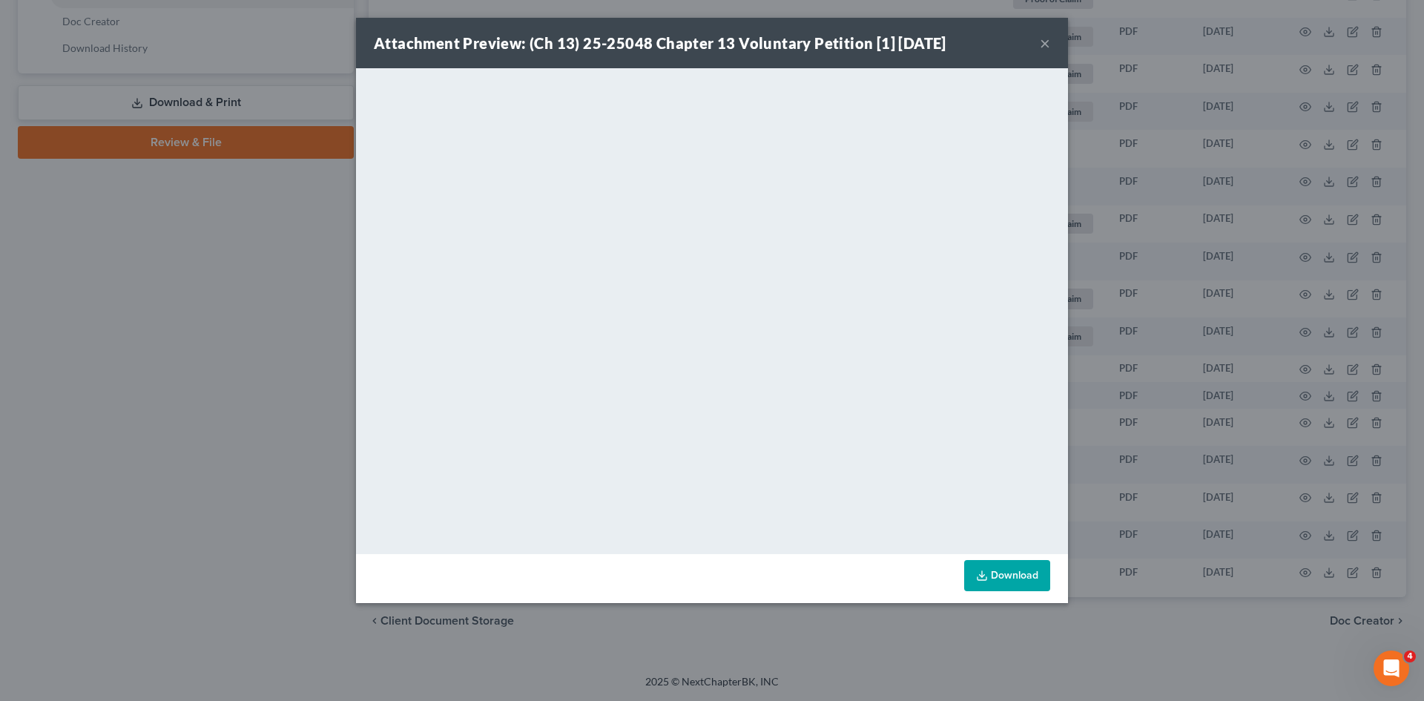
click at [1045, 44] on button "×" at bounding box center [1045, 43] width 10 height 18
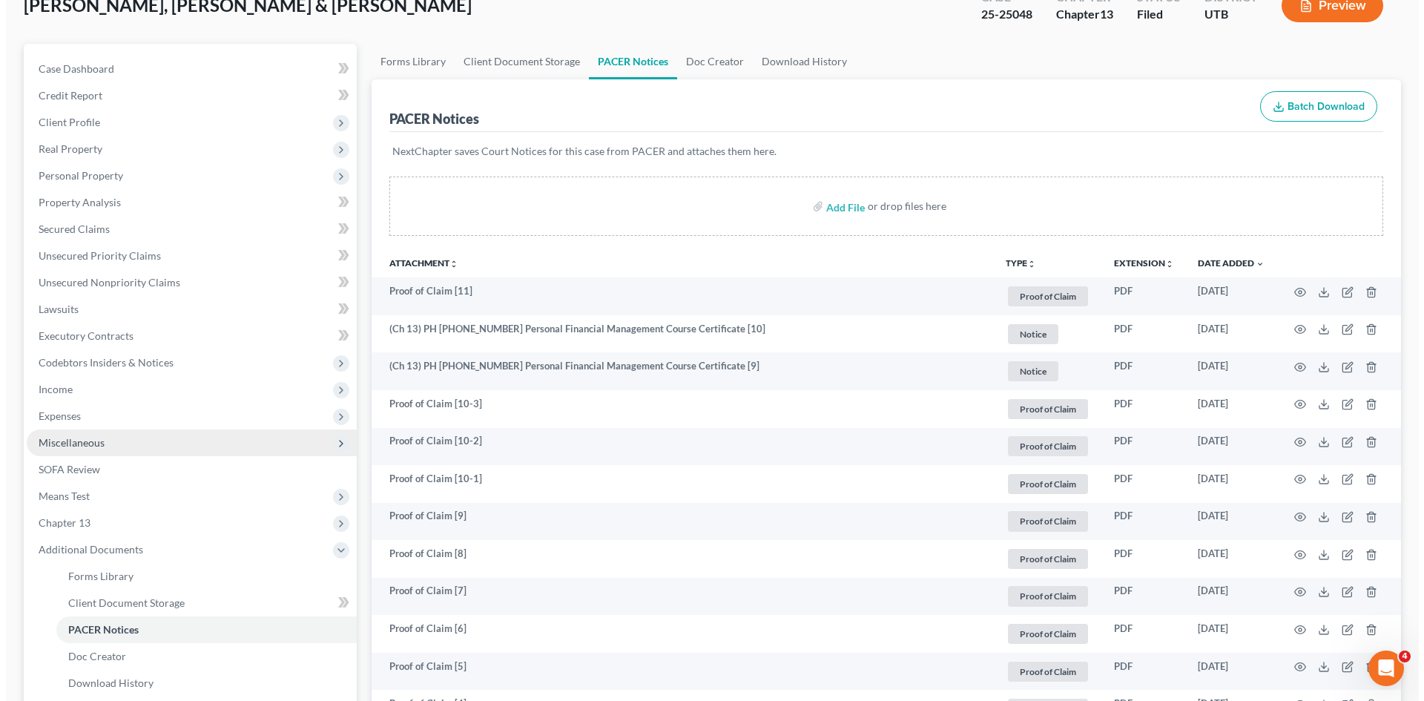
scroll to position [0, 0]
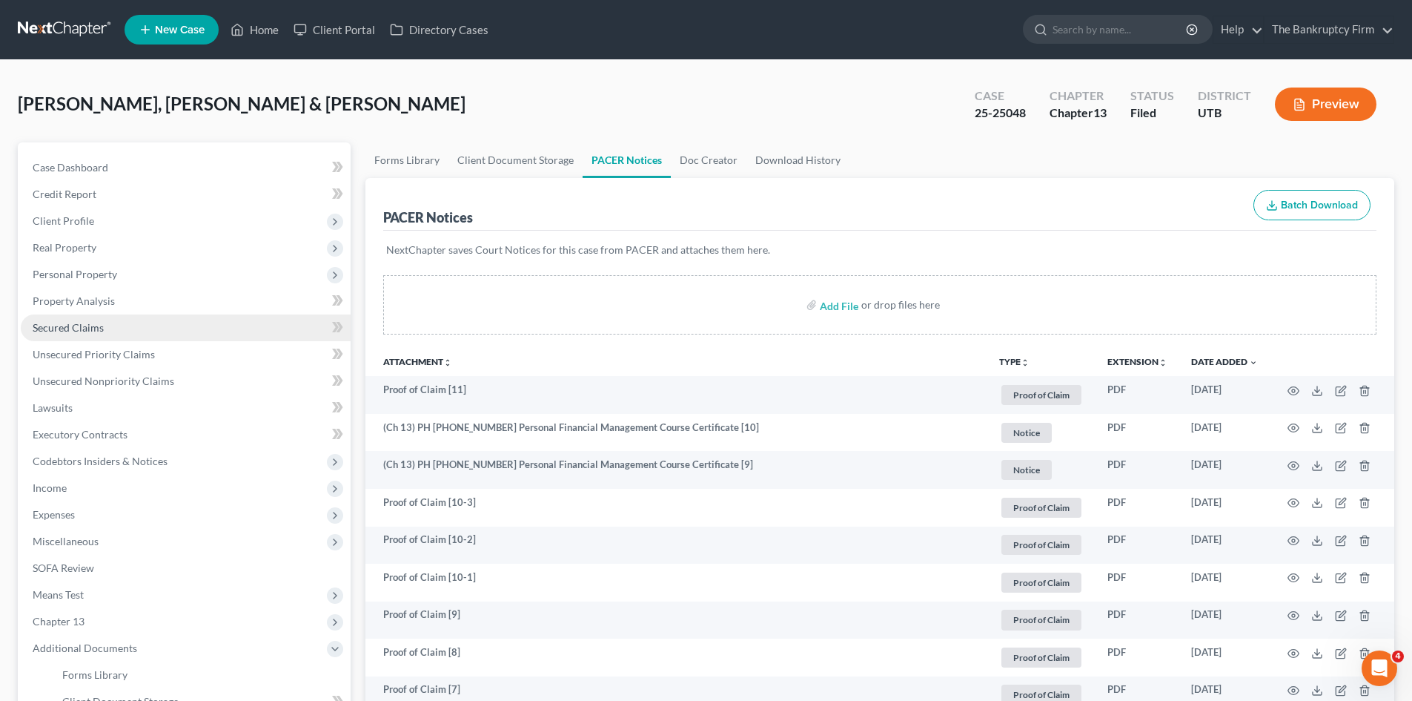
click at [71, 326] on span "Secured Claims" at bounding box center [68, 327] width 71 height 13
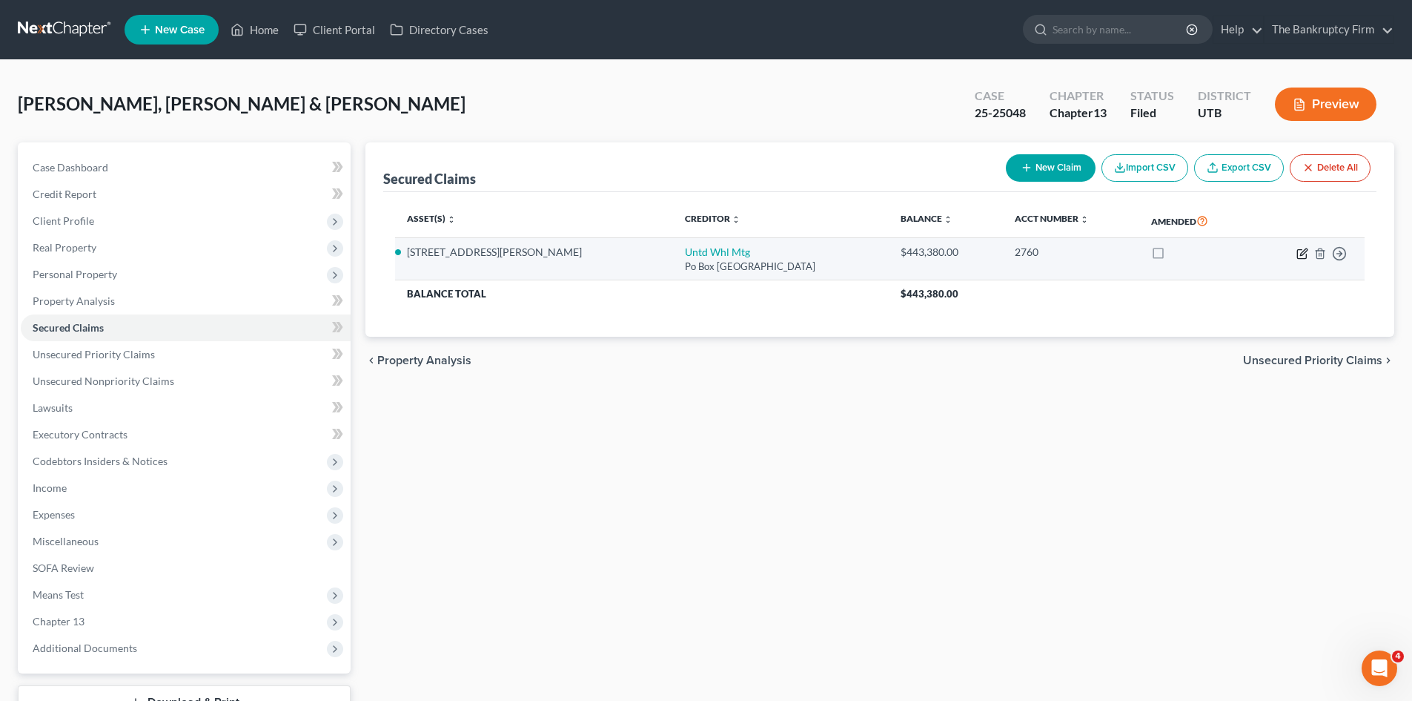
click at [1302, 257] on icon "button" at bounding box center [1303, 254] width 12 height 12
select select "33"
select select "2"
select select "0"
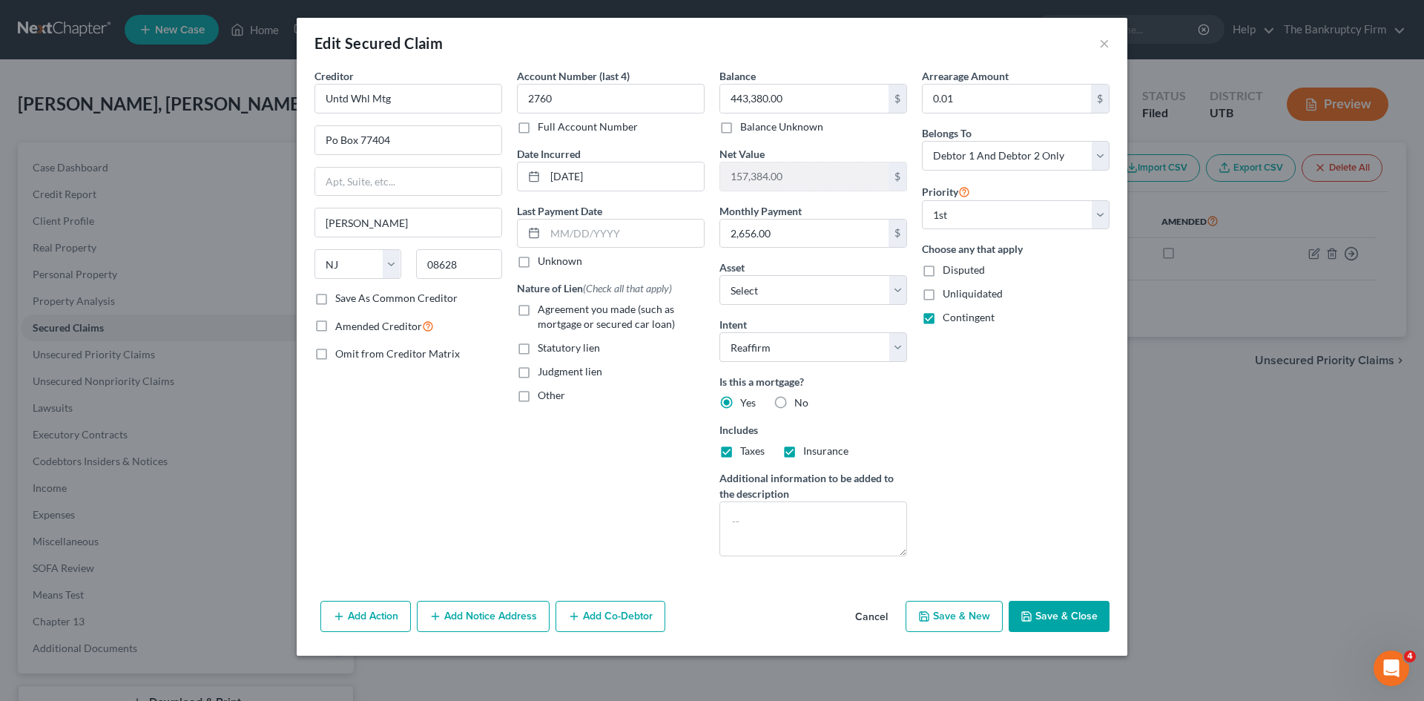
click at [878, 615] on button "Cancel" at bounding box center [871, 617] width 56 height 30
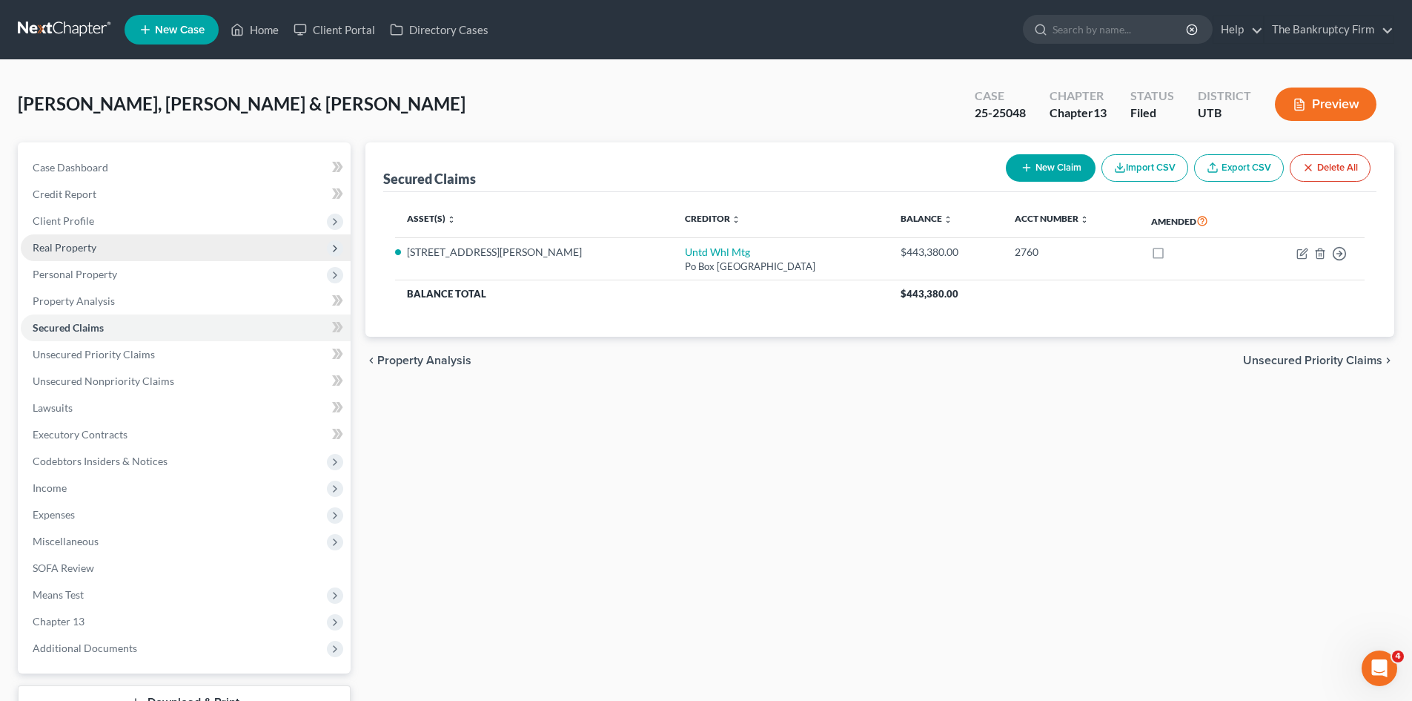
click at [57, 246] on span "Real Property" at bounding box center [65, 247] width 64 height 13
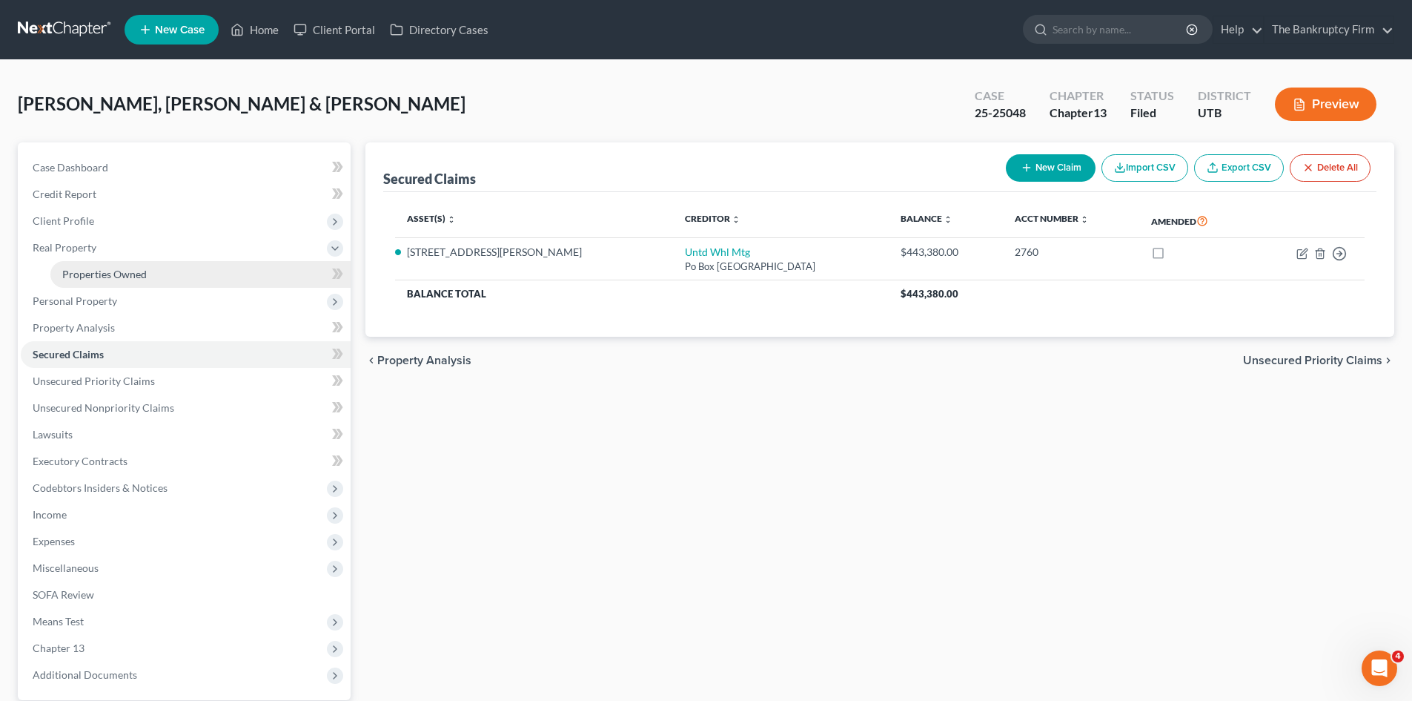
click at [82, 268] on span "Properties Owned" at bounding box center [104, 274] width 85 height 13
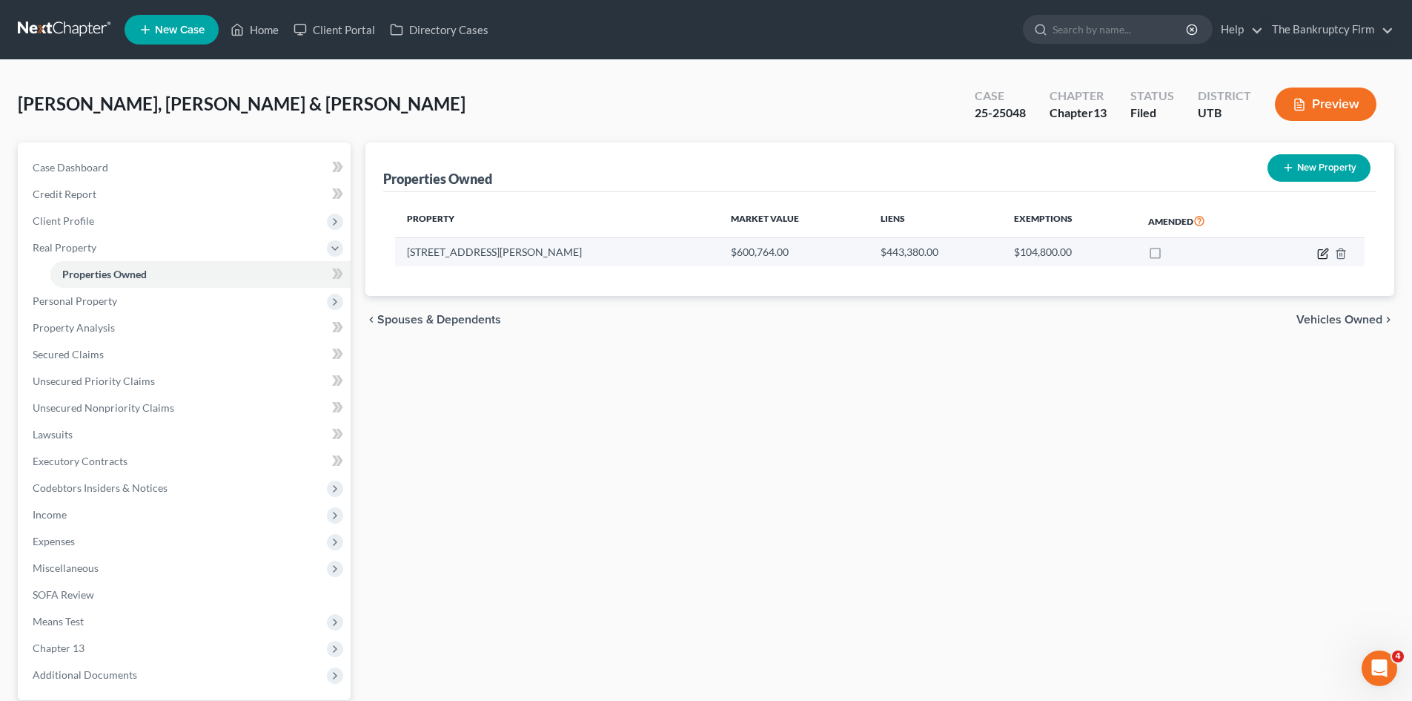
click at [1322, 249] on icon "button" at bounding box center [1322, 253] width 9 height 9
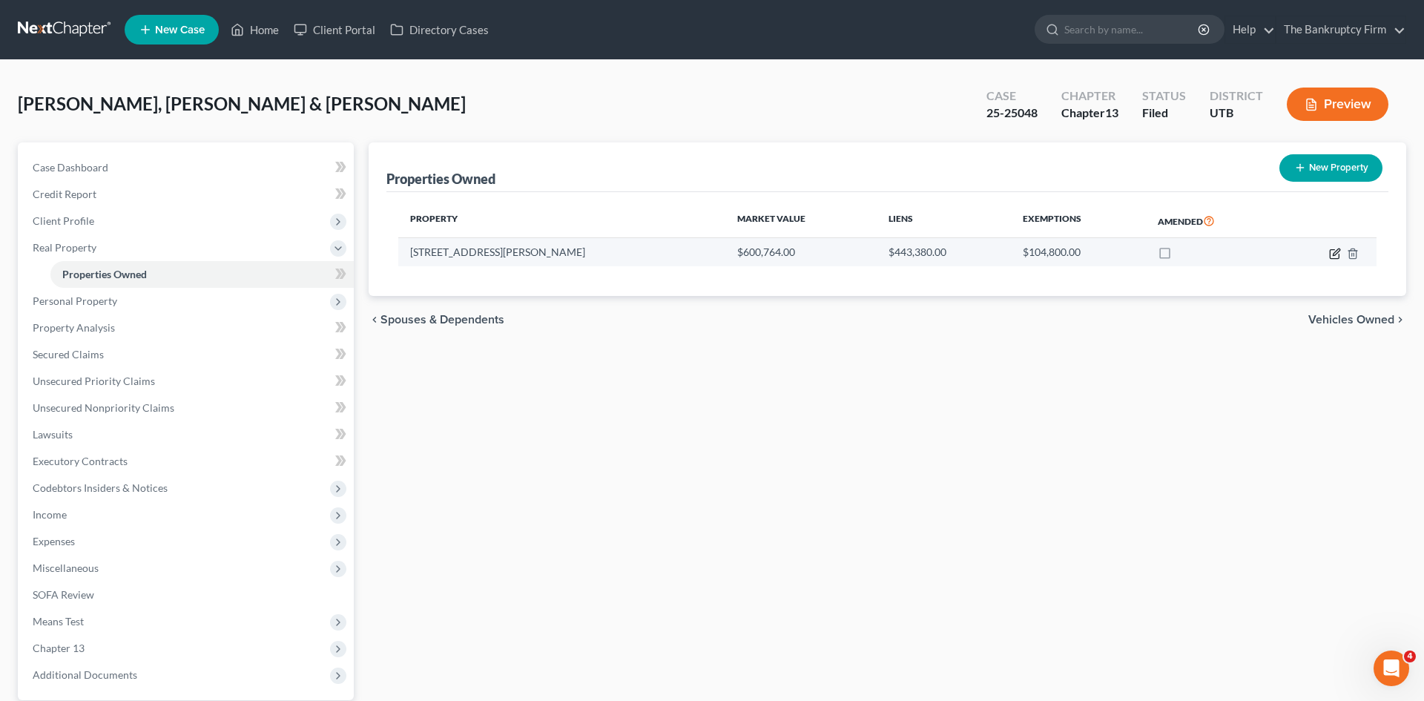
select select "46"
select select "28"
select select "2"
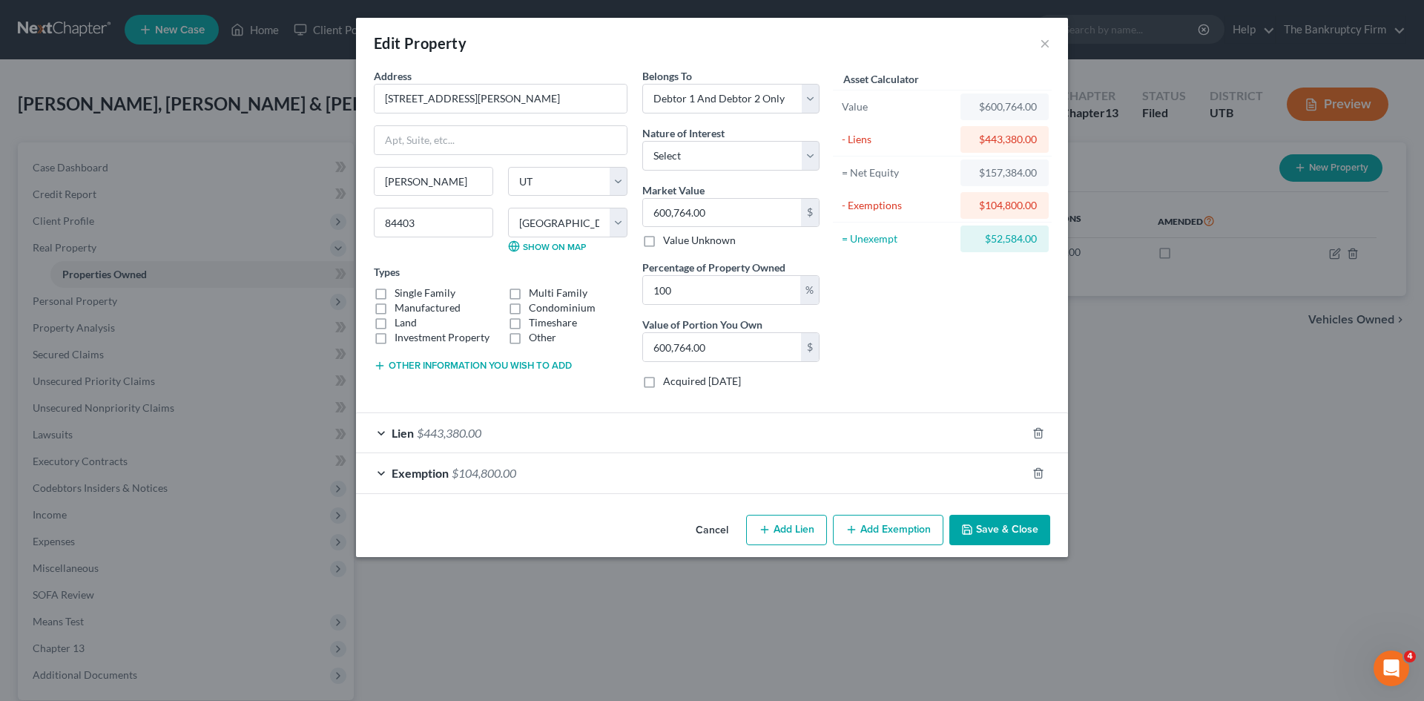
click at [426, 473] on span "Exemption" at bounding box center [419, 473] width 57 height 14
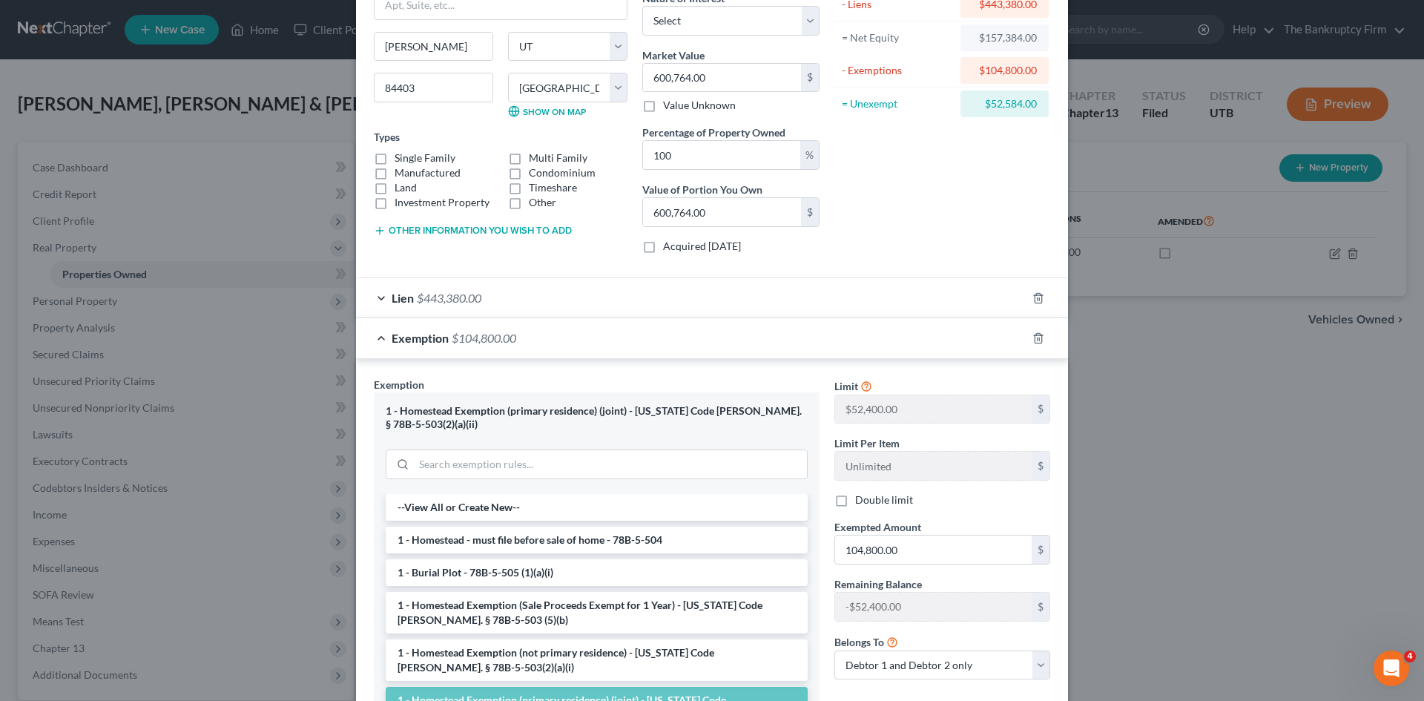
scroll to position [148, 0]
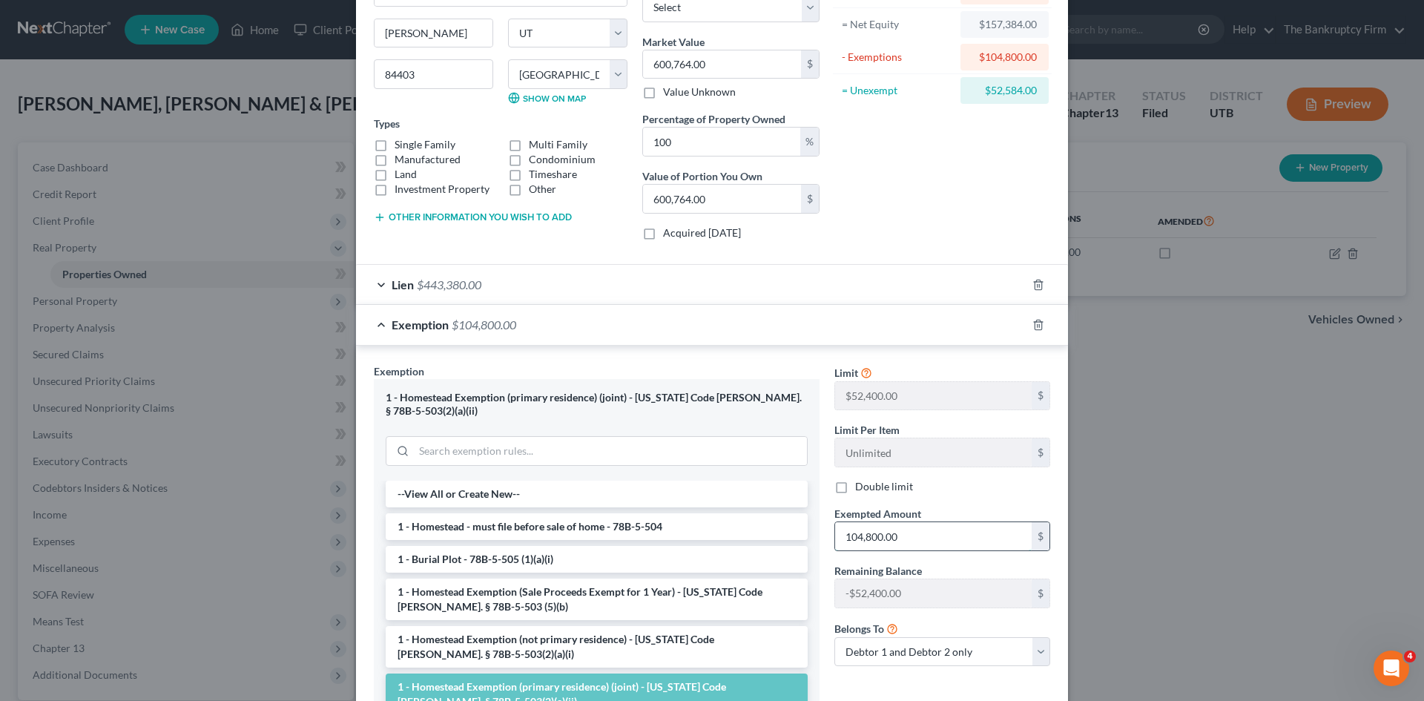
click at [866, 538] on input "104,800.00" at bounding box center [933, 536] width 196 height 28
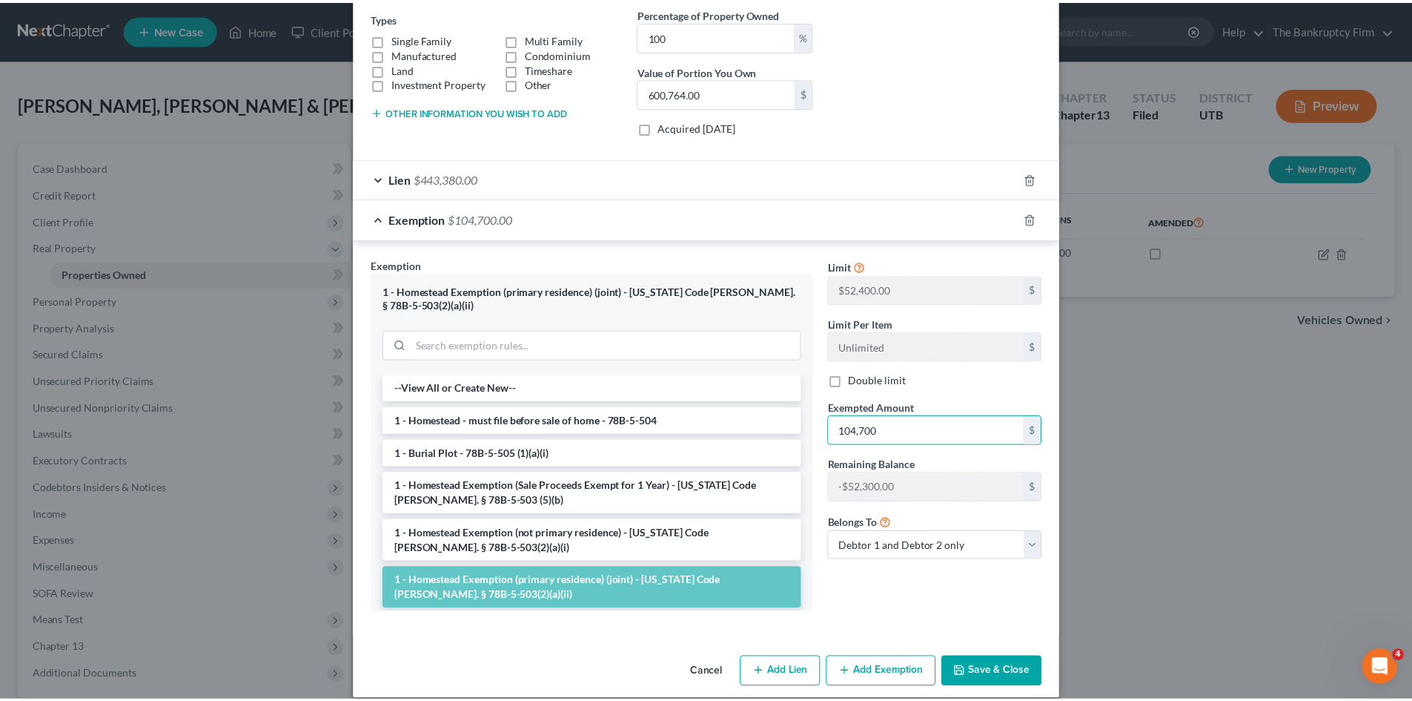
scroll to position [257, 0]
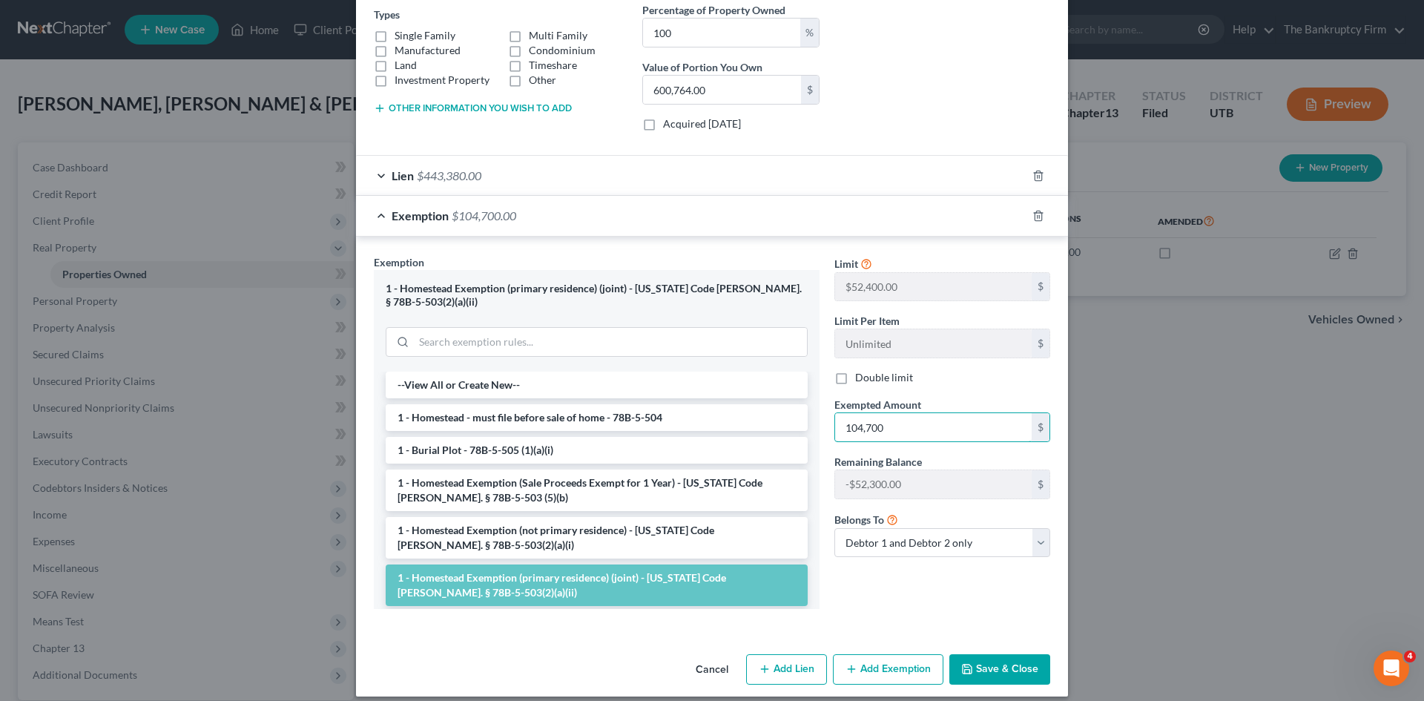
type input "104,700"
click at [993, 654] on button "Save & Close" at bounding box center [999, 669] width 101 height 31
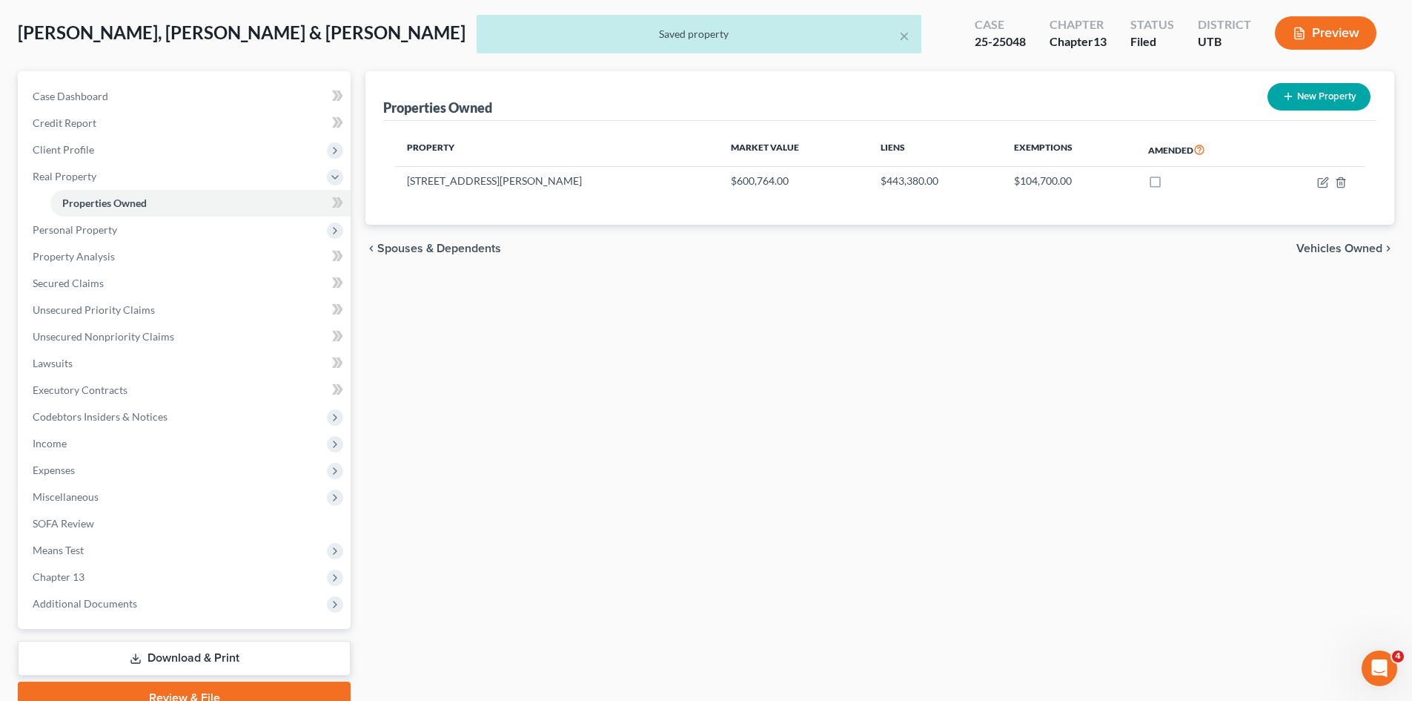
scroll to position [141, 0]
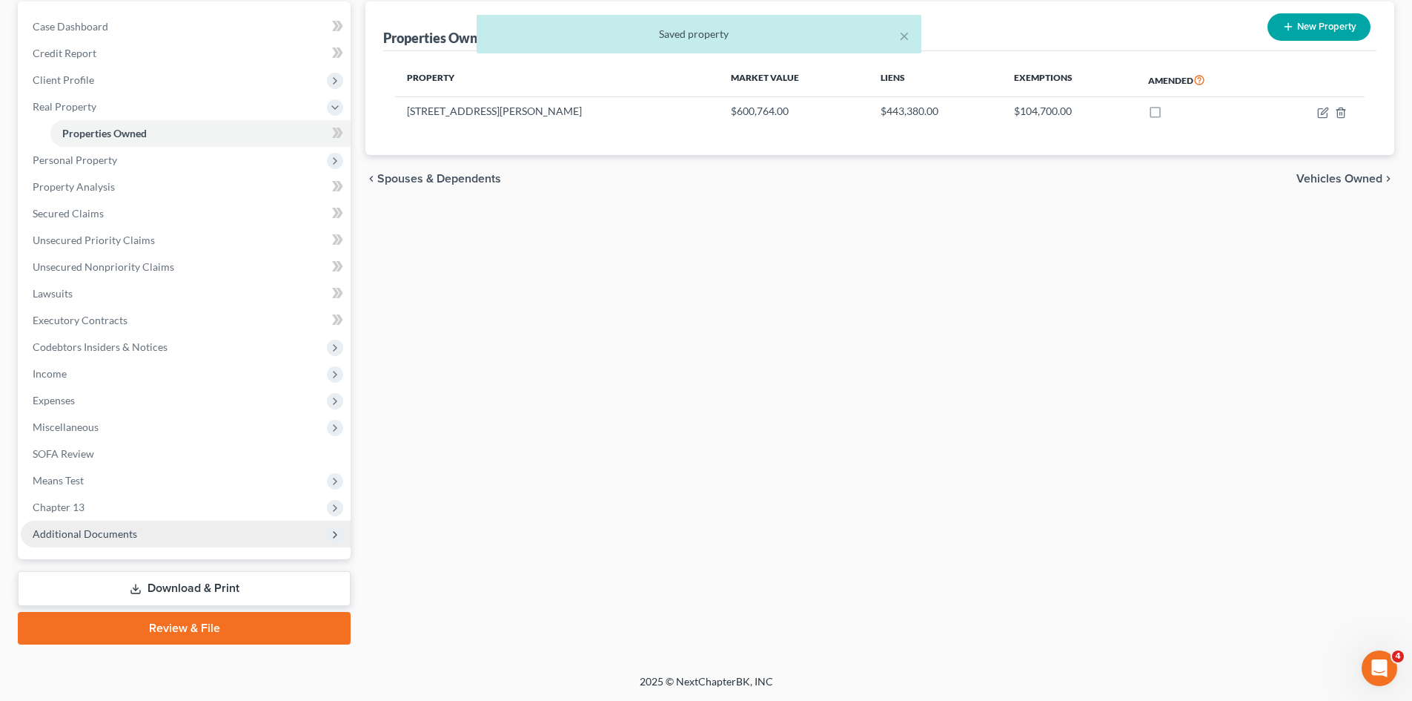
drag, startPoint x: 96, startPoint y: 537, endPoint x: 125, endPoint y: 535, distance: 29.0
click at [96, 537] on span "Additional Documents" at bounding box center [85, 533] width 105 height 13
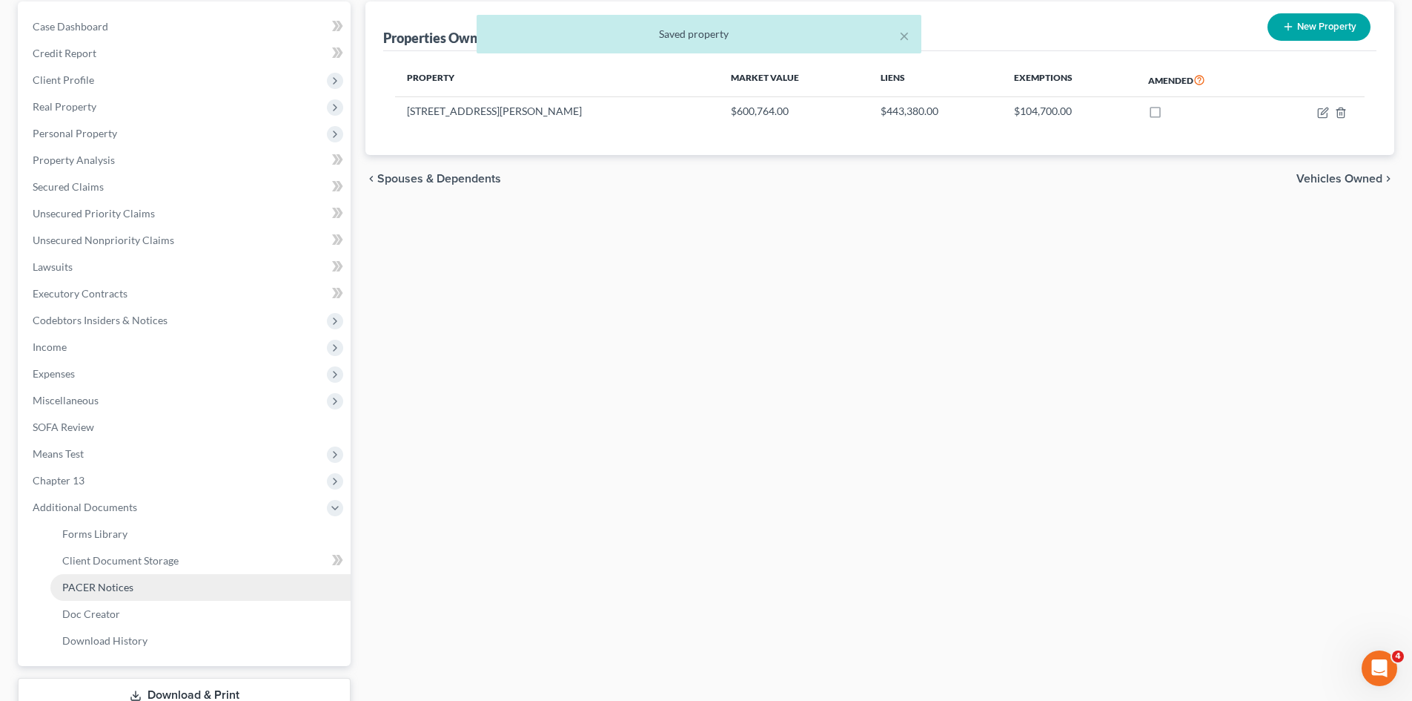
click at [118, 585] on span "PACER Notices" at bounding box center [97, 587] width 71 height 13
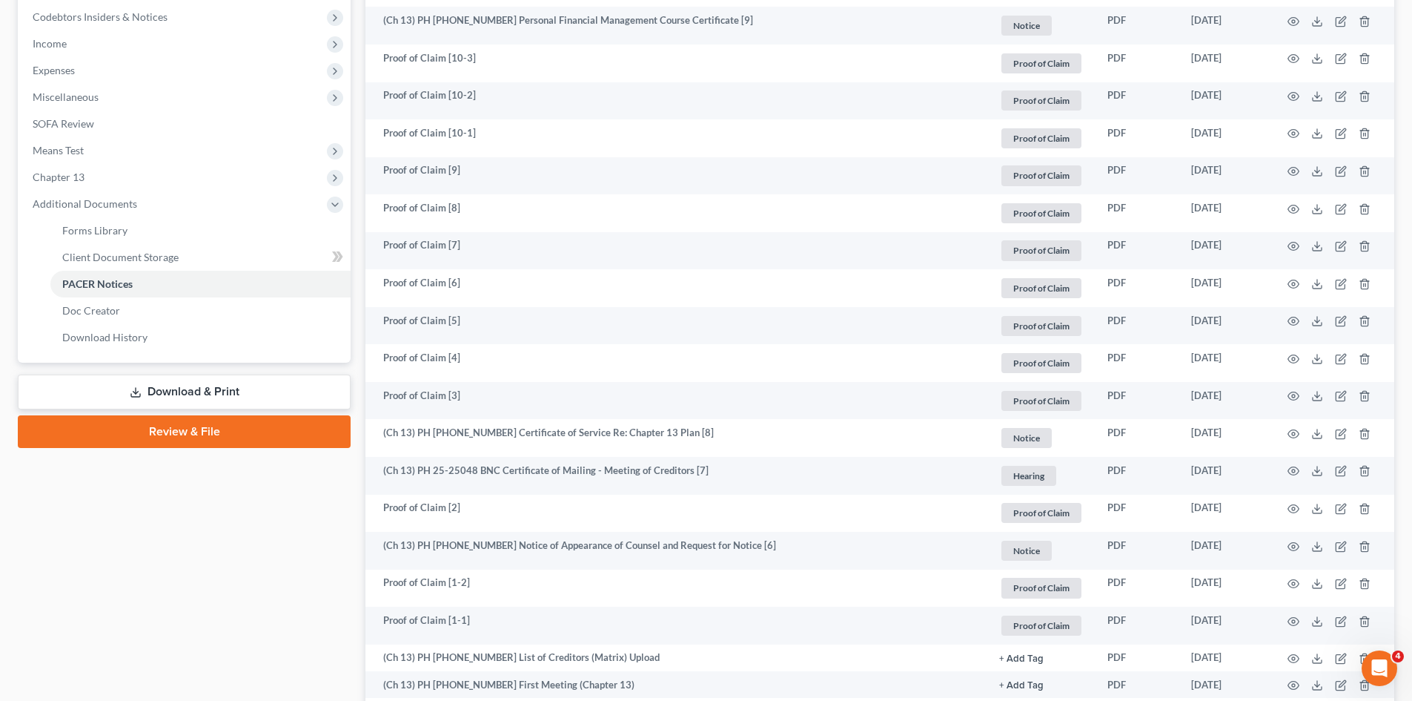
scroll to position [445, 0]
click at [186, 394] on link "Download & Print" at bounding box center [184, 391] width 333 height 35
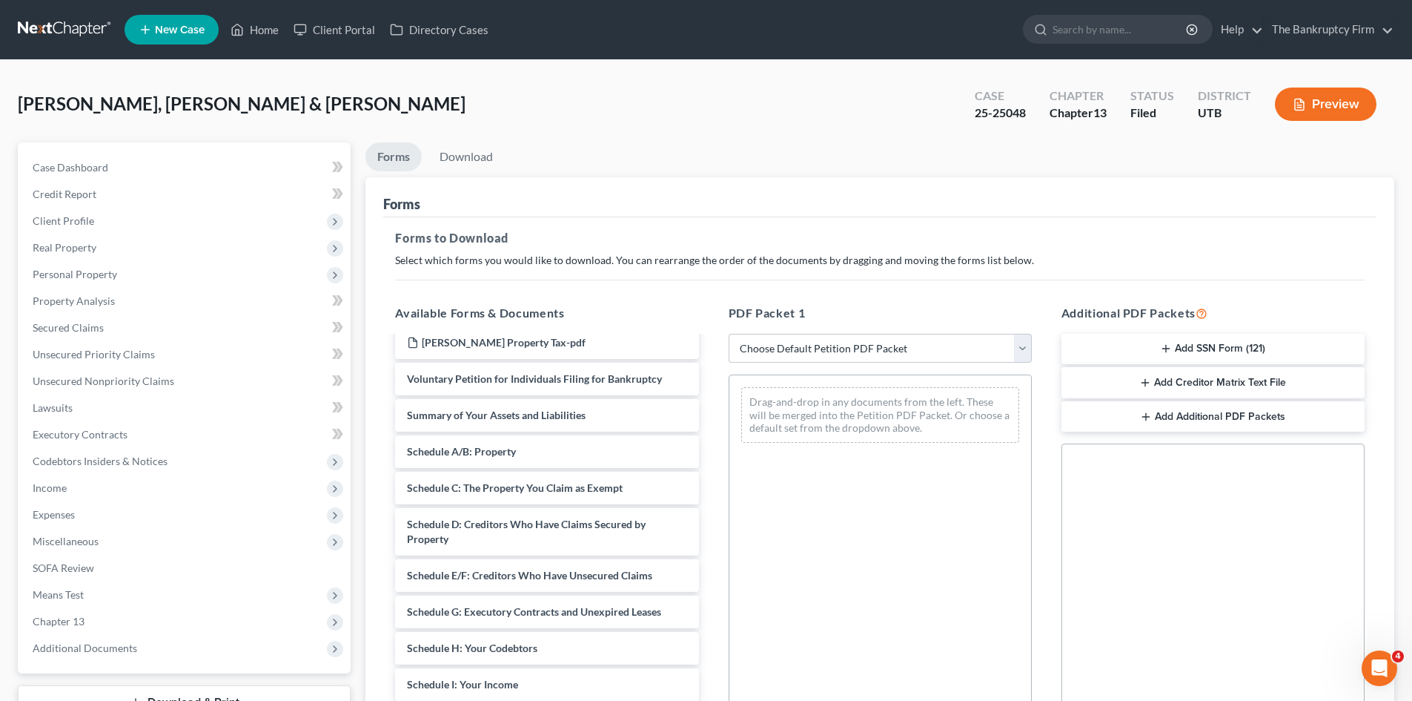
scroll to position [222, 0]
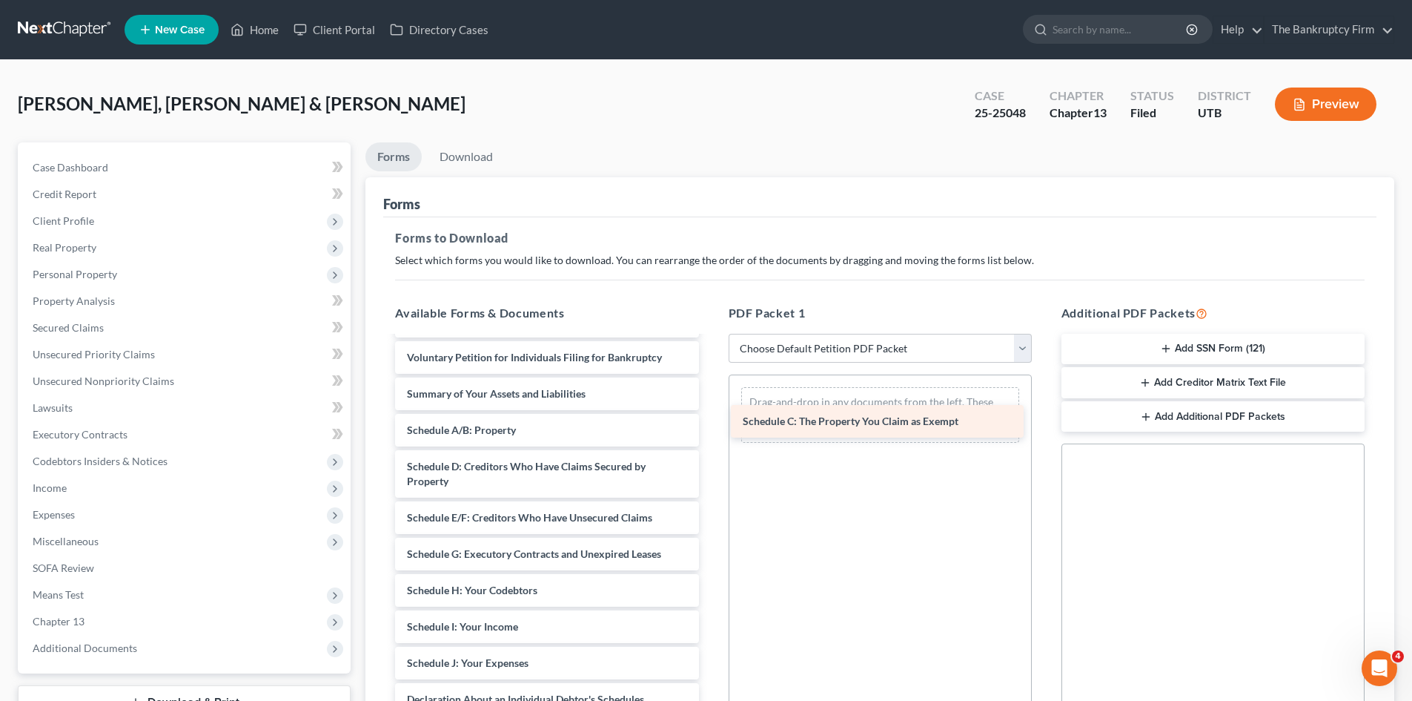
drag, startPoint x: 469, startPoint y: 466, endPoint x: 805, endPoint y: 420, distance: 338.9
click at [710, 420] on div "Schedule C: The Property You Claim as Exempt Chapter 13 Plan (Chapter 13 Plan -…" at bounding box center [546, 539] width 327 height 848
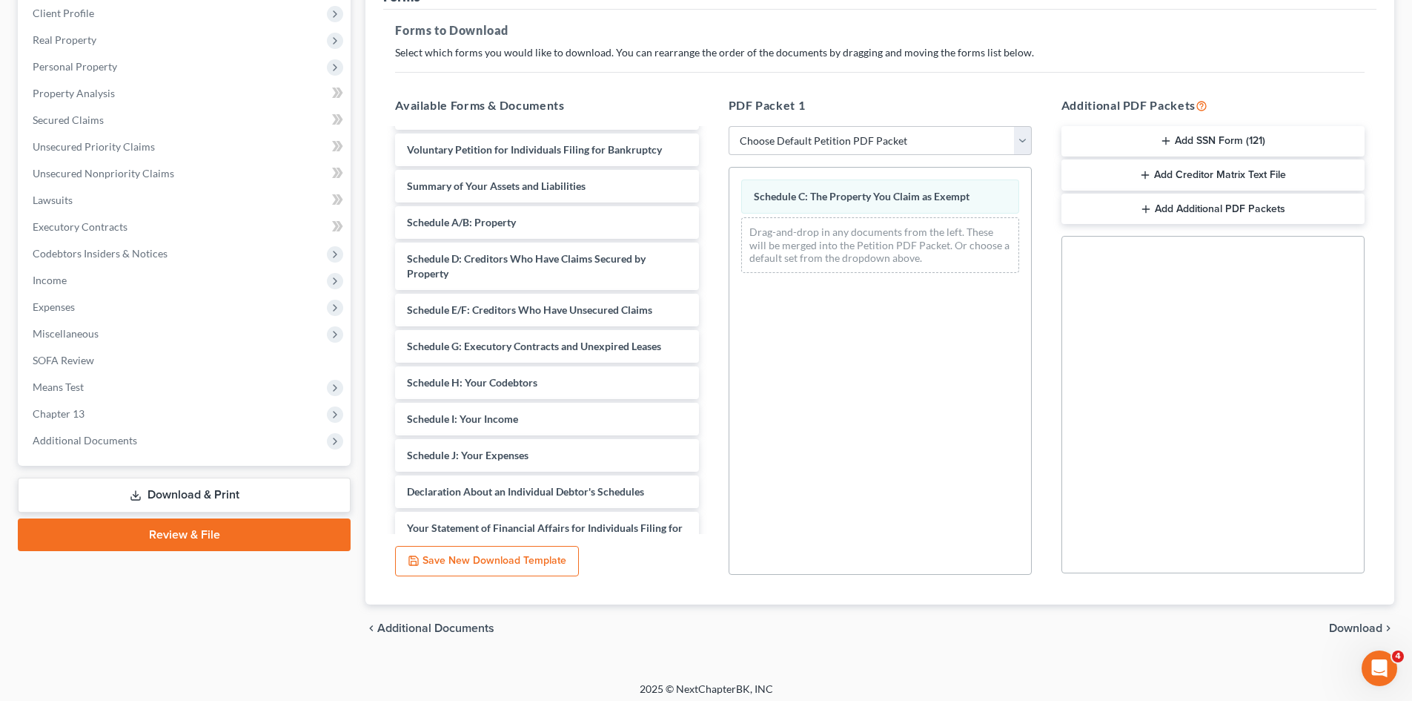
scroll to position [215, 0]
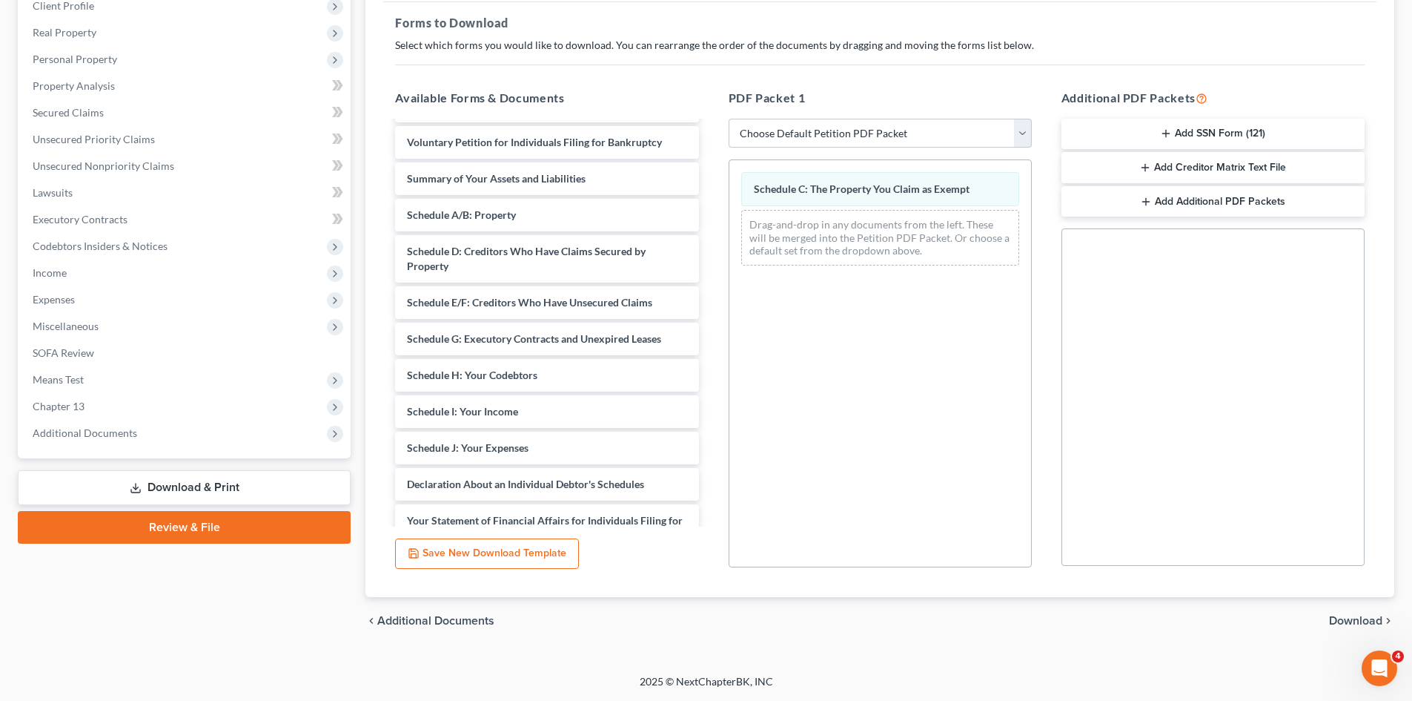
click at [1339, 609] on div "chevron_left Additional Documents Download chevron_right" at bounding box center [880, 620] width 1029 height 47
click at [1343, 618] on span "Download" at bounding box center [1355, 621] width 53 height 12
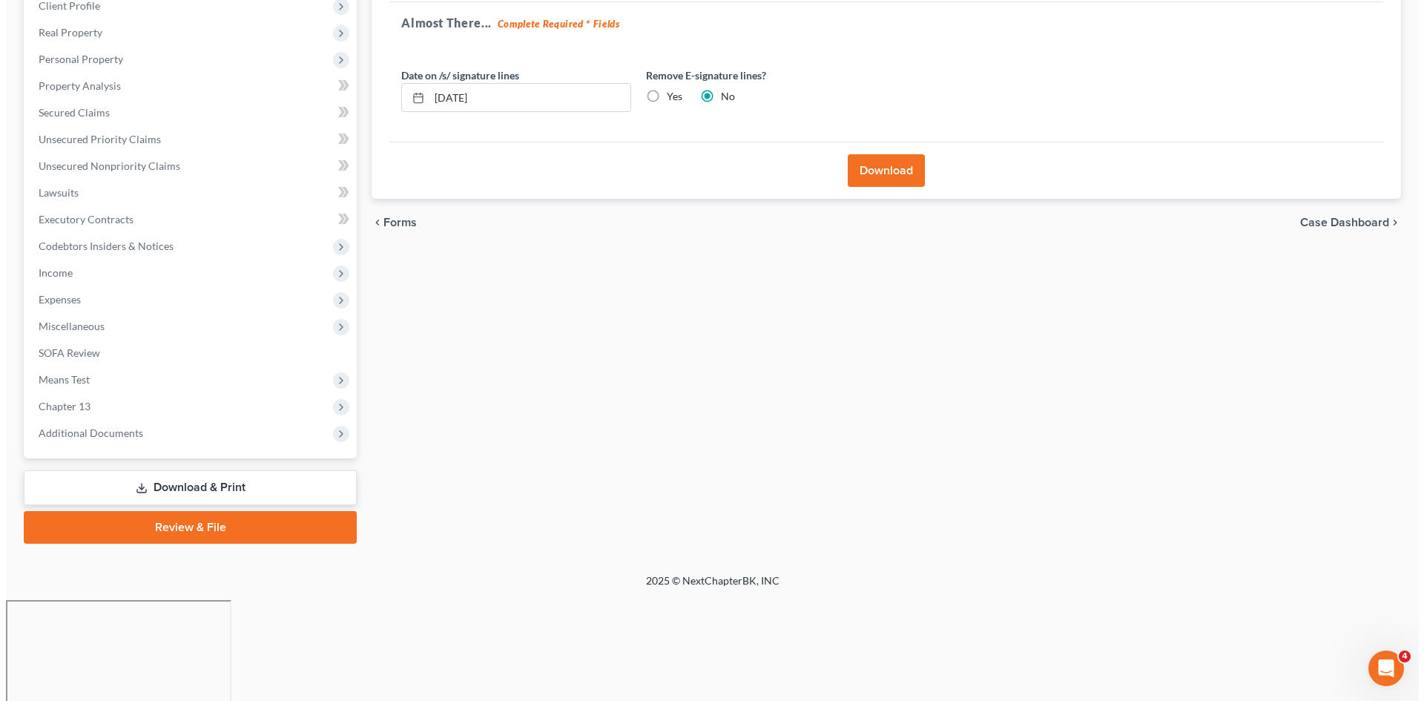
scroll to position [114, 0]
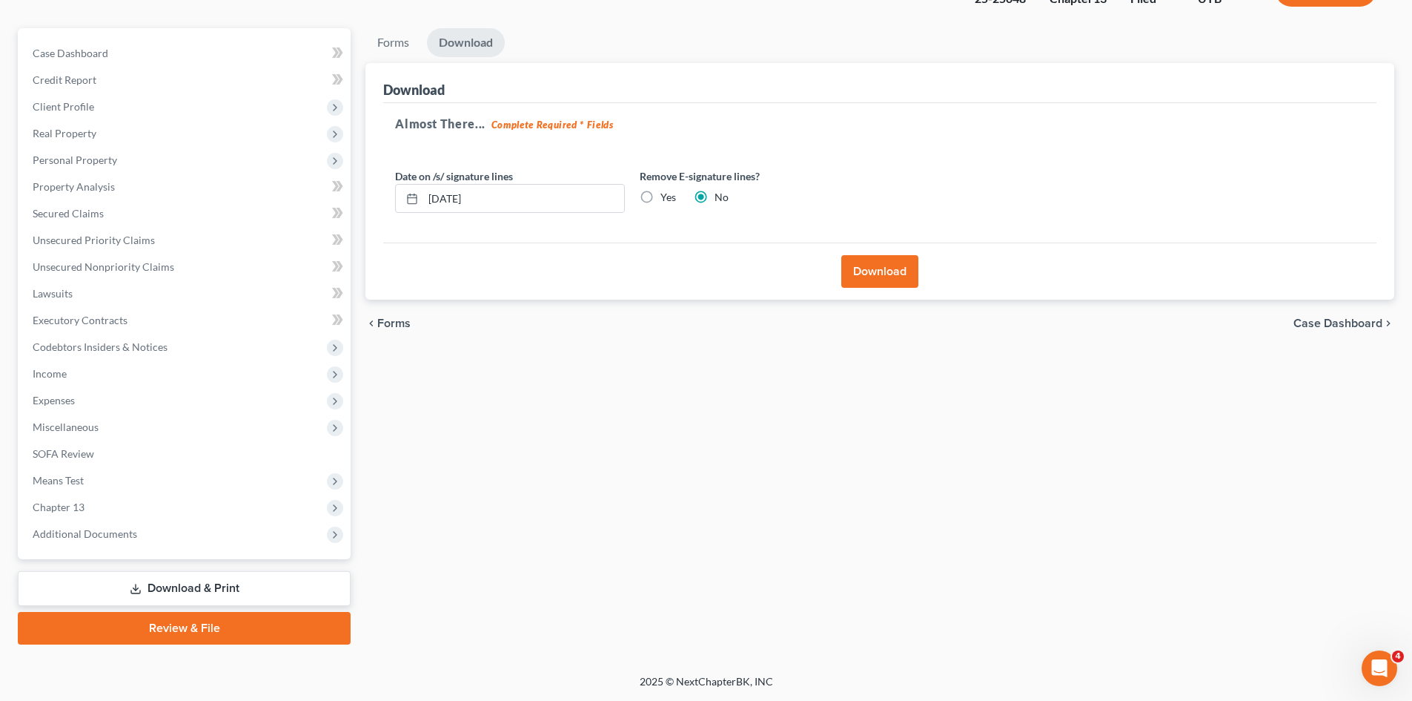
click at [893, 273] on button "Download" at bounding box center [880, 271] width 77 height 33
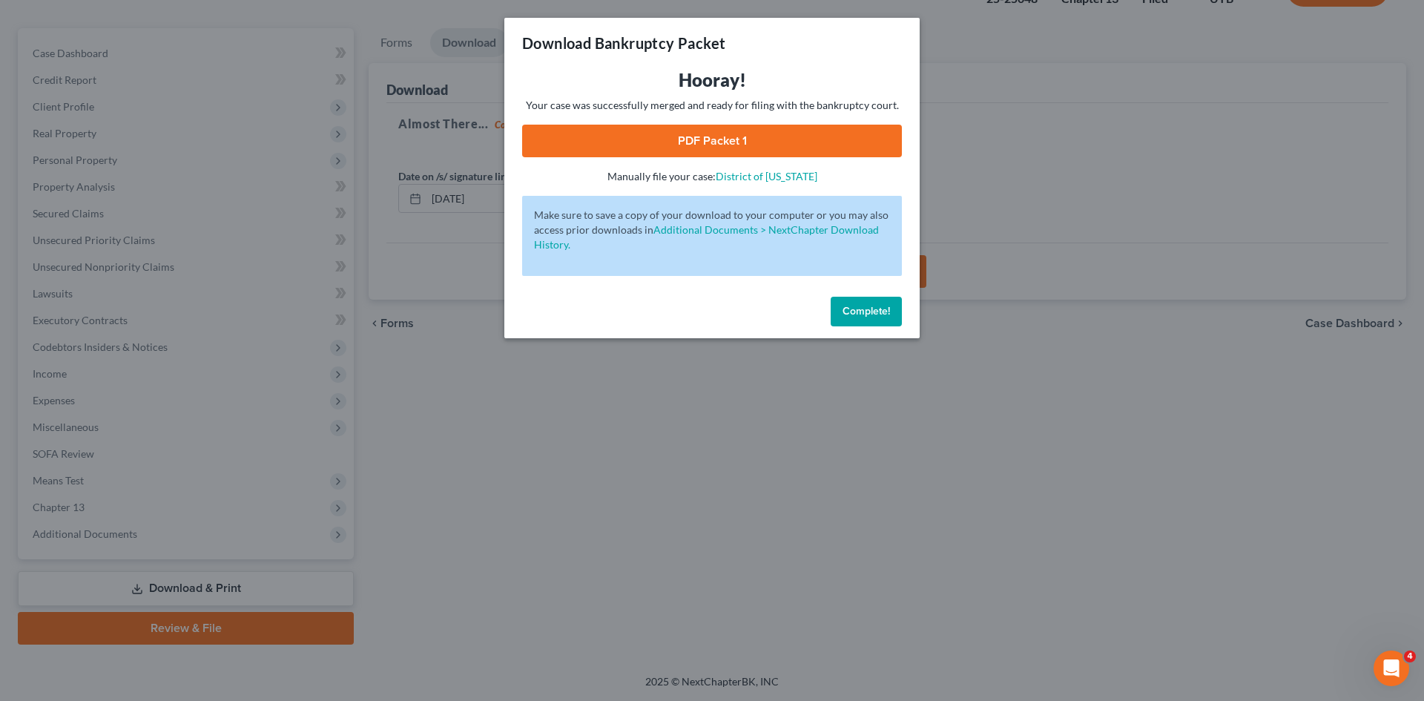
click at [737, 150] on link "PDF Packet 1" at bounding box center [712, 141] width 380 height 33
